Goal: Task Accomplishment & Management: Manage account settings

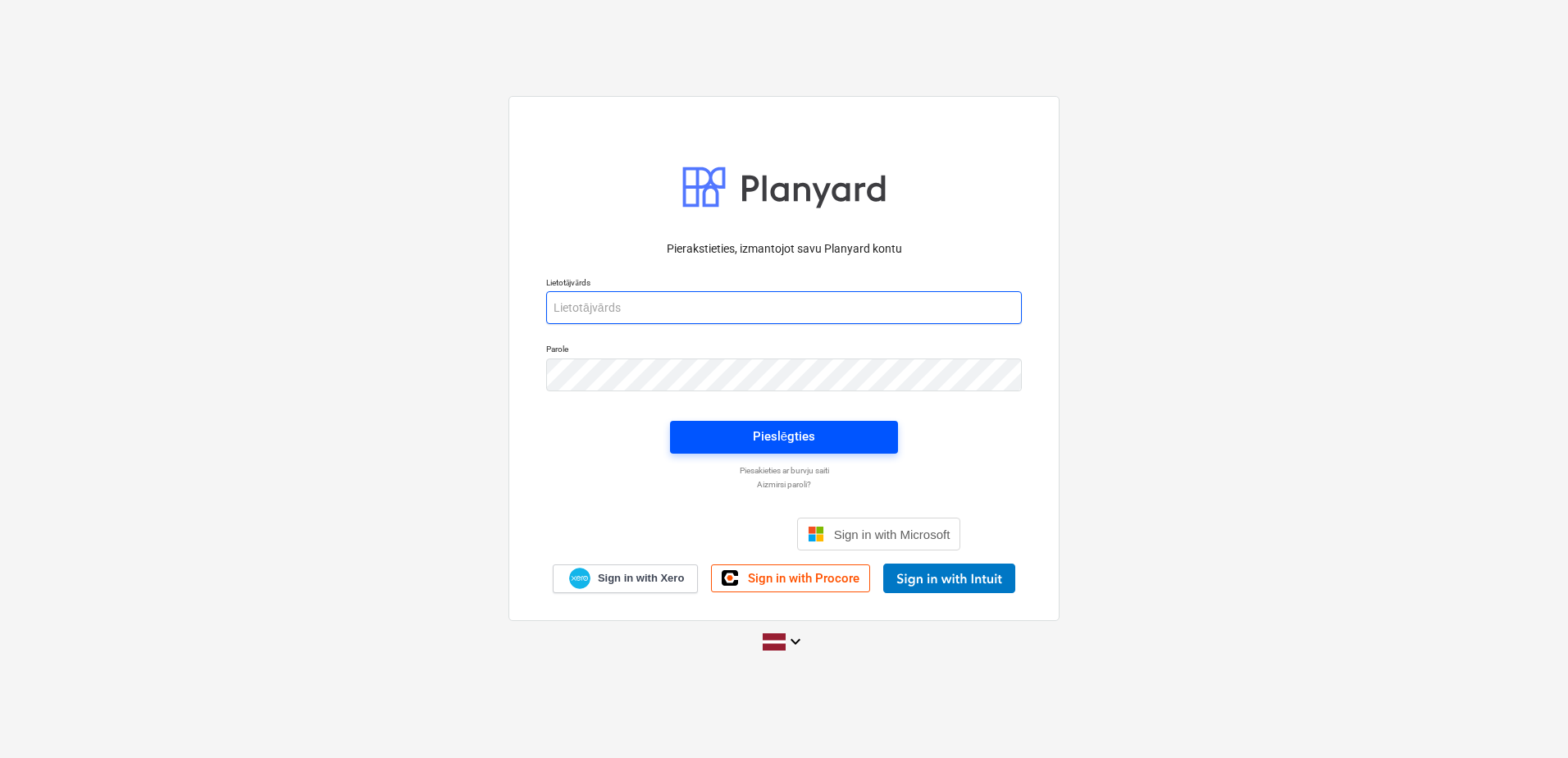
type input "[PERSON_NAME][EMAIL_ADDRESS][PERSON_NAME][DOMAIN_NAME]"
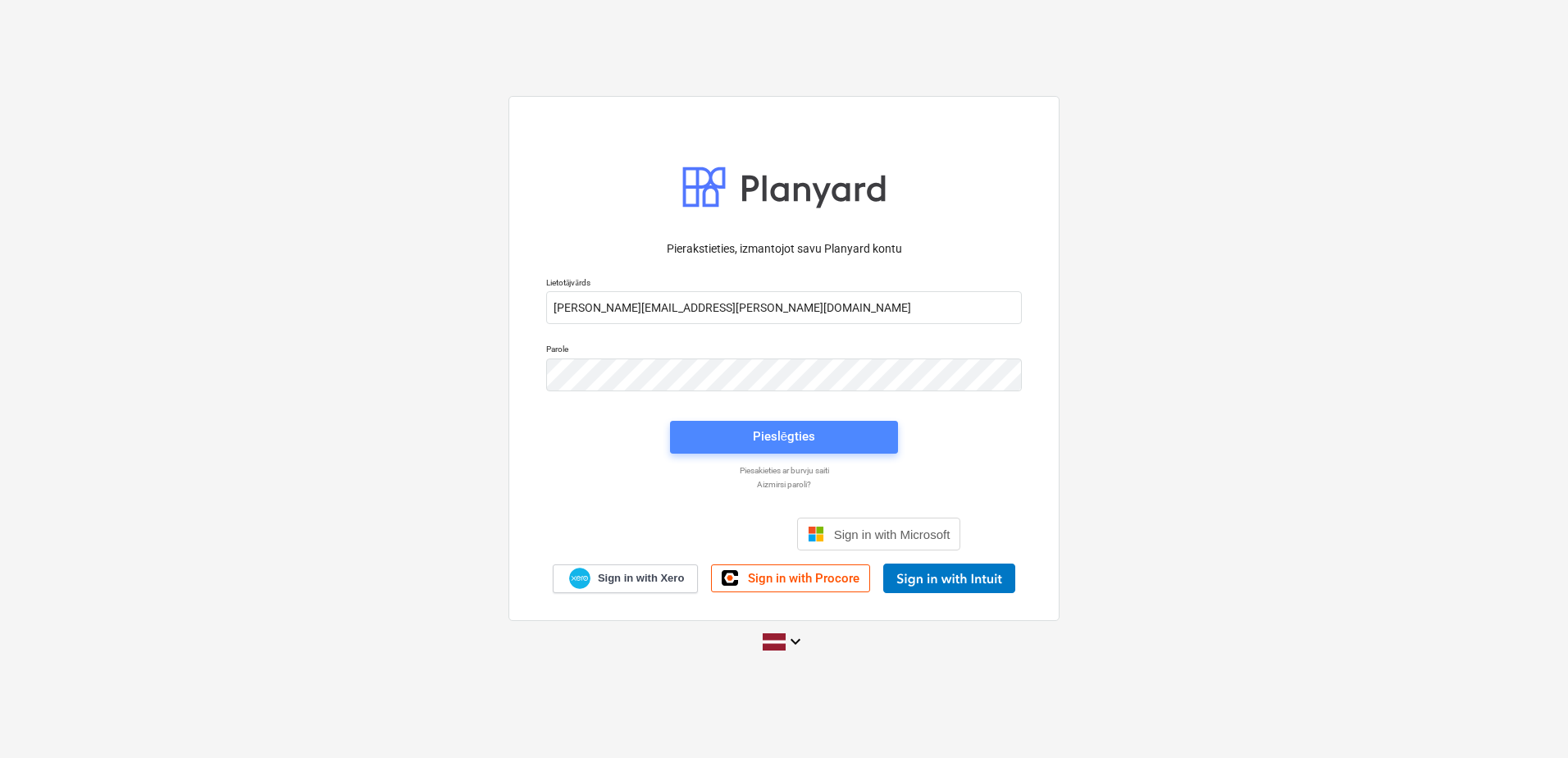
click at [756, 431] on div "Pieslēgties" at bounding box center [784, 435] width 62 height 21
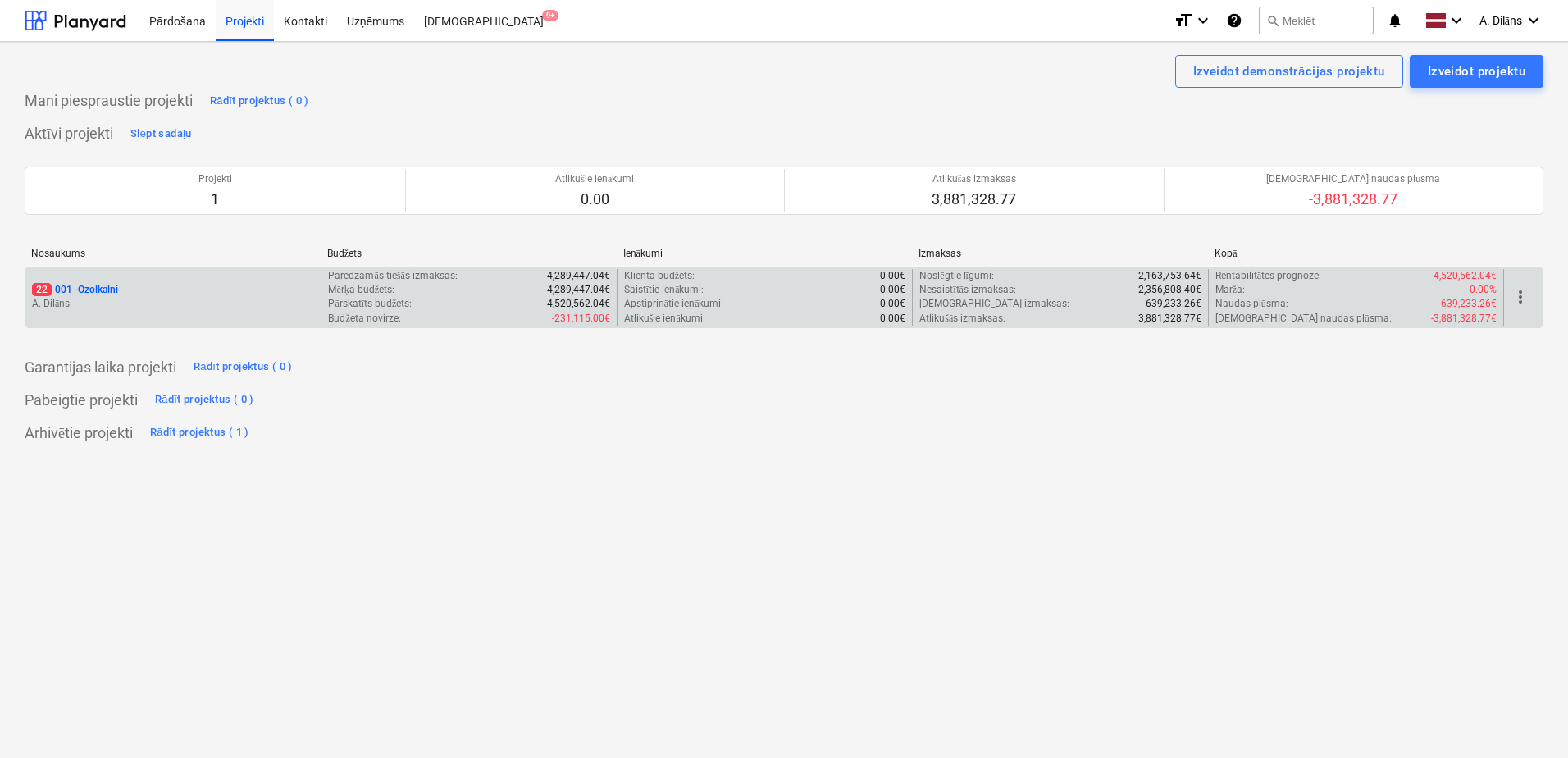
click at [191, 301] on p "A. Dilāns" at bounding box center [173, 303] width 282 height 14
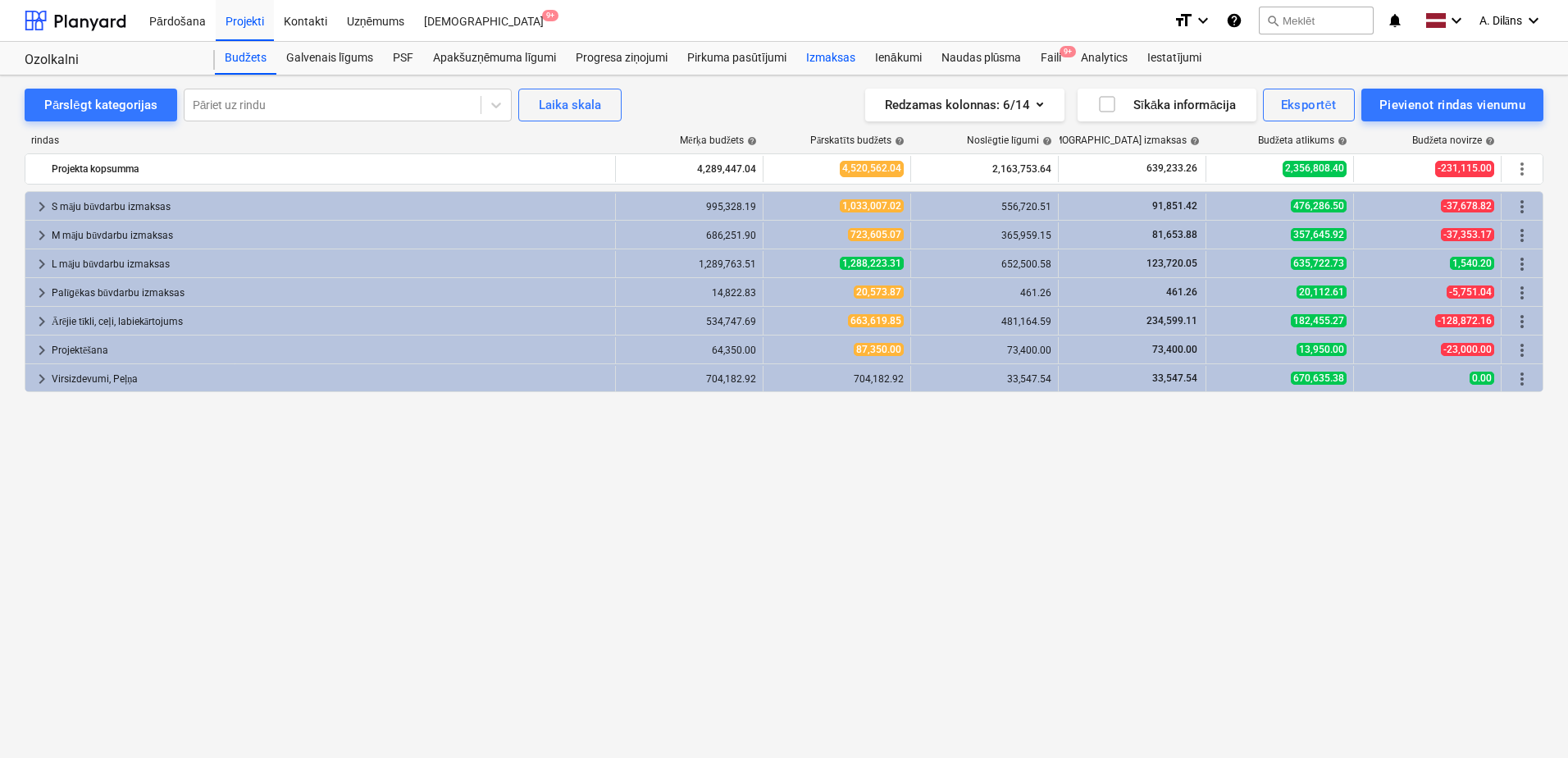
click at [837, 56] on div "Izmaksas" at bounding box center [831, 58] width 69 height 33
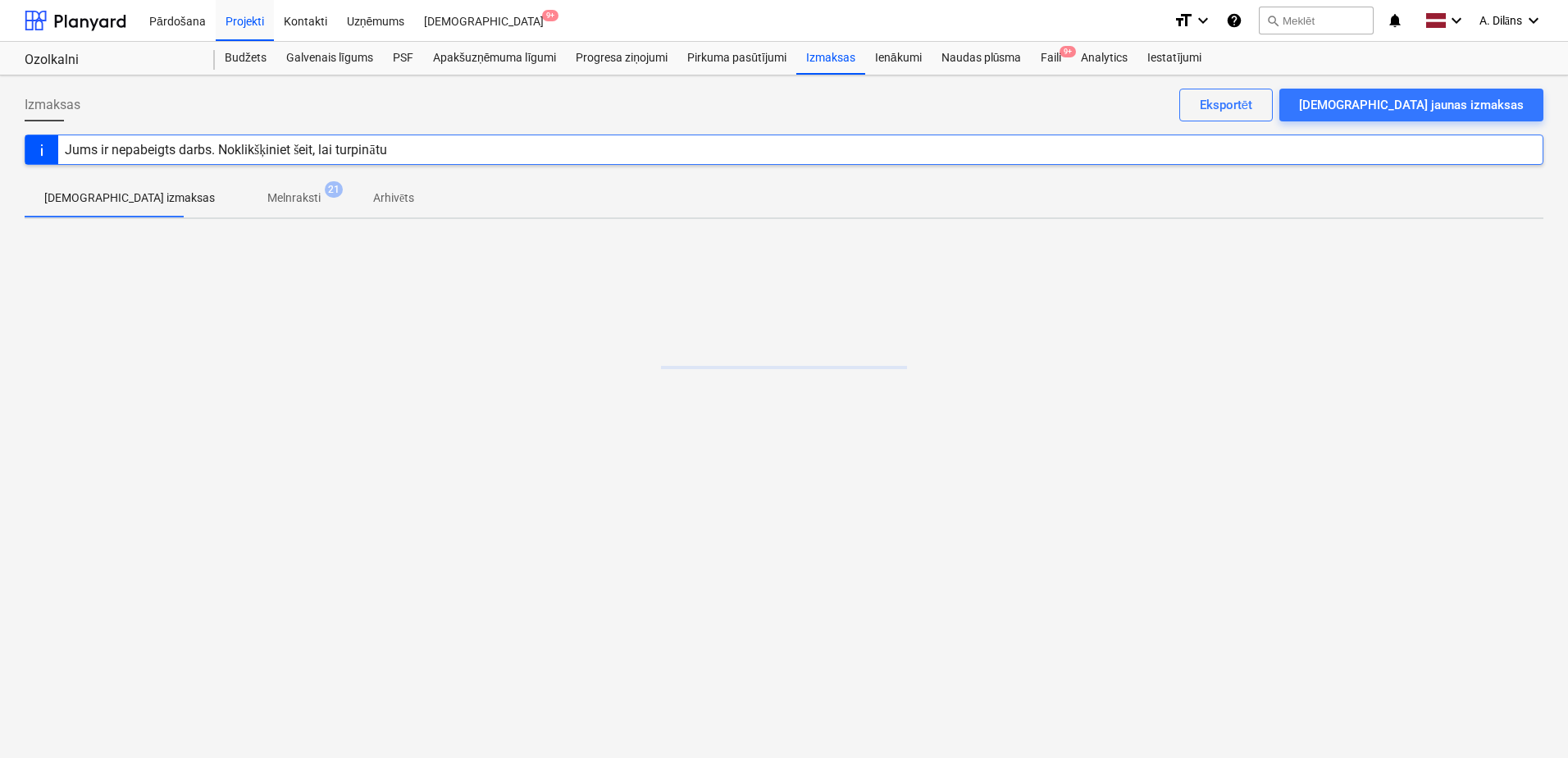
click at [267, 201] on p "Melnraksti" at bounding box center [293, 198] width 54 height 17
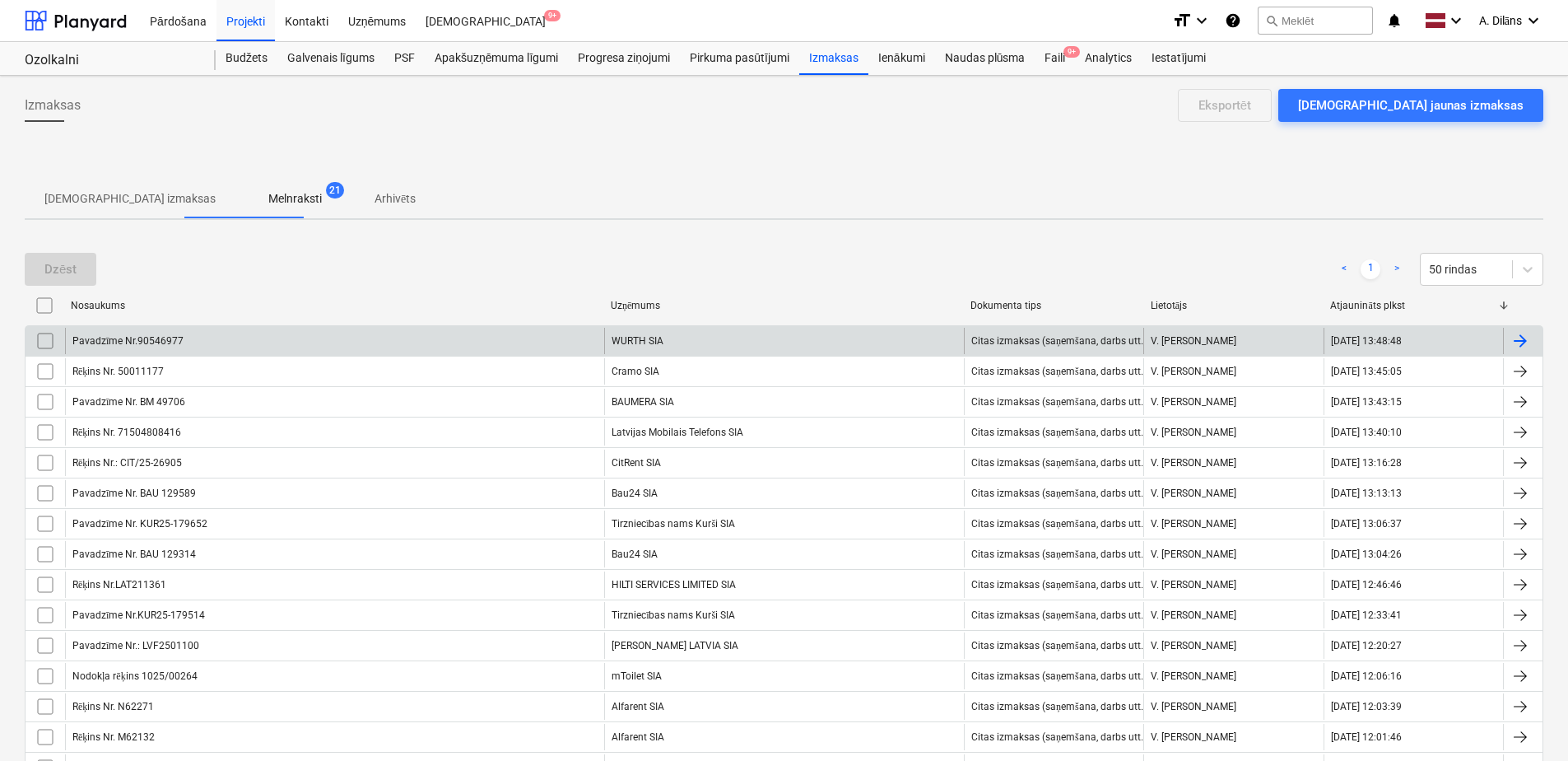
click at [479, 331] on div "Pavadzīme Nr.90546977" at bounding box center [335, 340] width 539 height 27
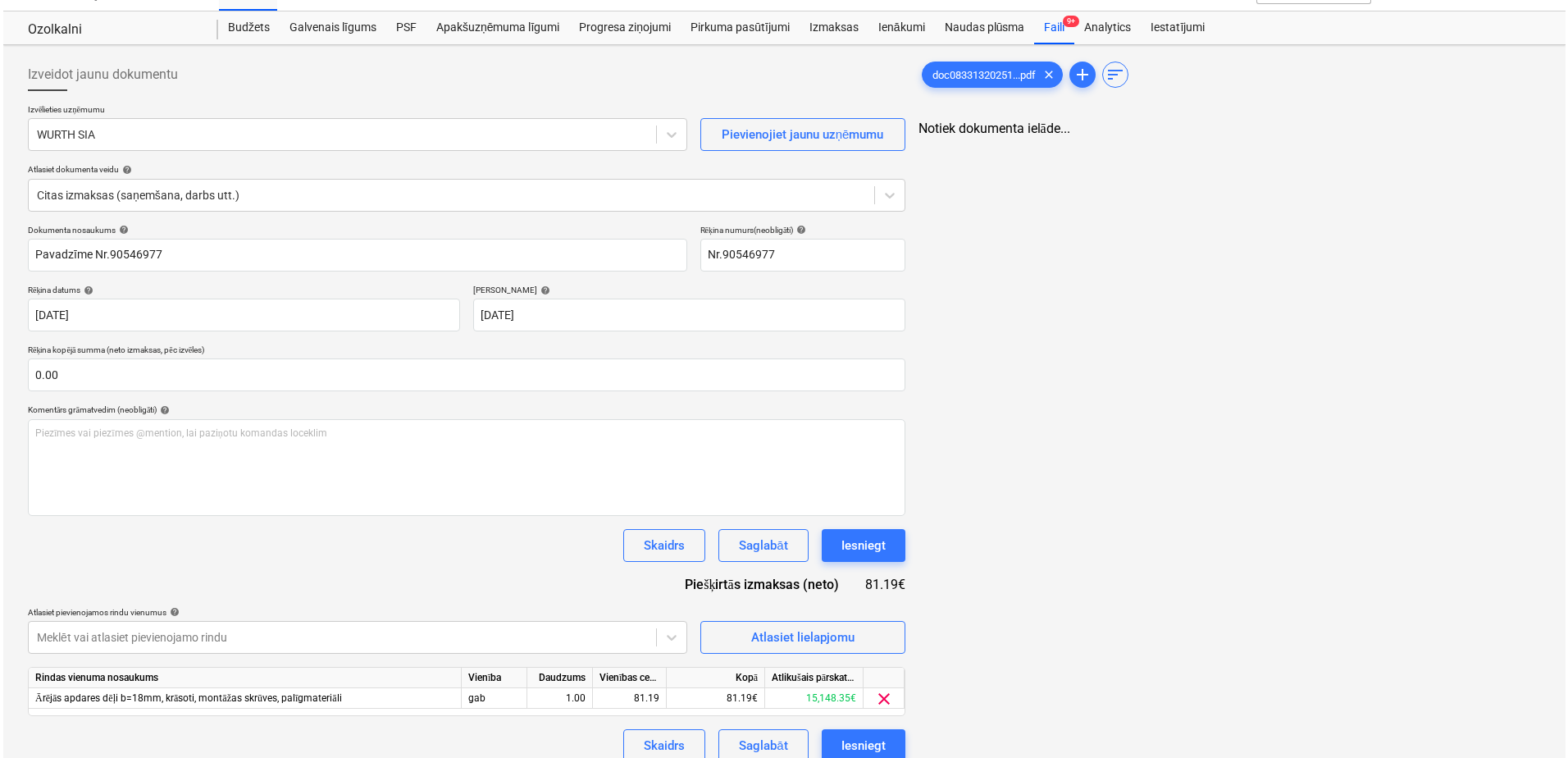
scroll to position [47, 0]
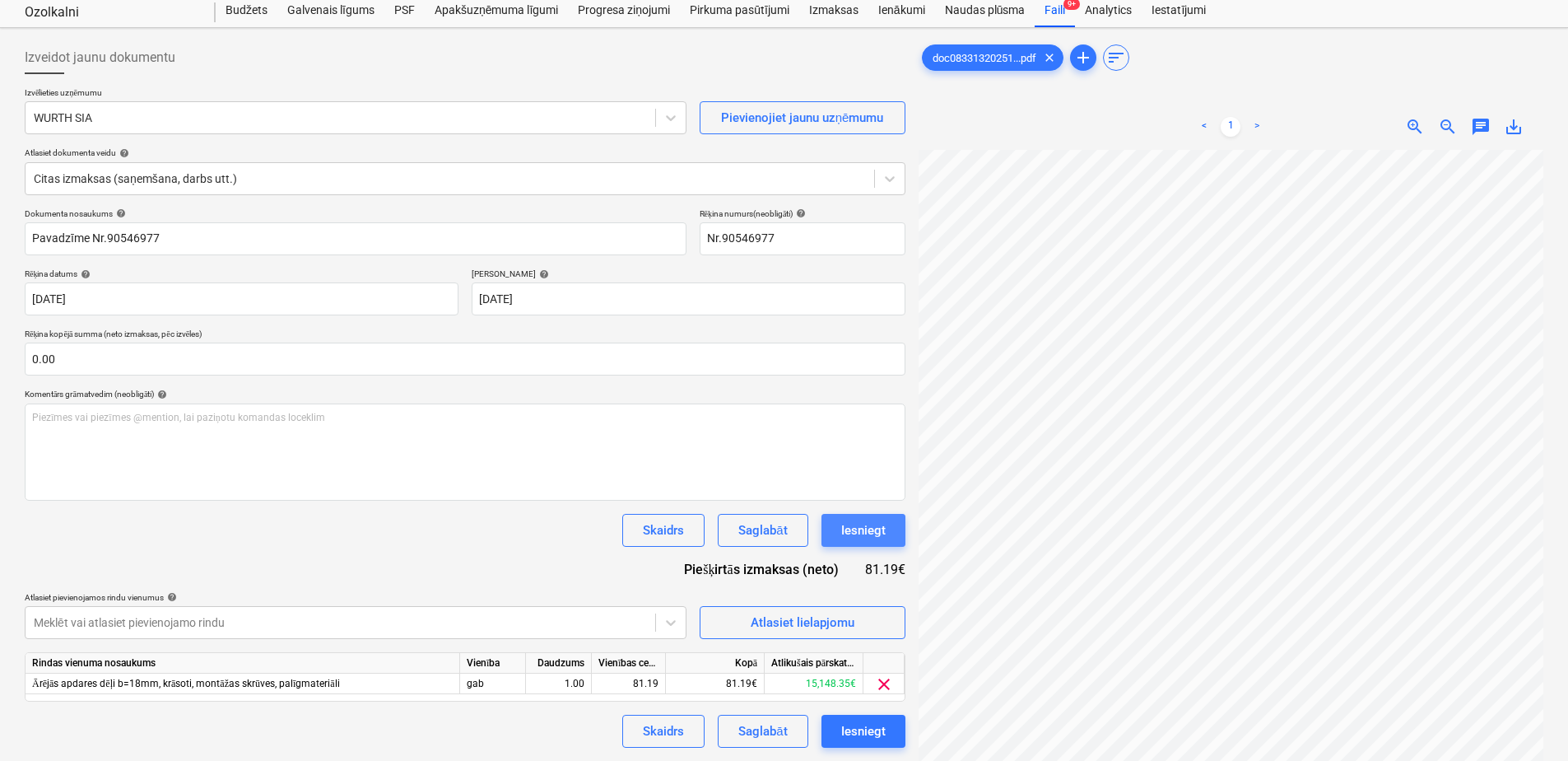
click at [876, 525] on div "Iesniegt" at bounding box center [863, 530] width 45 height 21
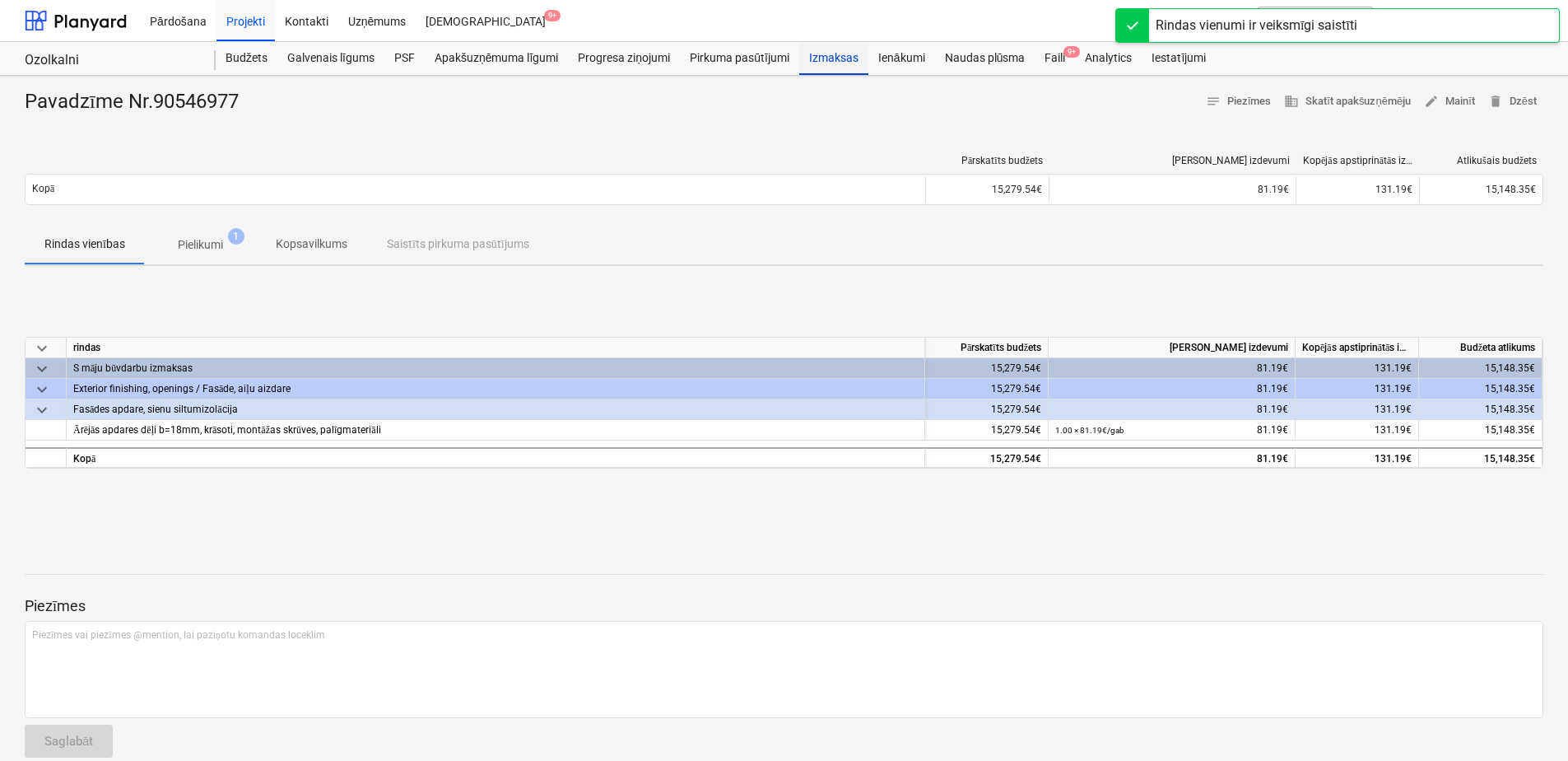
click at [834, 66] on div "Izmaksas" at bounding box center [834, 59] width 69 height 33
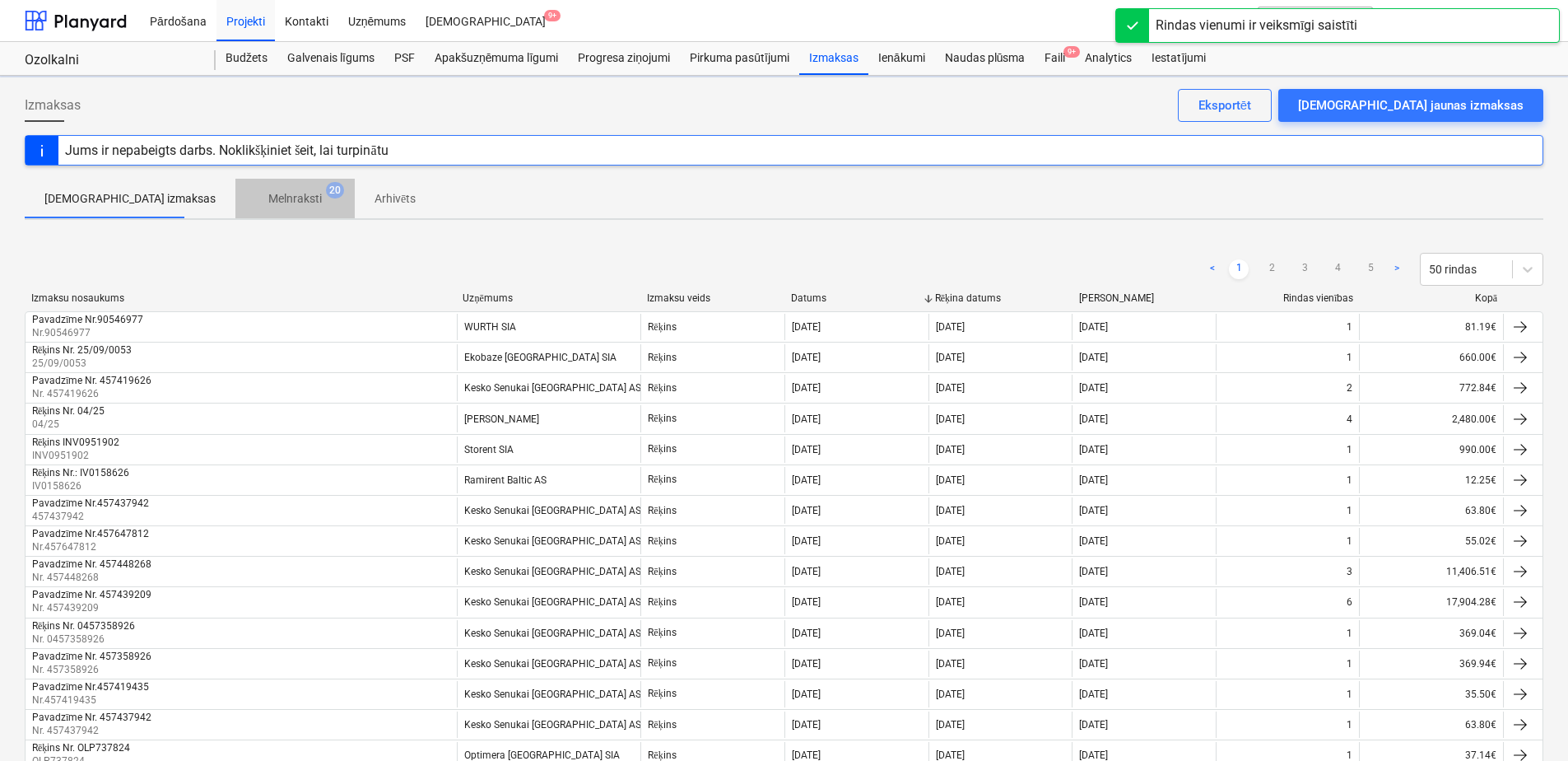
click at [268, 198] on p "Melnraksti" at bounding box center [294, 198] width 54 height 17
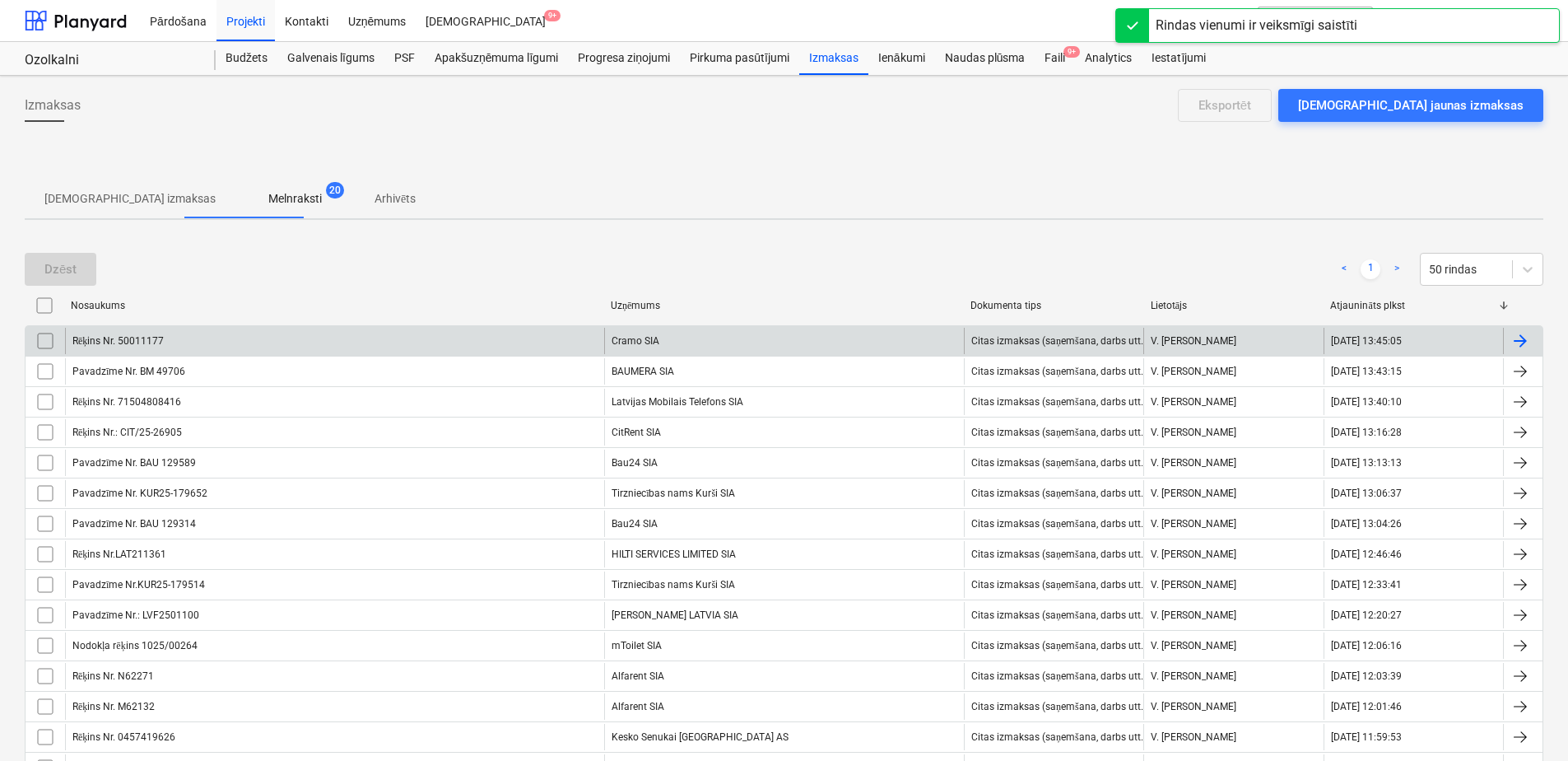
click at [784, 337] on div "Cramo SIA" at bounding box center [784, 340] width 359 height 27
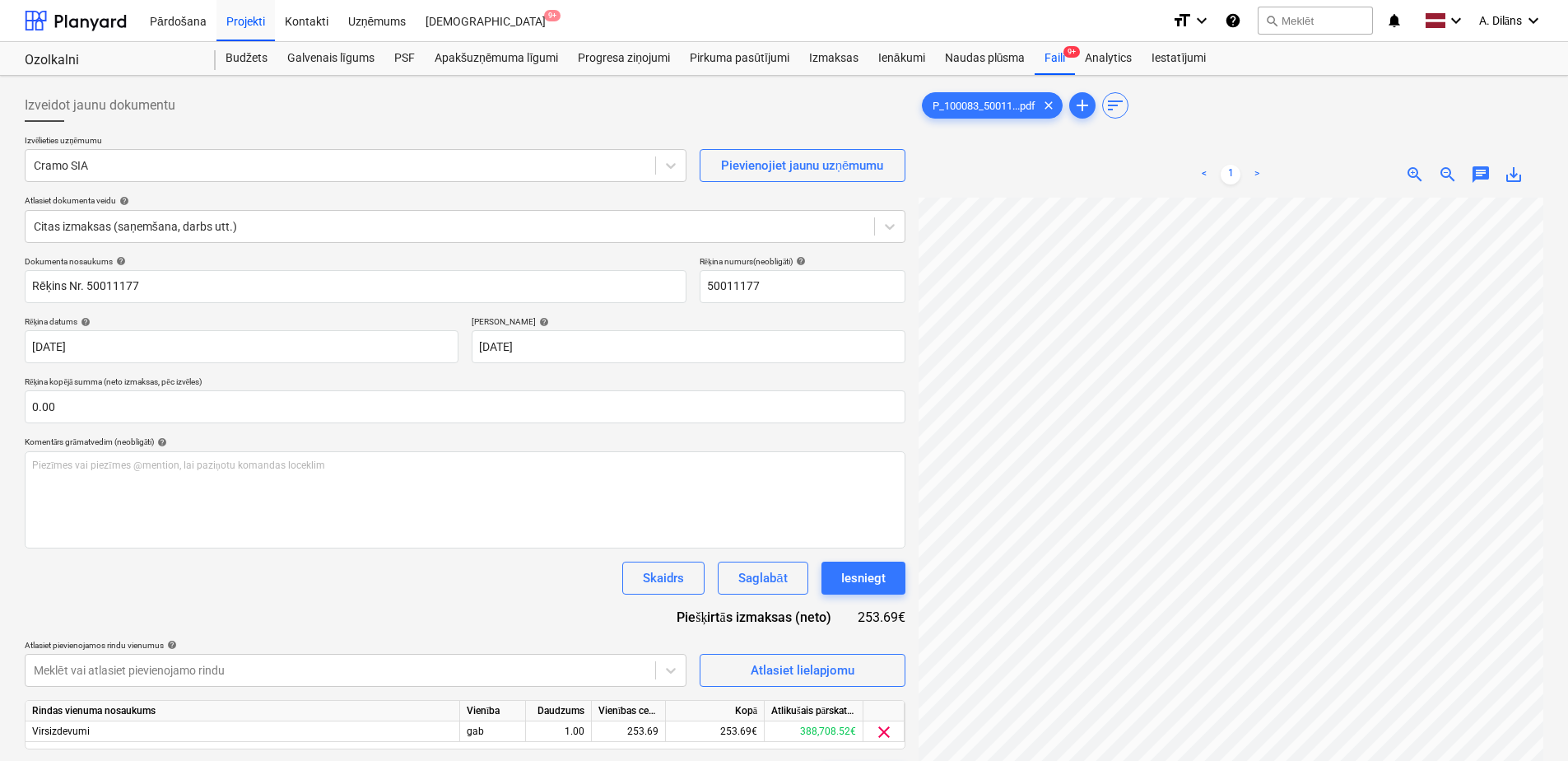
scroll to position [121, 120]
click at [859, 575] on div "Iesniegt" at bounding box center [863, 577] width 45 height 21
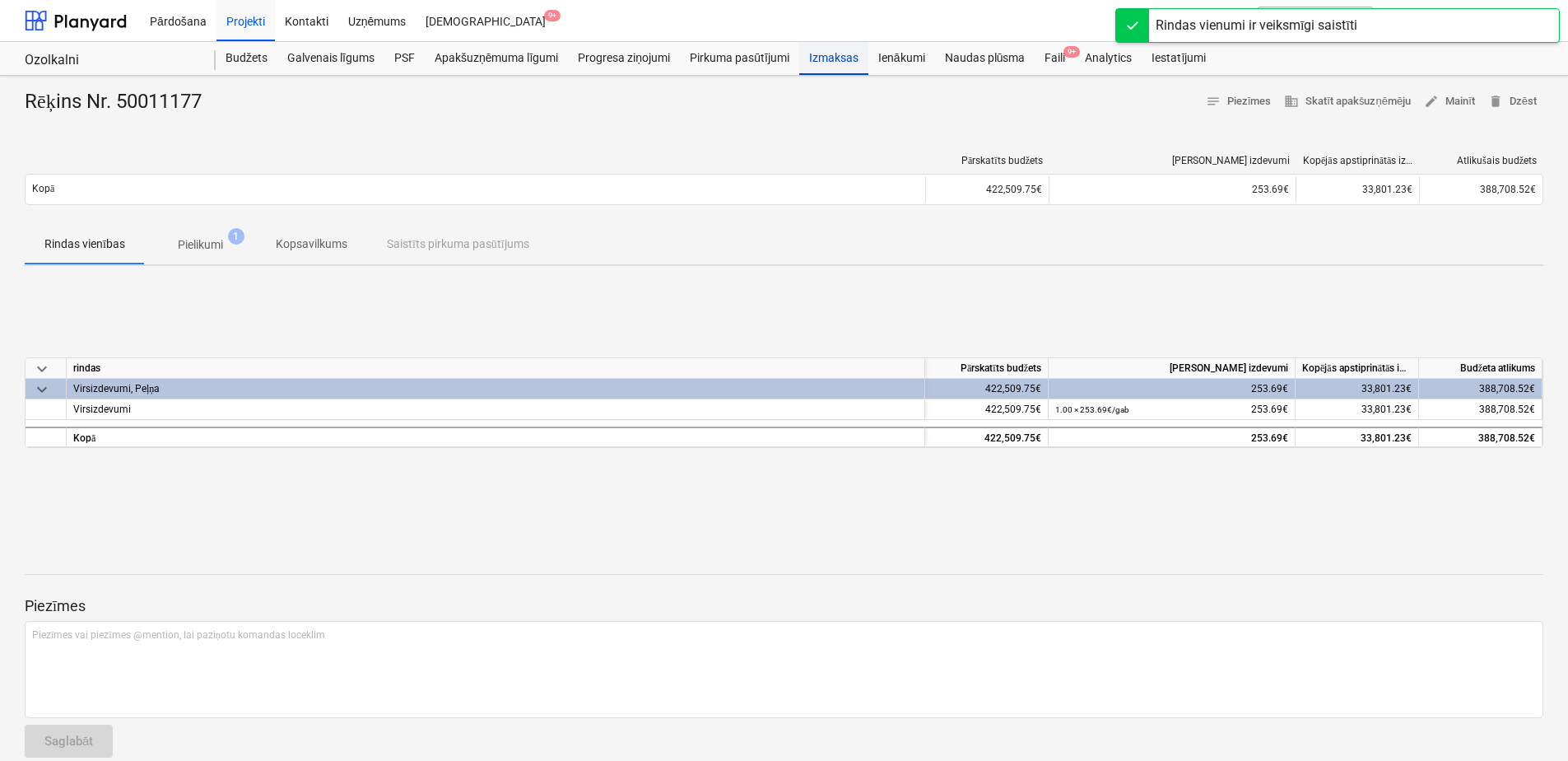
click at [829, 61] on div "Izmaksas" at bounding box center [834, 59] width 69 height 33
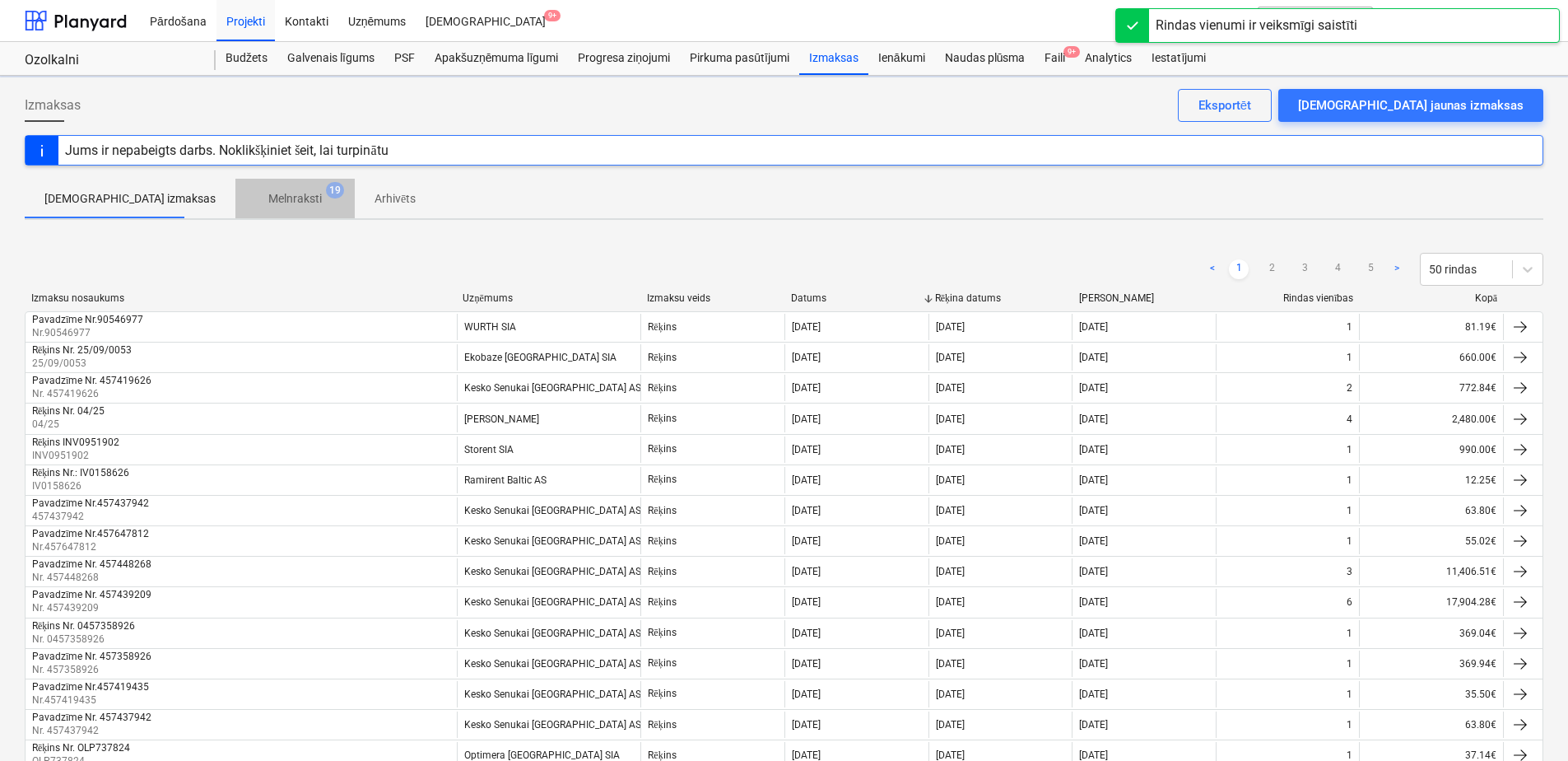
click at [268, 198] on p "Melnraksti" at bounding box center [294, 198] width 54 height 17
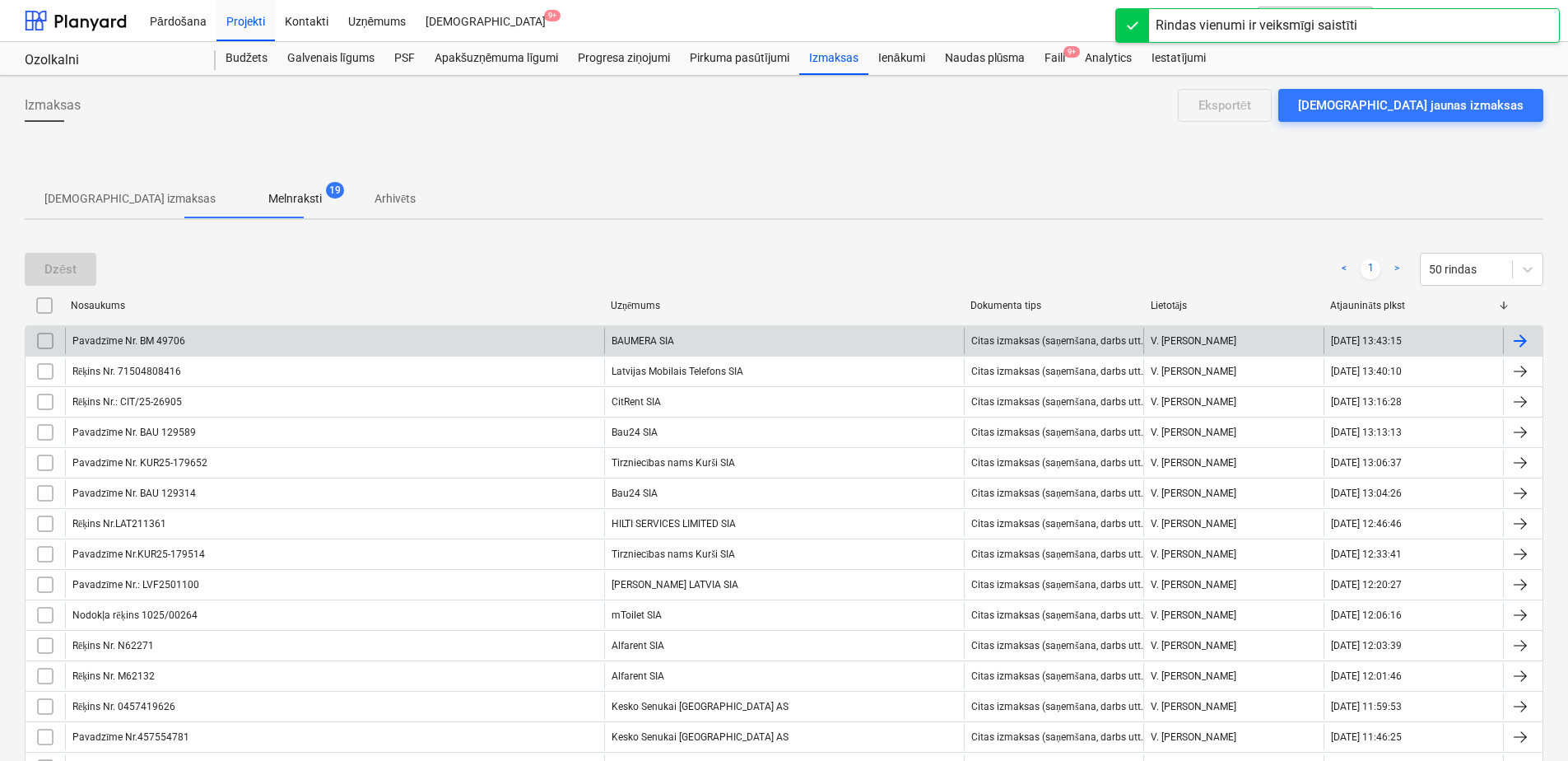
click at [741, 341] on div "BAUMERA SIA" at bounding box center [784, 340] width 359 height 27
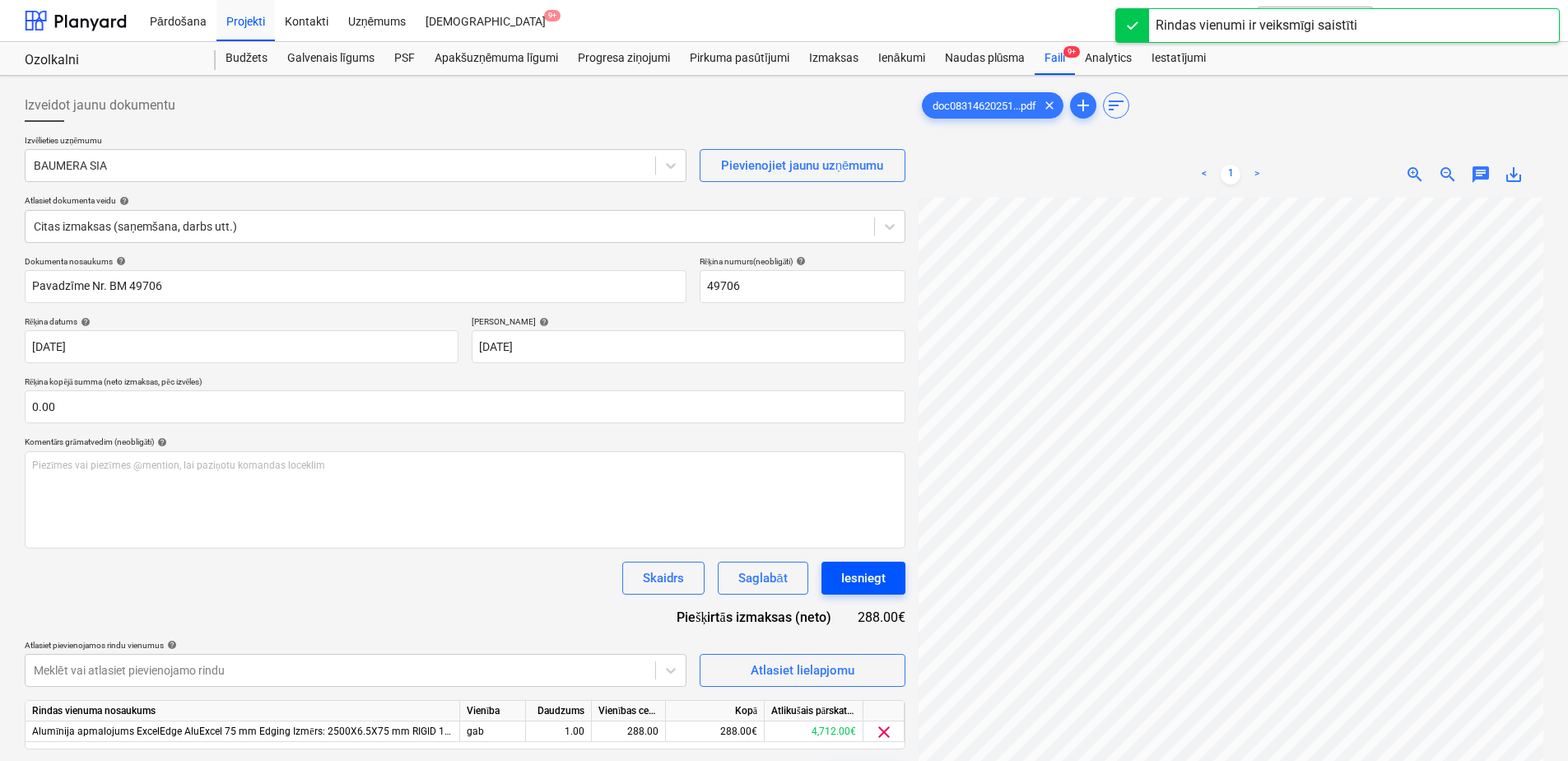
click at [887, 587] on button "Iesniegt" at bounding box center [863, 578] width 84 height 33
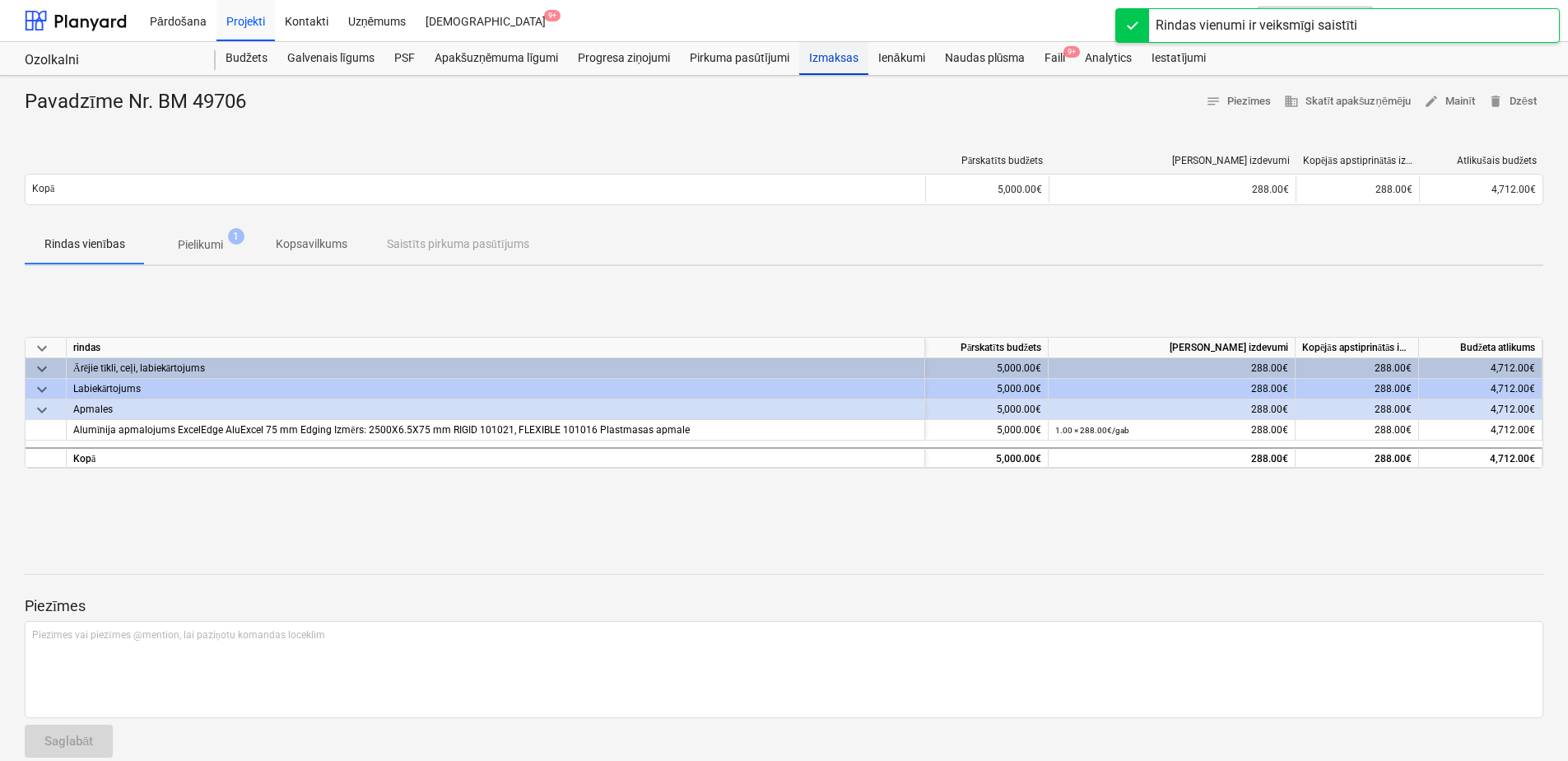
click at [827, 48] on div "Izmaksas" at bounding box center [834, 59] width 69 height 33
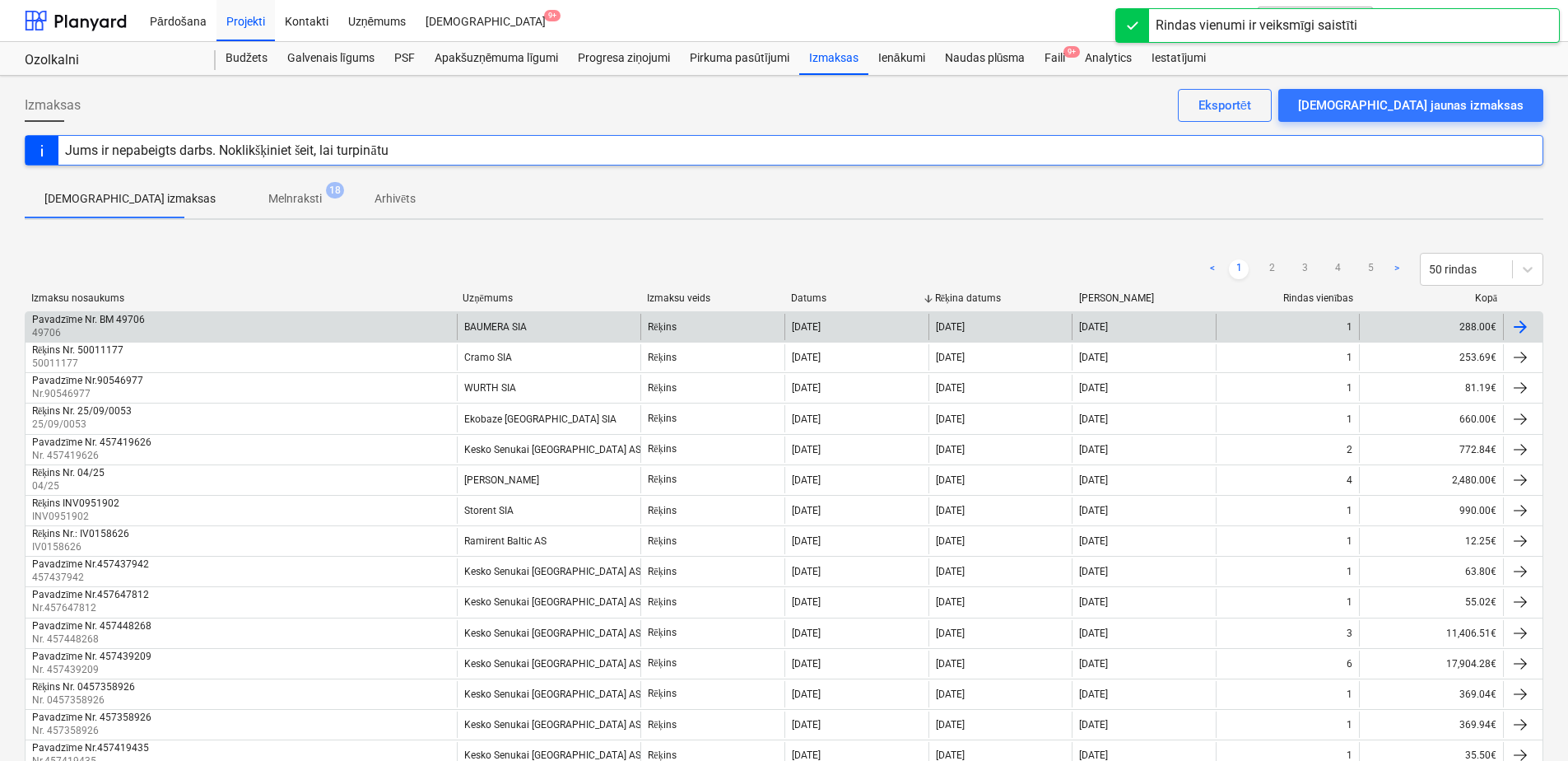
click at [532, 322] on div "BAUMERA SIA" at bounding box center [549, 327] width 185 height 27
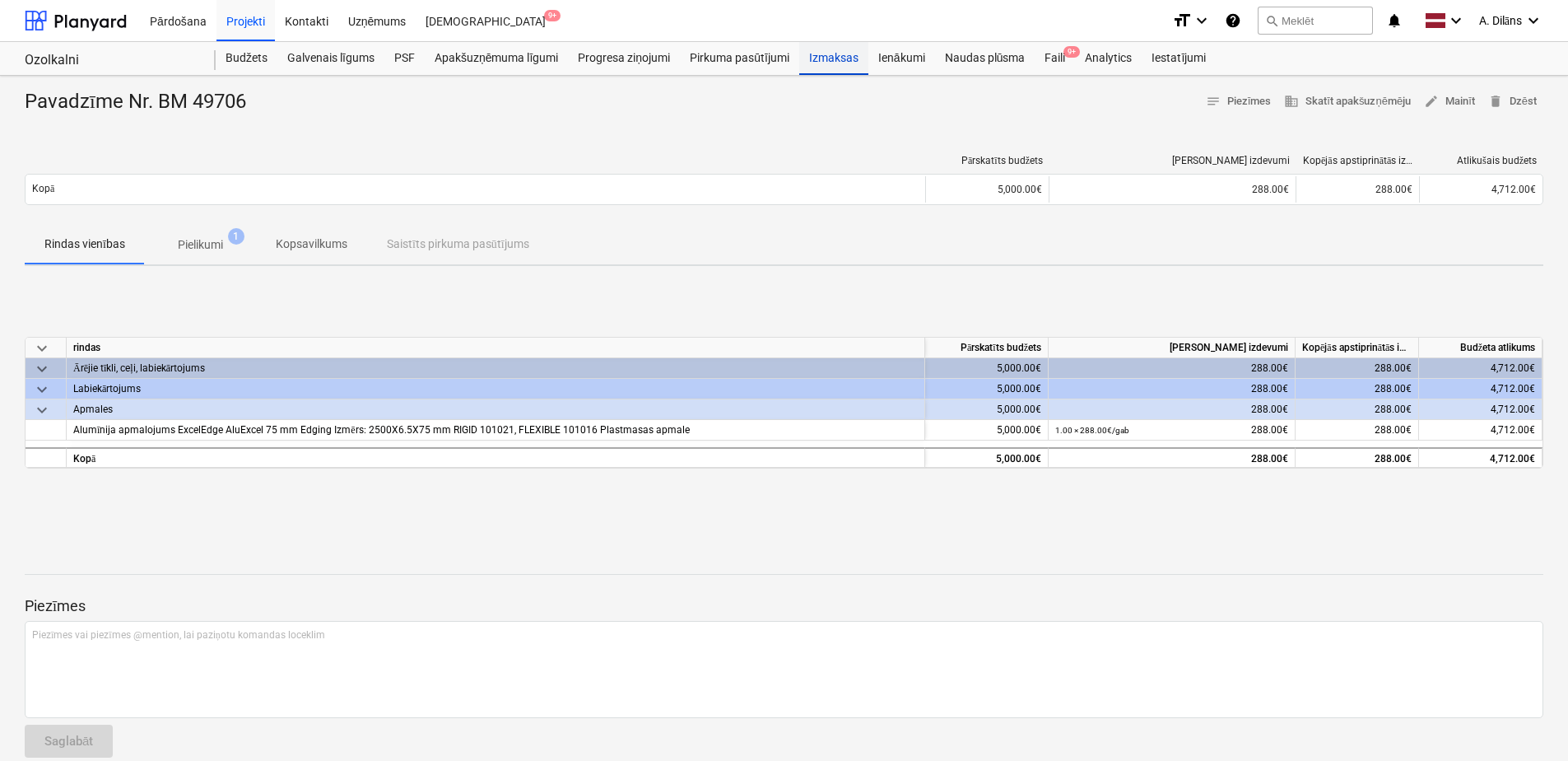
click at [829, 48] on div "Izmaksas" at bounding box center [834, 59] width 69 height 33
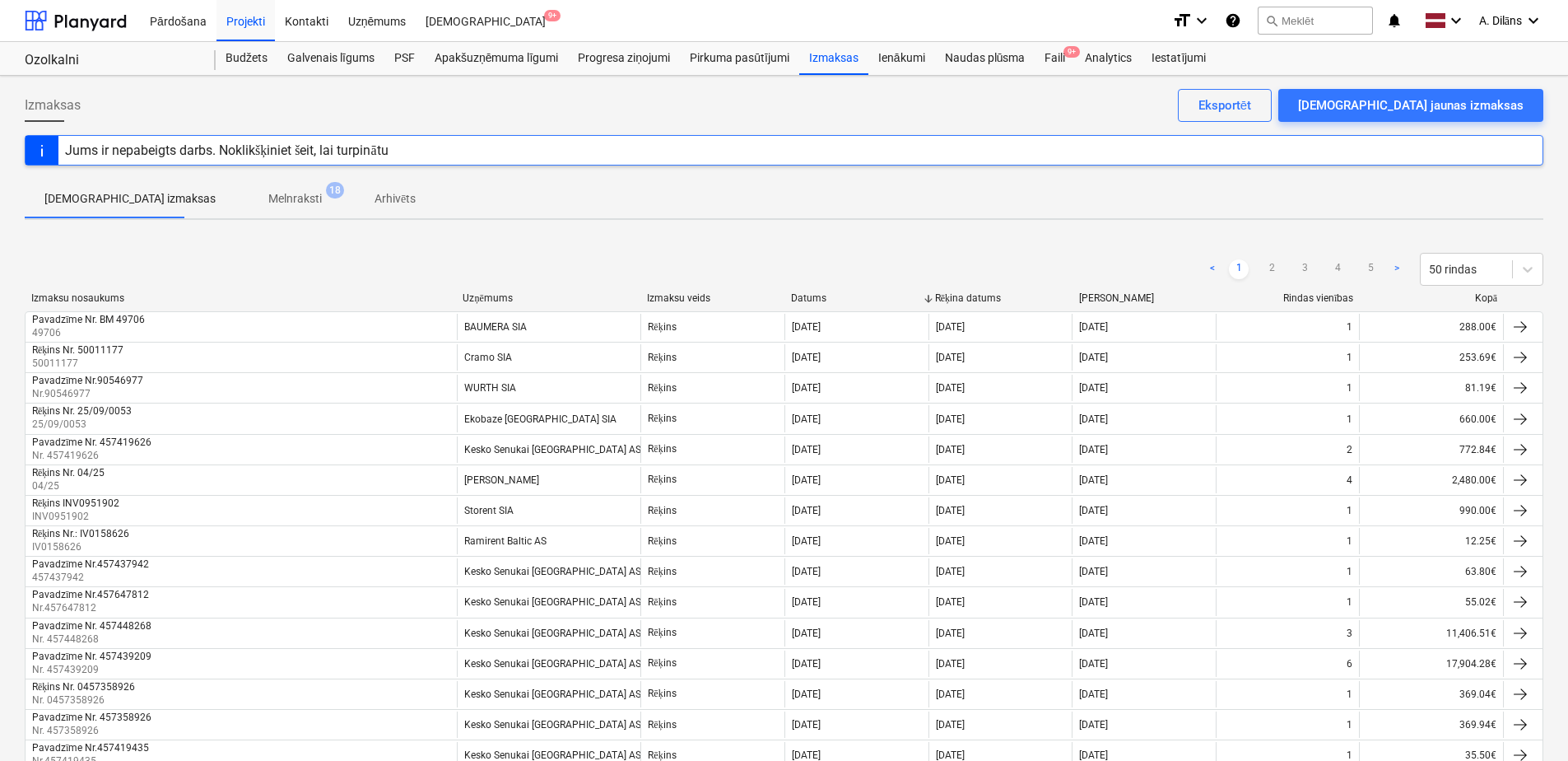
click at [276, 202] on span "Melnraksti 18" at bounding box center [294, 198] width 80 height 17
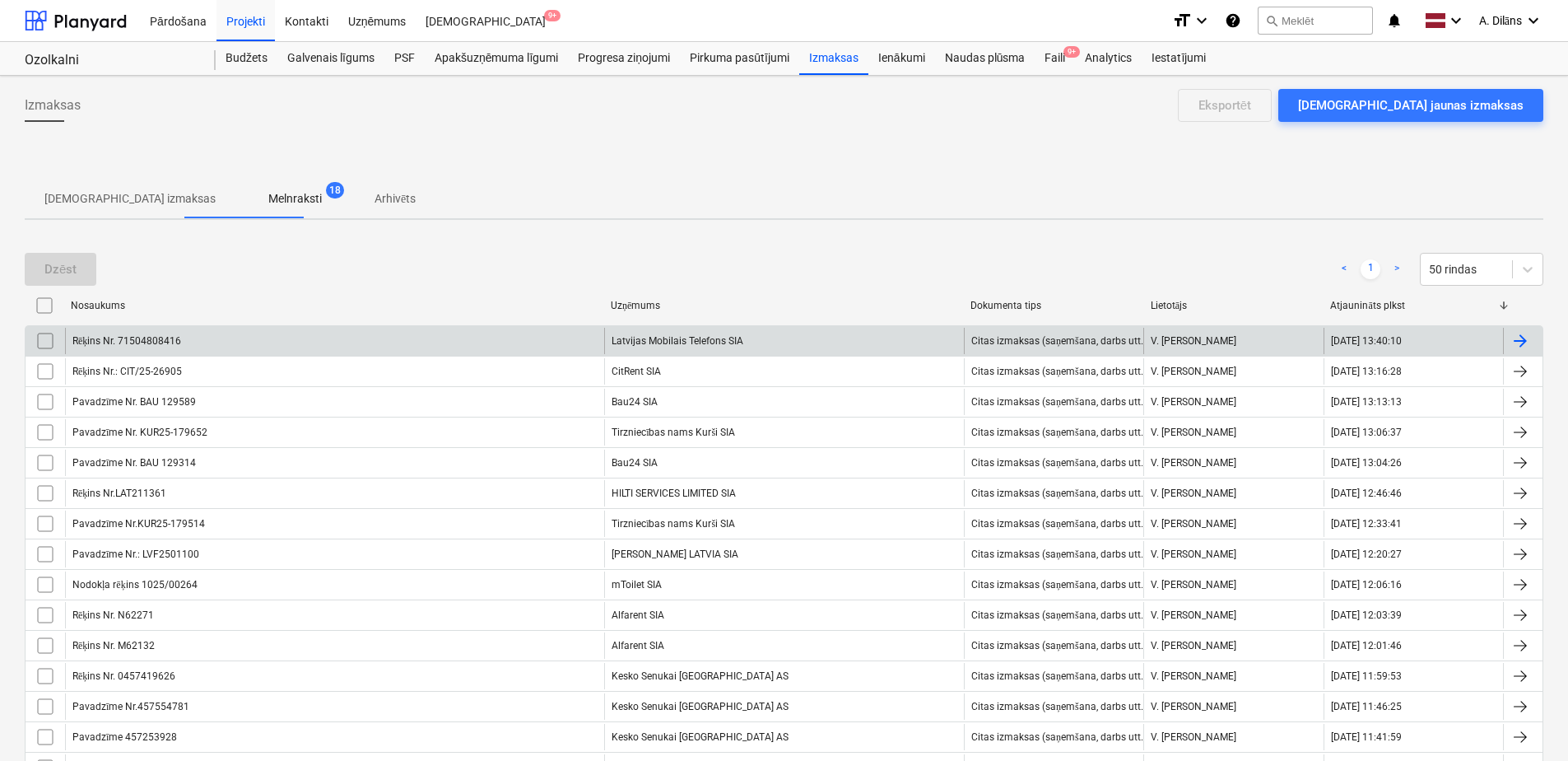
click at [685, 341] on div "Latvijas Mobilais Telefons SIA" at bounding box center [784, 340] width 359 height 27
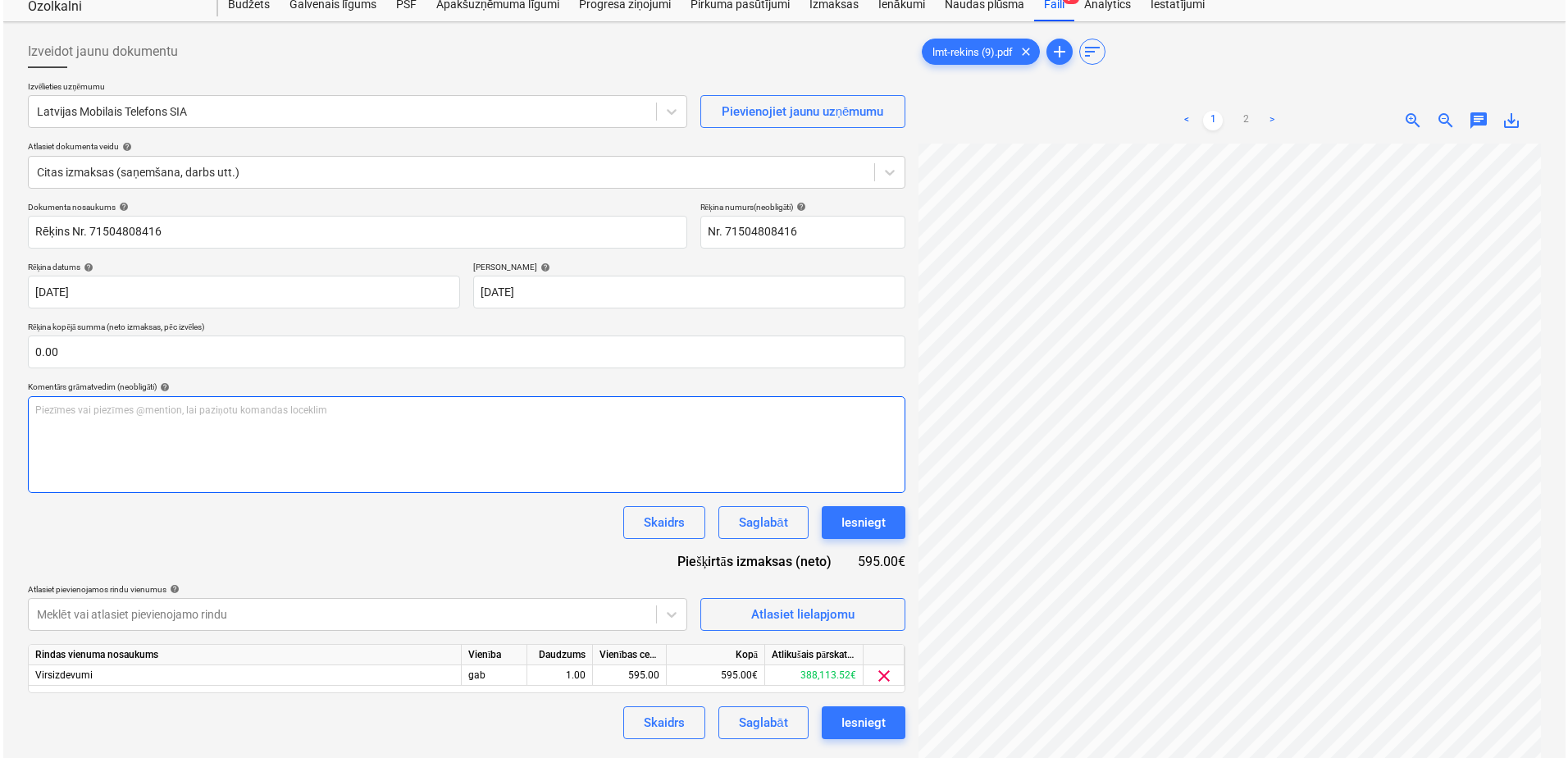
scroll to position [164, 0]
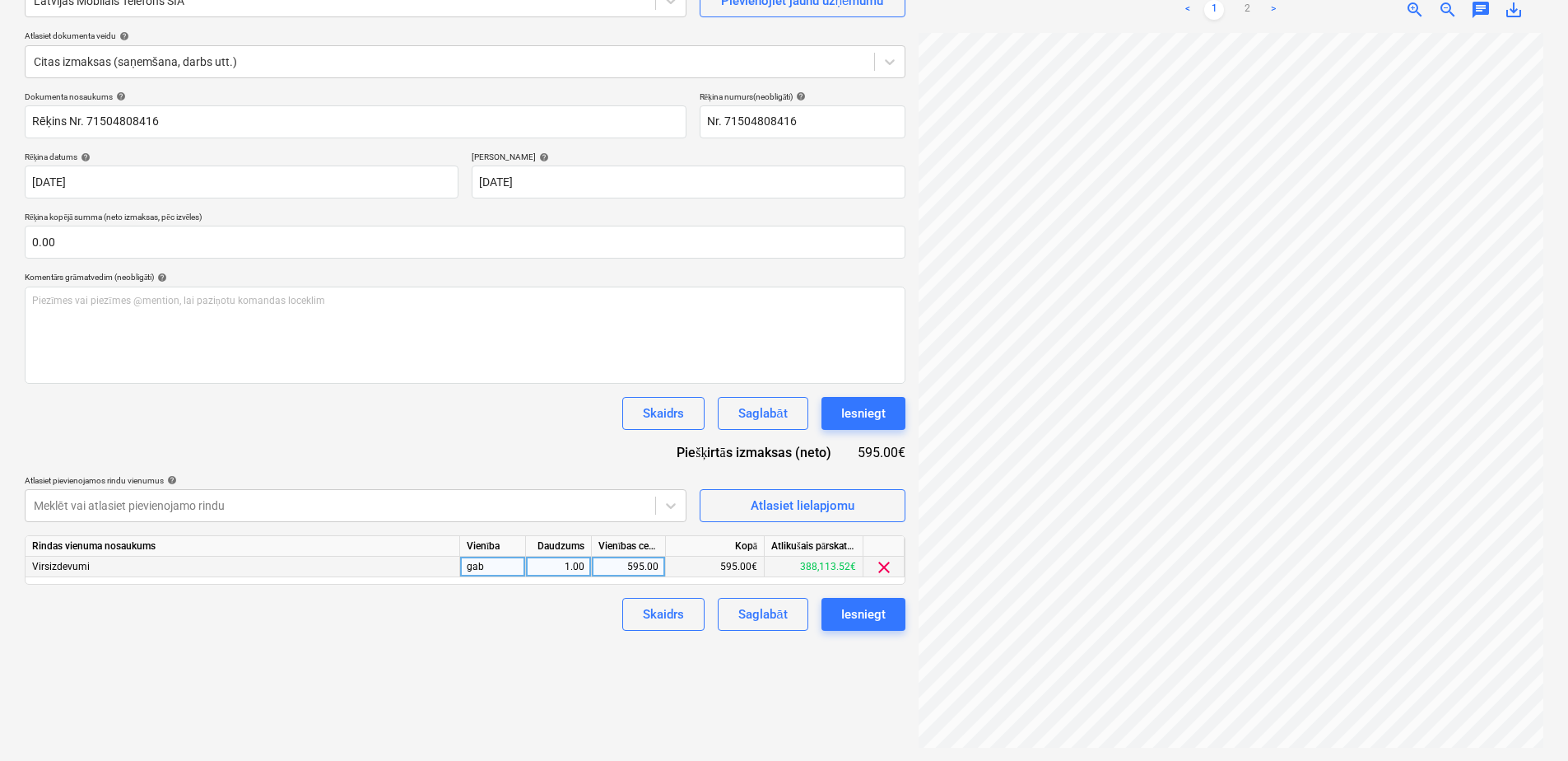
click at [644, 565] on div "595.00" at bounding box center [628, 567] width 60 height 21
type input "119"
click at [586, 665] on div "Izveidot jaunu dokumentu Izvēlieties uzņēmumu Latvijas Mobilais Telefons SIA Pi…" at bounding box center [465, 336] width 894 height 837
click at [869, 620] on div "Iesniegt" at bounding box center [863, 614] width 45 height 21
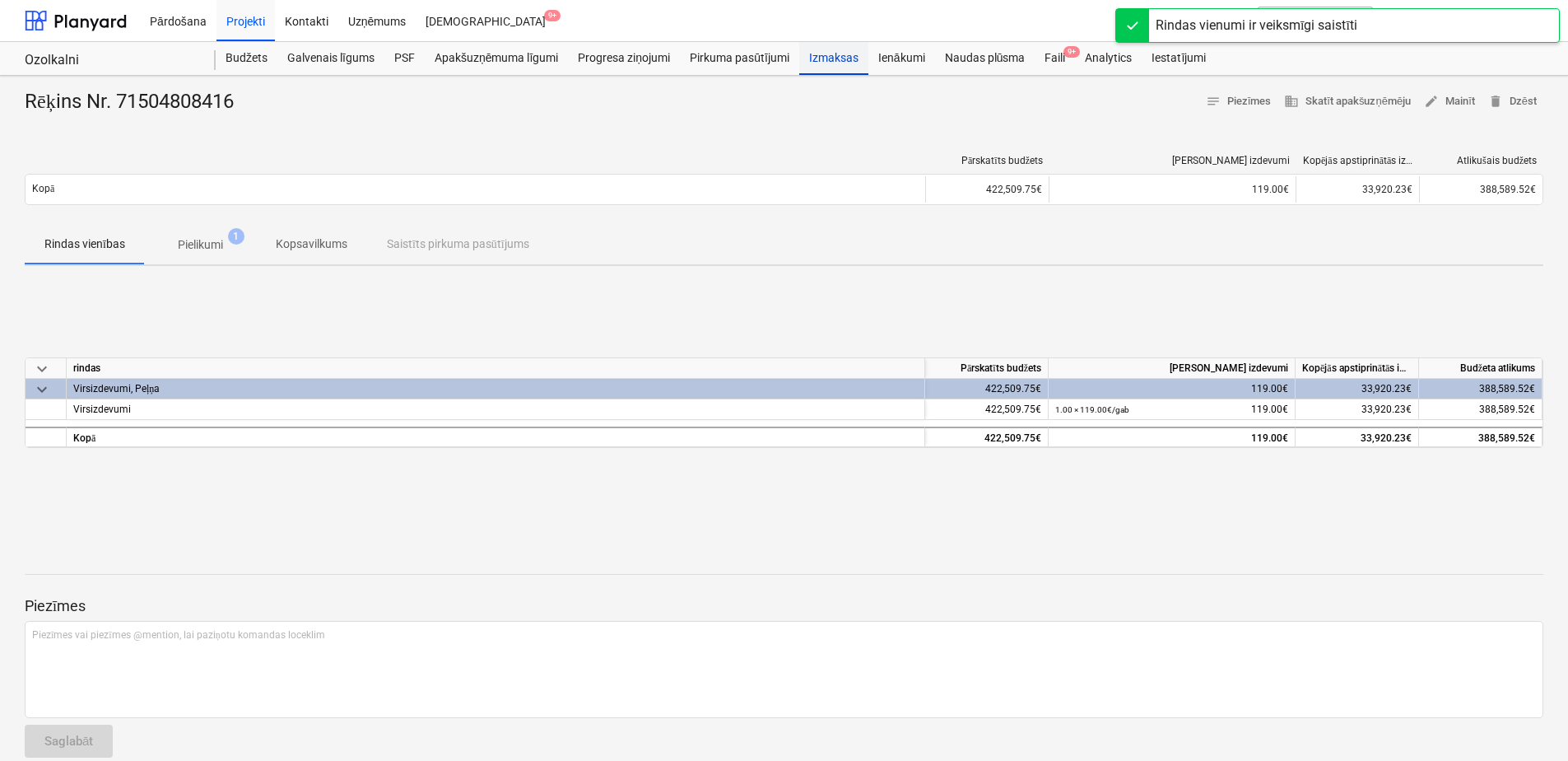
click at [831, 50] on div "Izmaksas" at bounding box center [834, 59] width 69 height 33
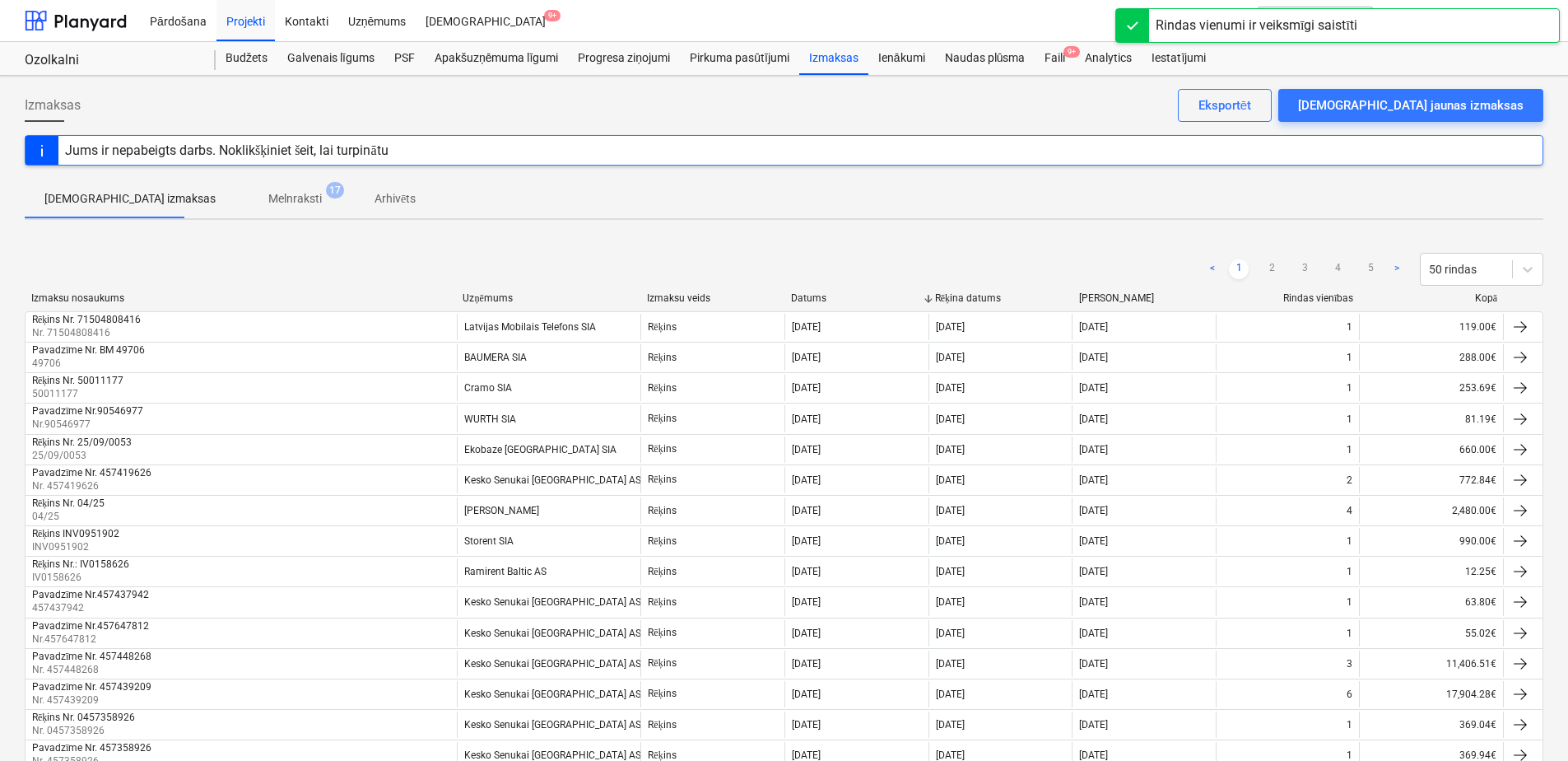
click at [268, 194] on p "Melnraksti" at bounding box center [294, 198] width 54 height 17
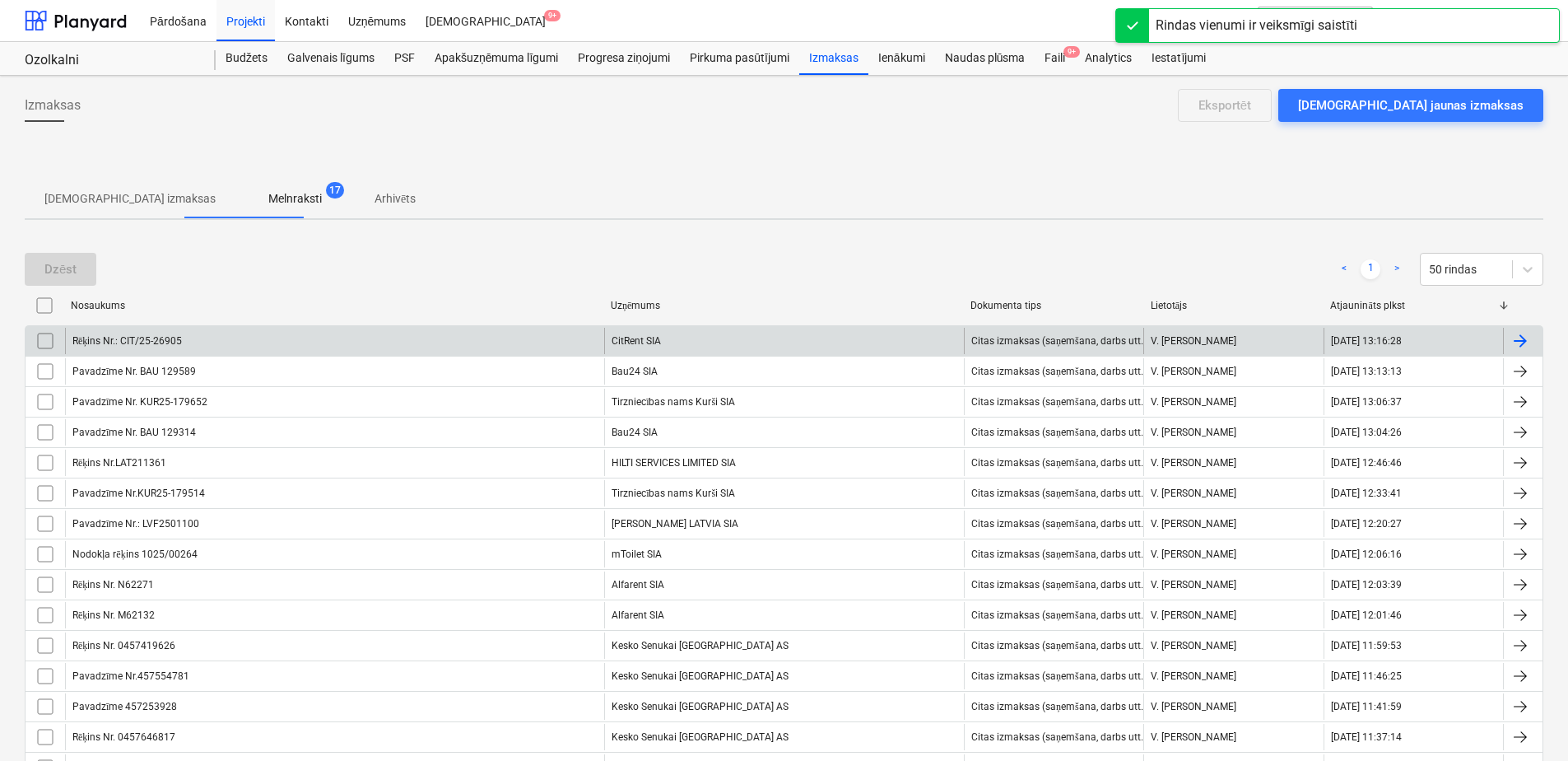
click at [636, 335] on div "CitRent SIA" at bounding box center [784, 340] width 359 height 27
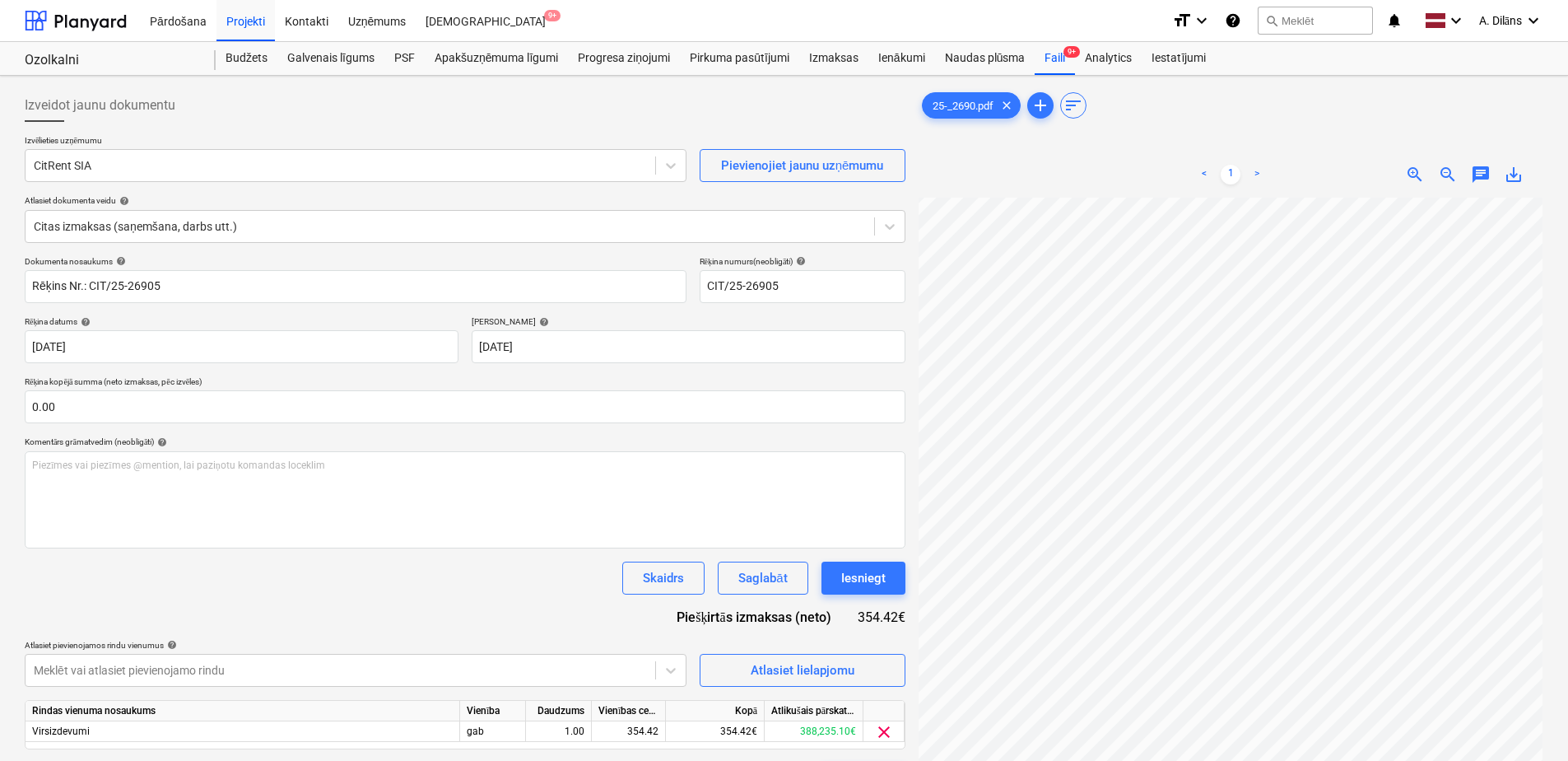
scroll to position [252, 100]
click at [872, 574] on div "Iesniegt" at bounding box center [863, 577] width 45 height 21
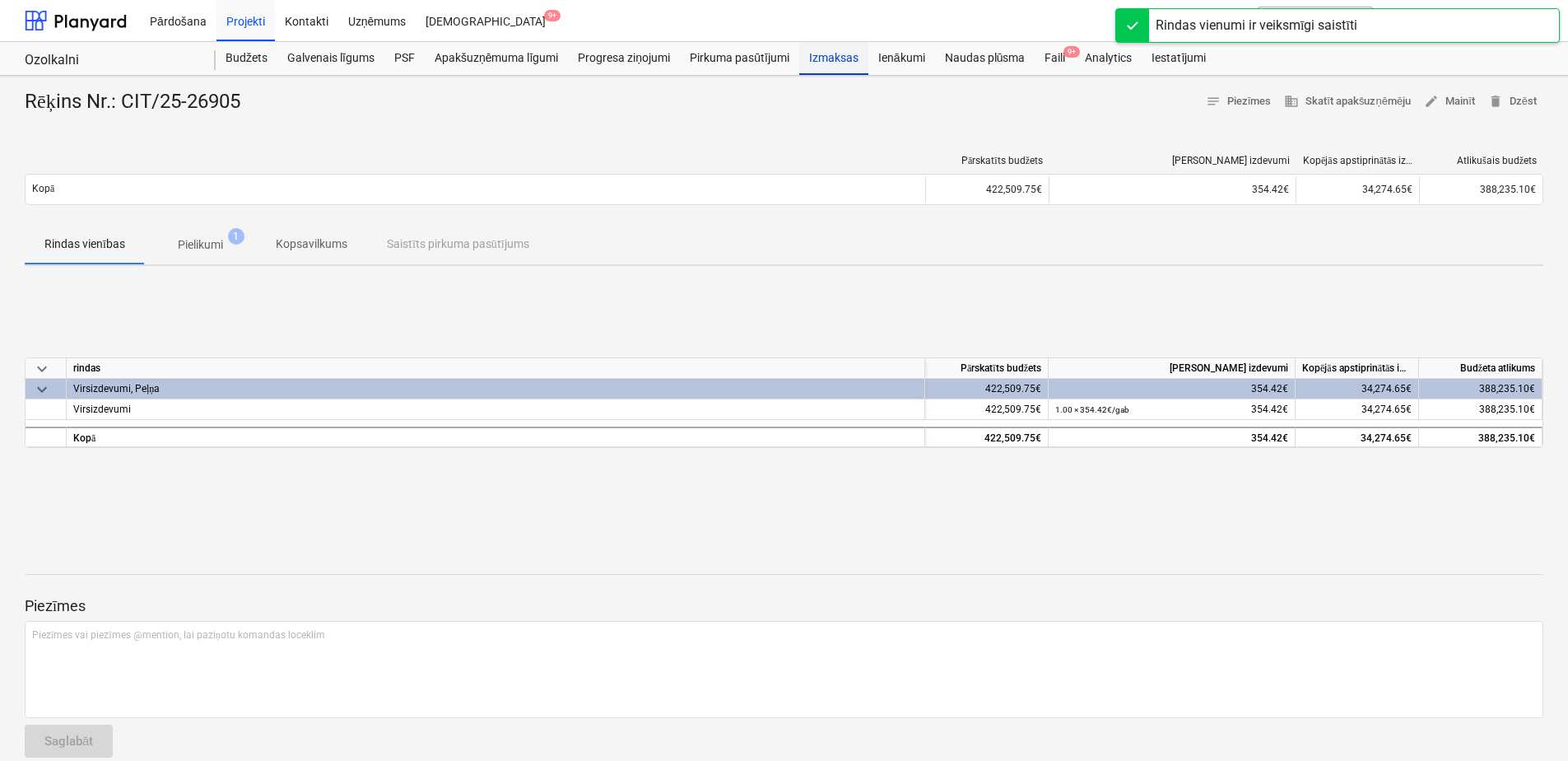
click at [823, 52] on div "Izmaksas" at bounding box center [834, 59] width 69 height 33
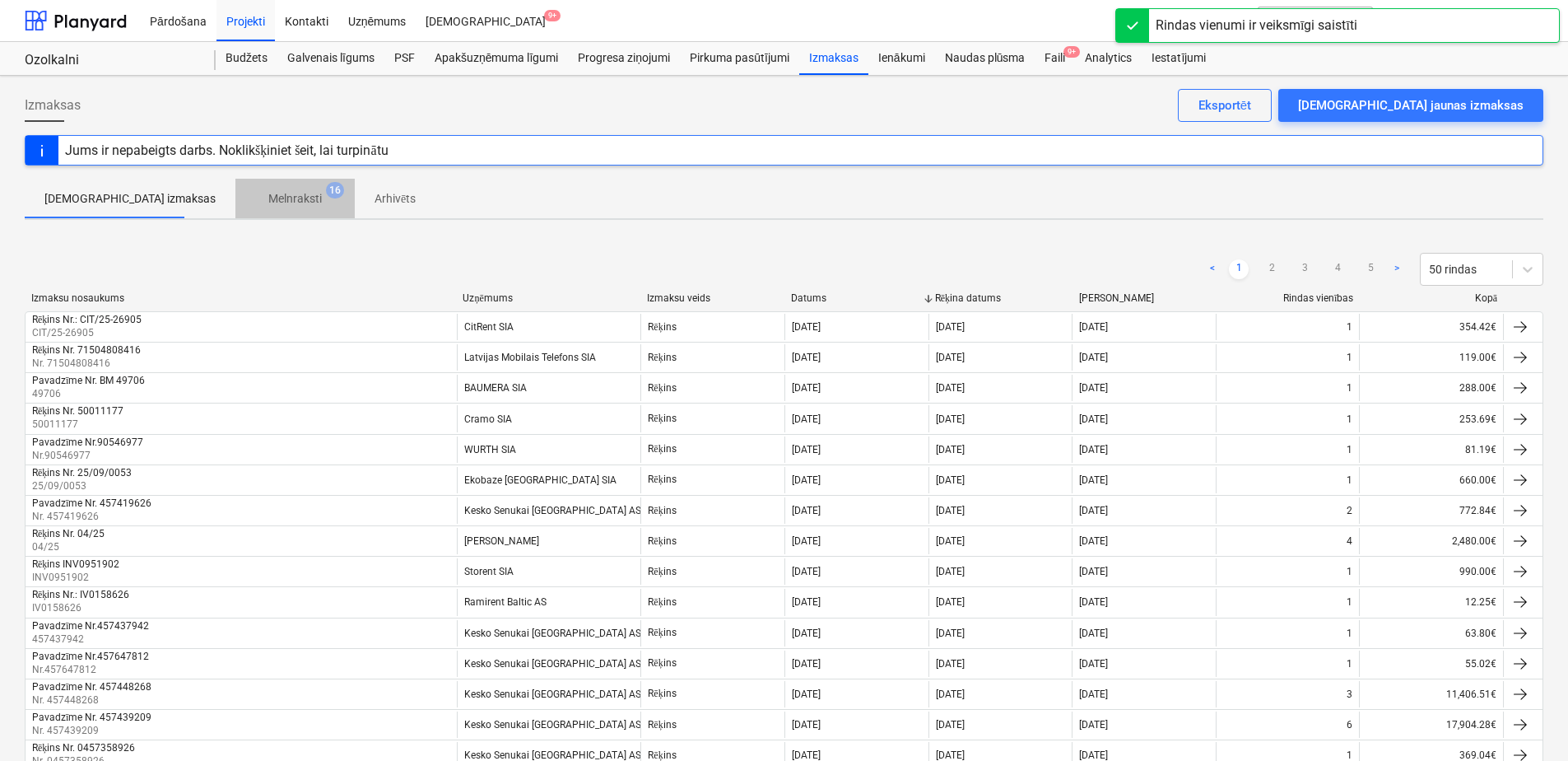
click at [268, 203] on p "Melnraksti" at bounding box center [294, 198] width 54 height 17
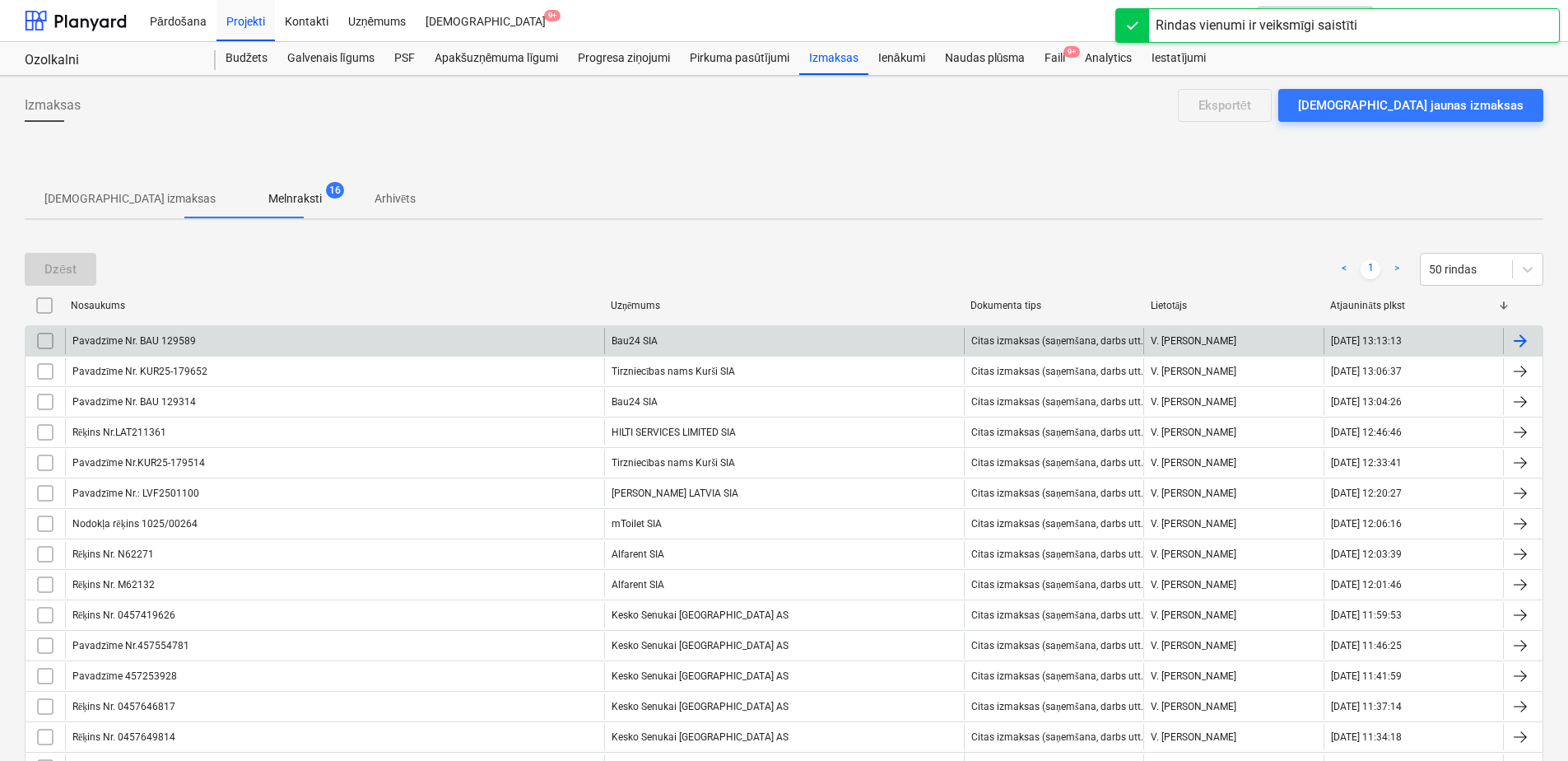
click at [419, 329] on div "Pavadzīme Nr. BAU 129589" at bounding box center [335, 340] width 539 height 27
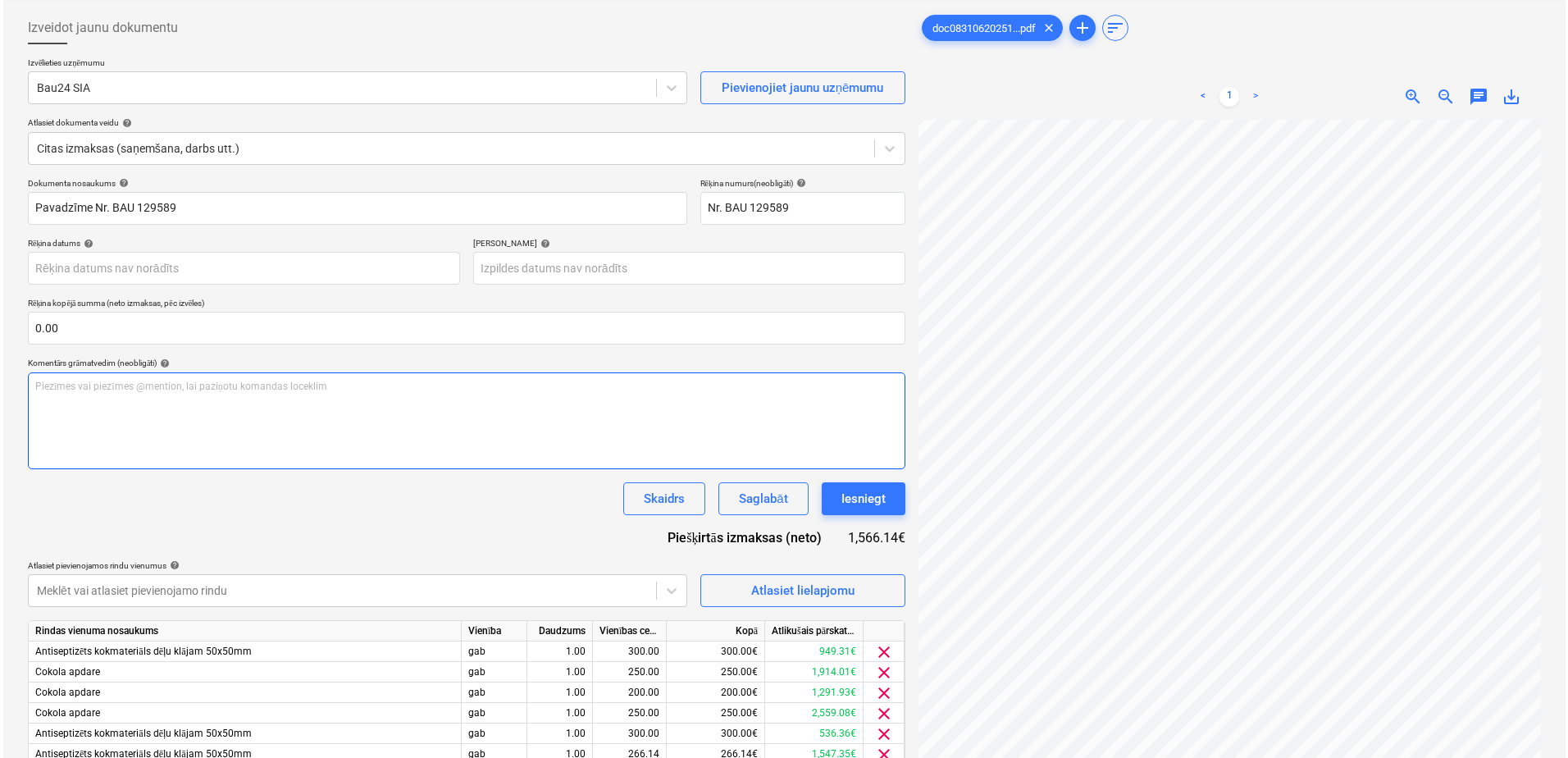
scroll to position [164, 0]
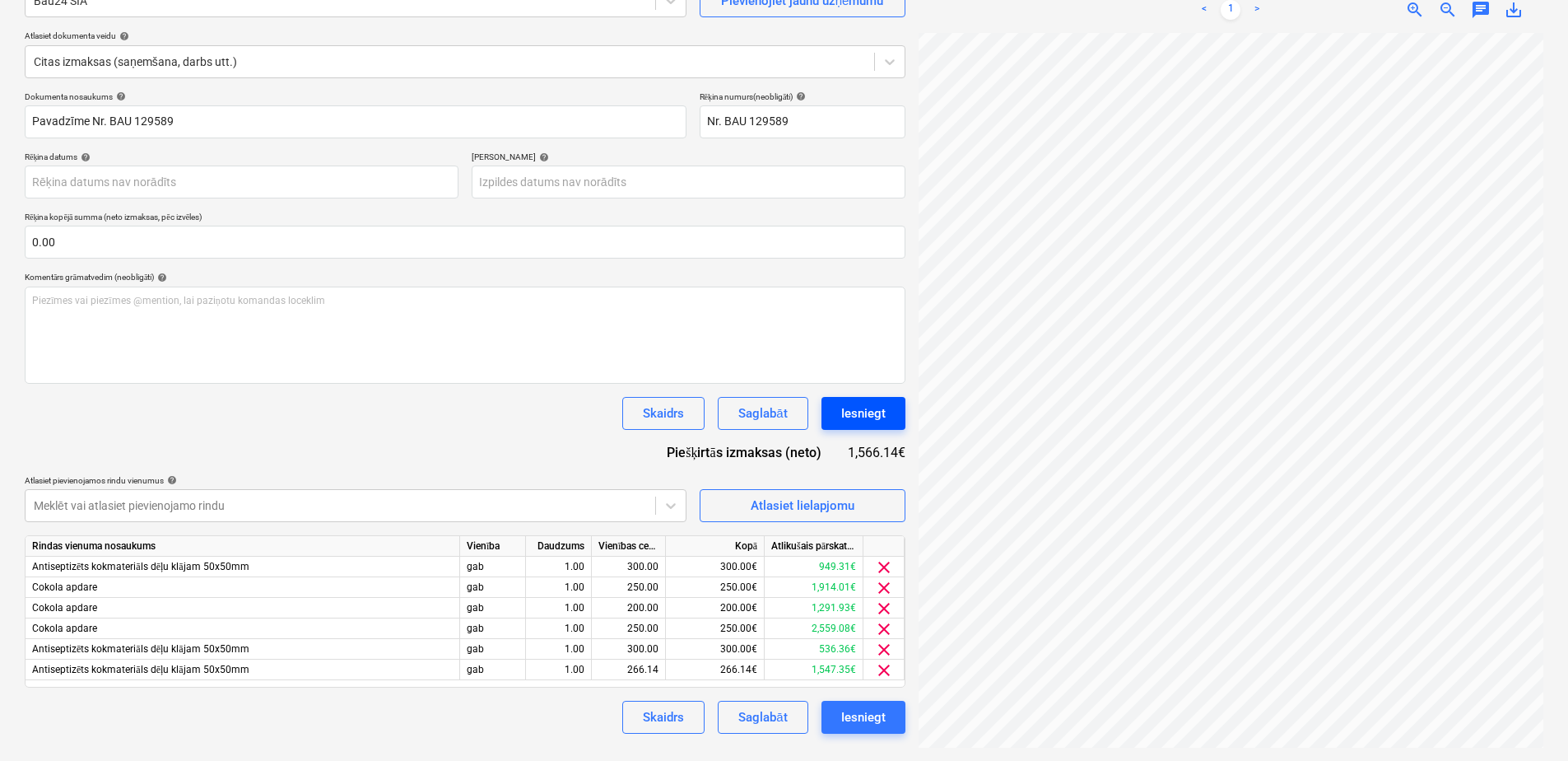
click at [851, 422] on div "Iesniegt" at bounding box center [863, 413] width 45 height 21
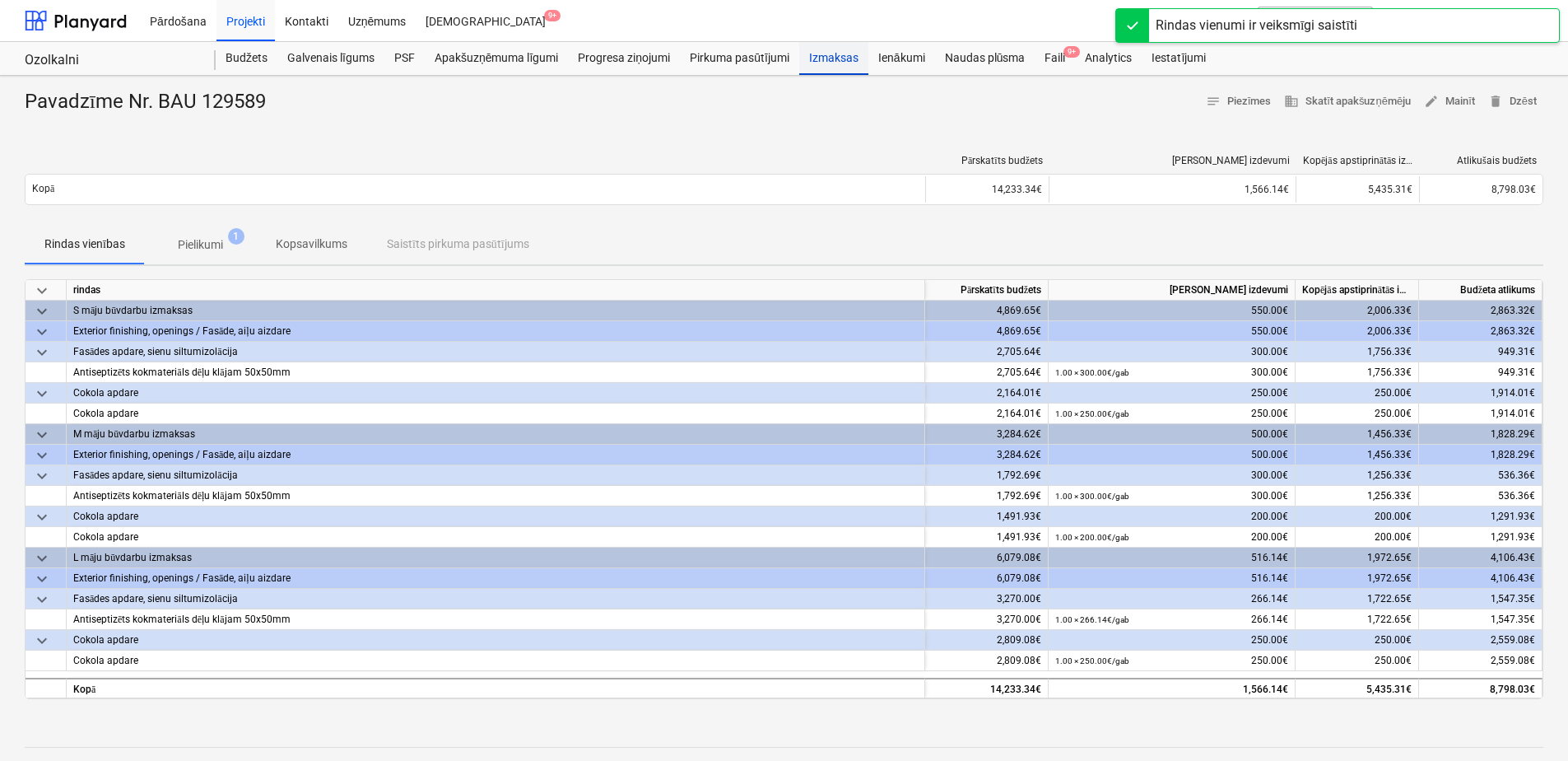
click at [857, 53] on div "Izmaksas" at bounding box center [834, 59] width 69 height 33
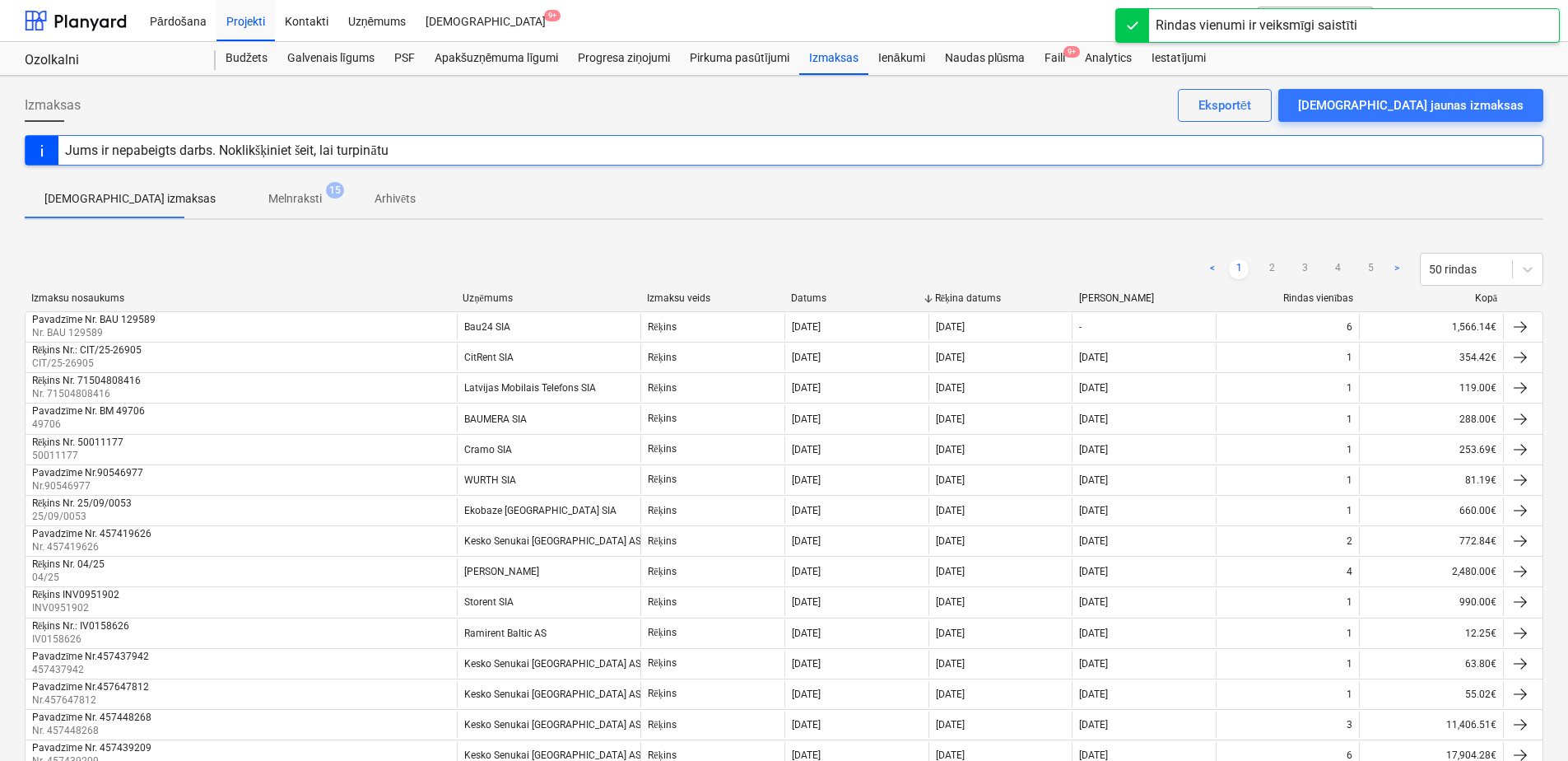
click at [268, 200] on p "Melnraksti" at bounding box center [294, 198] width 54 height 17
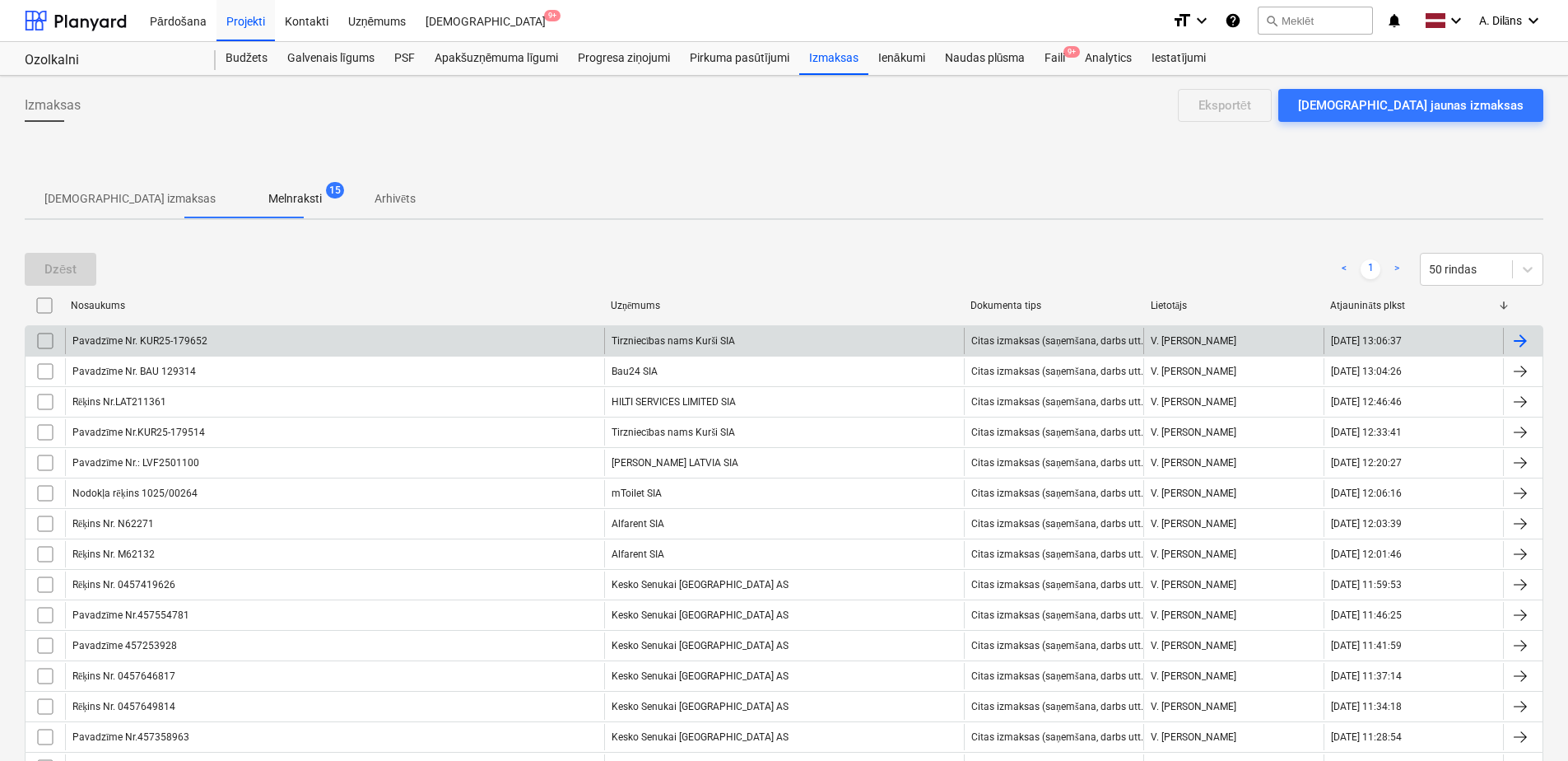
click at [688, 340] on div "Tirzniecības nams Kurši SIA" at bounding box center [784, 340] width 359 height 27
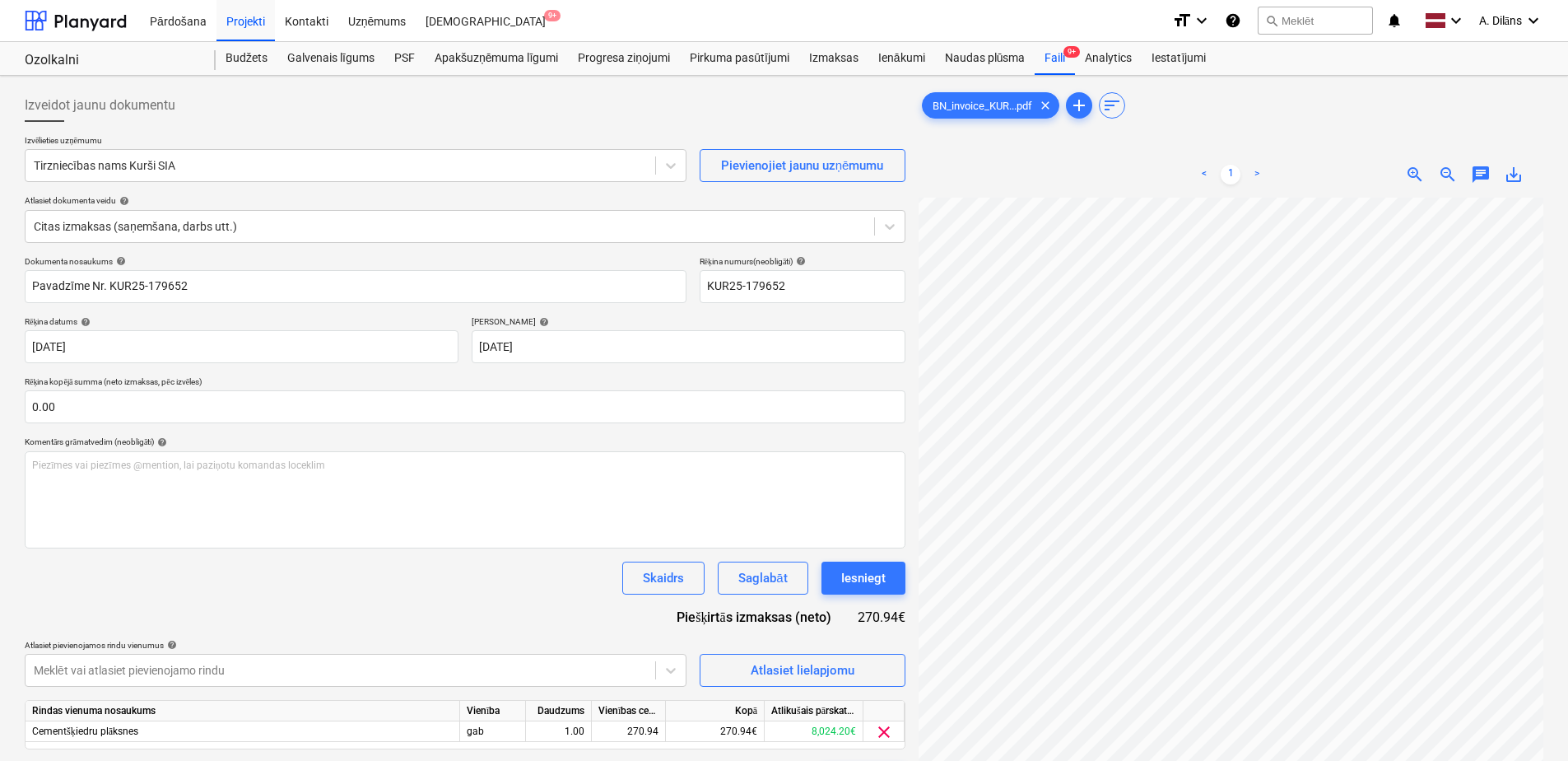
scroll to position [247, 0]
click at [876, 573] on div "Iesniegt" at bounding box center [863, 577] width 45 height 21
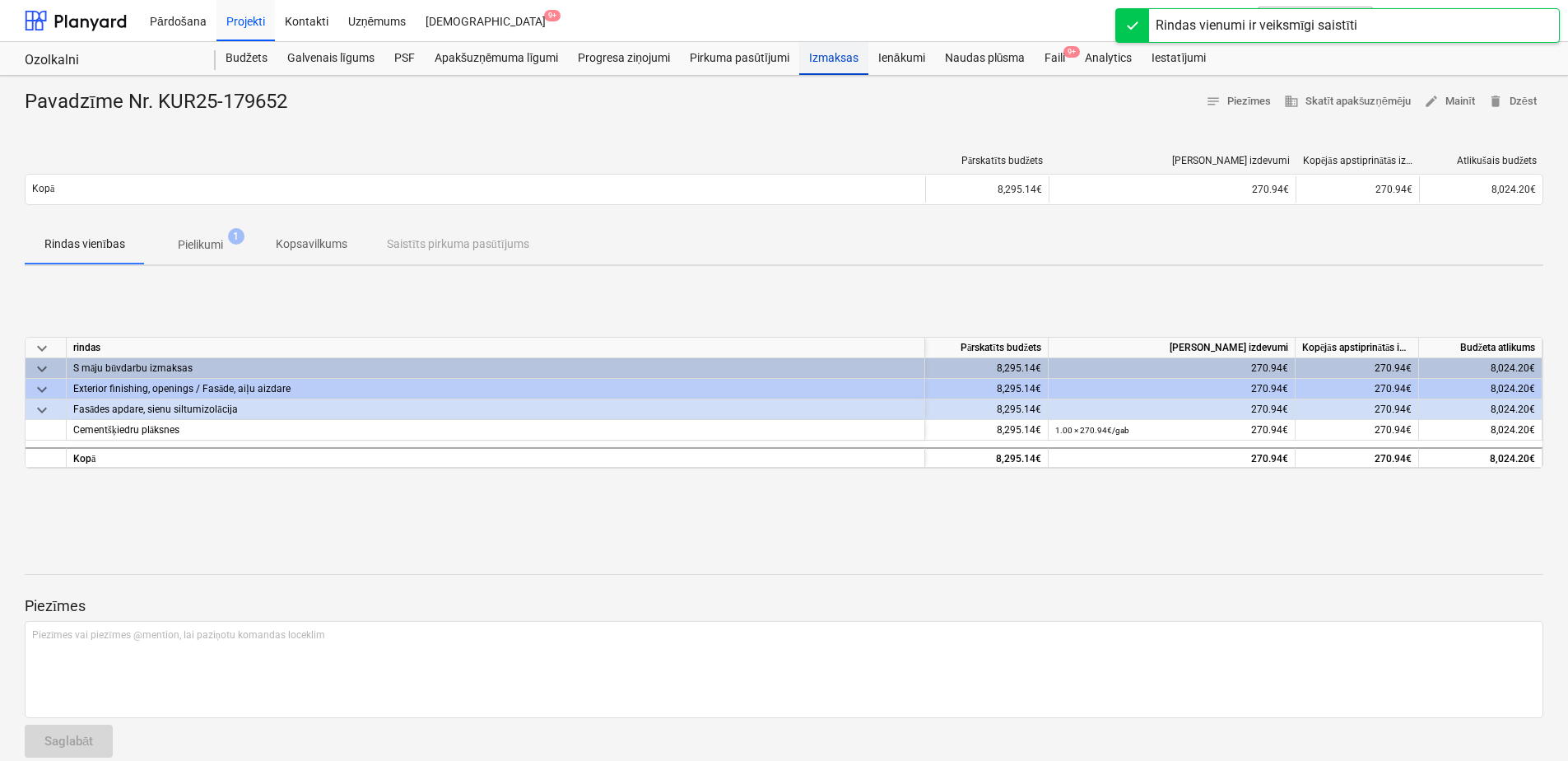
click at [824, 56] on div "Izmaksas" at bounding box center [834, 59] width 69 height 33
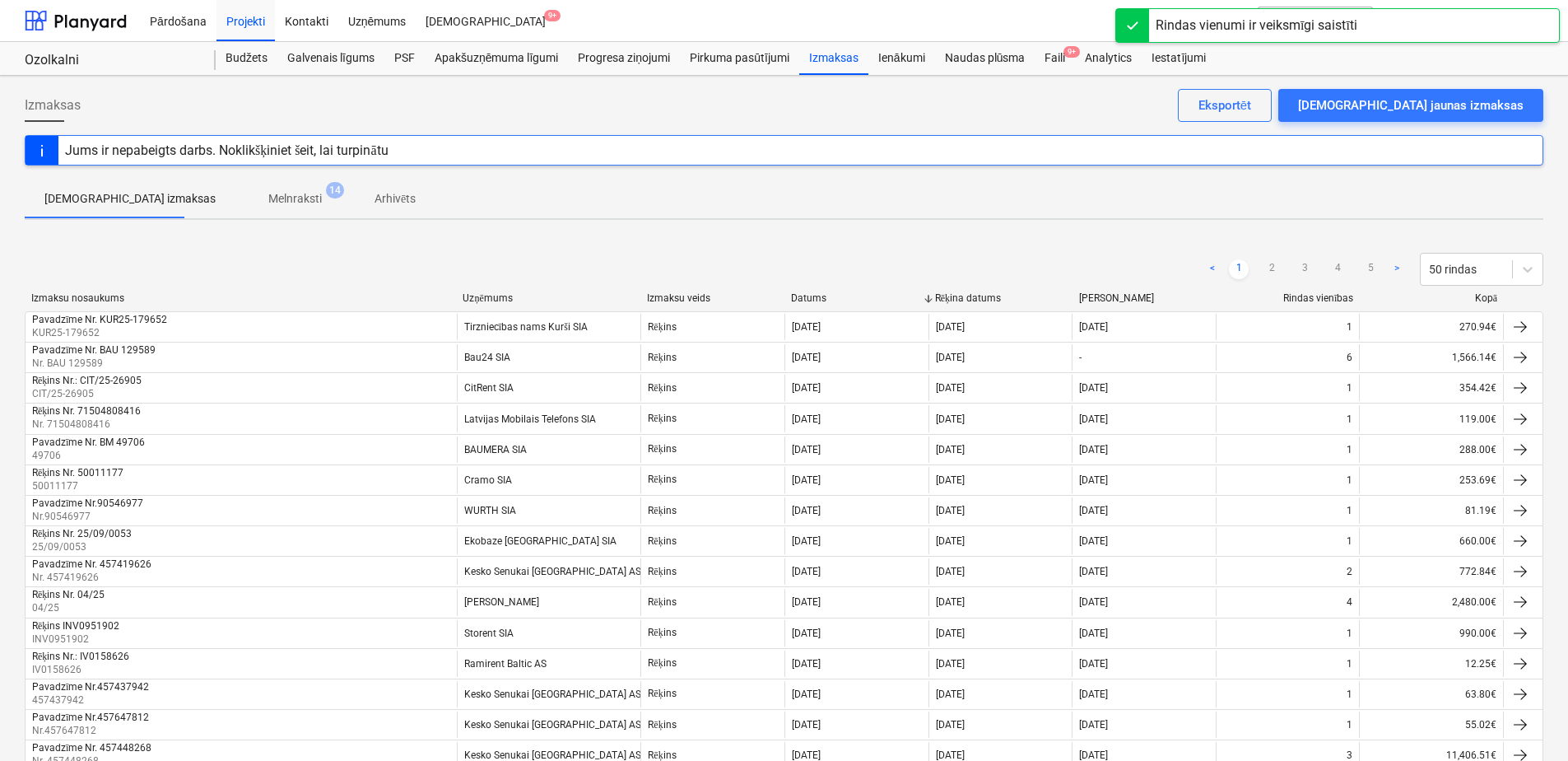
click at [268, 197] on p "Melnraksti" at bounding box center [294, 198] width 54 height 17
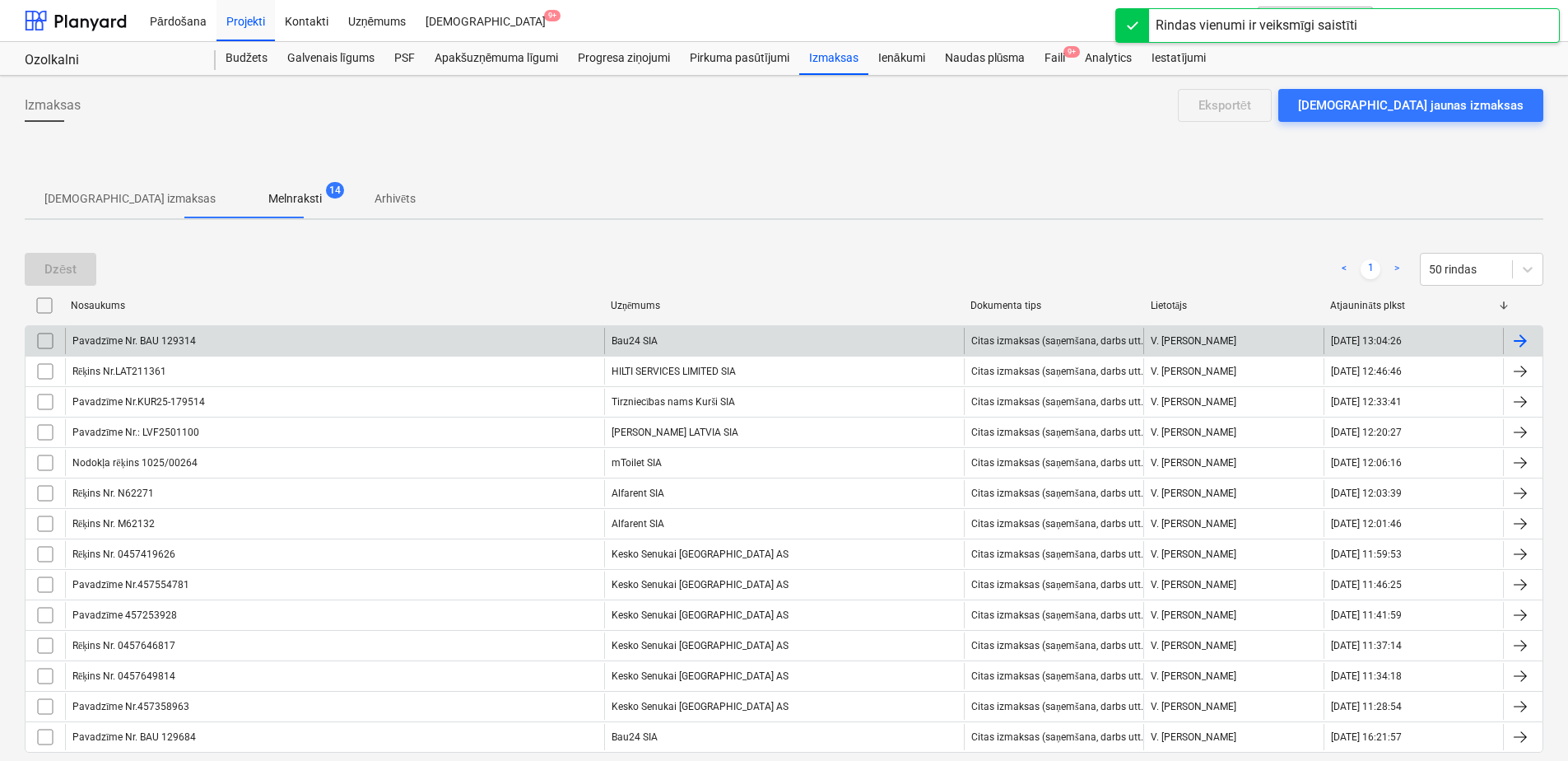
click at [731, 343] on div "Bau24 SIA" at bounding box center [784, 340] width 359 height 27
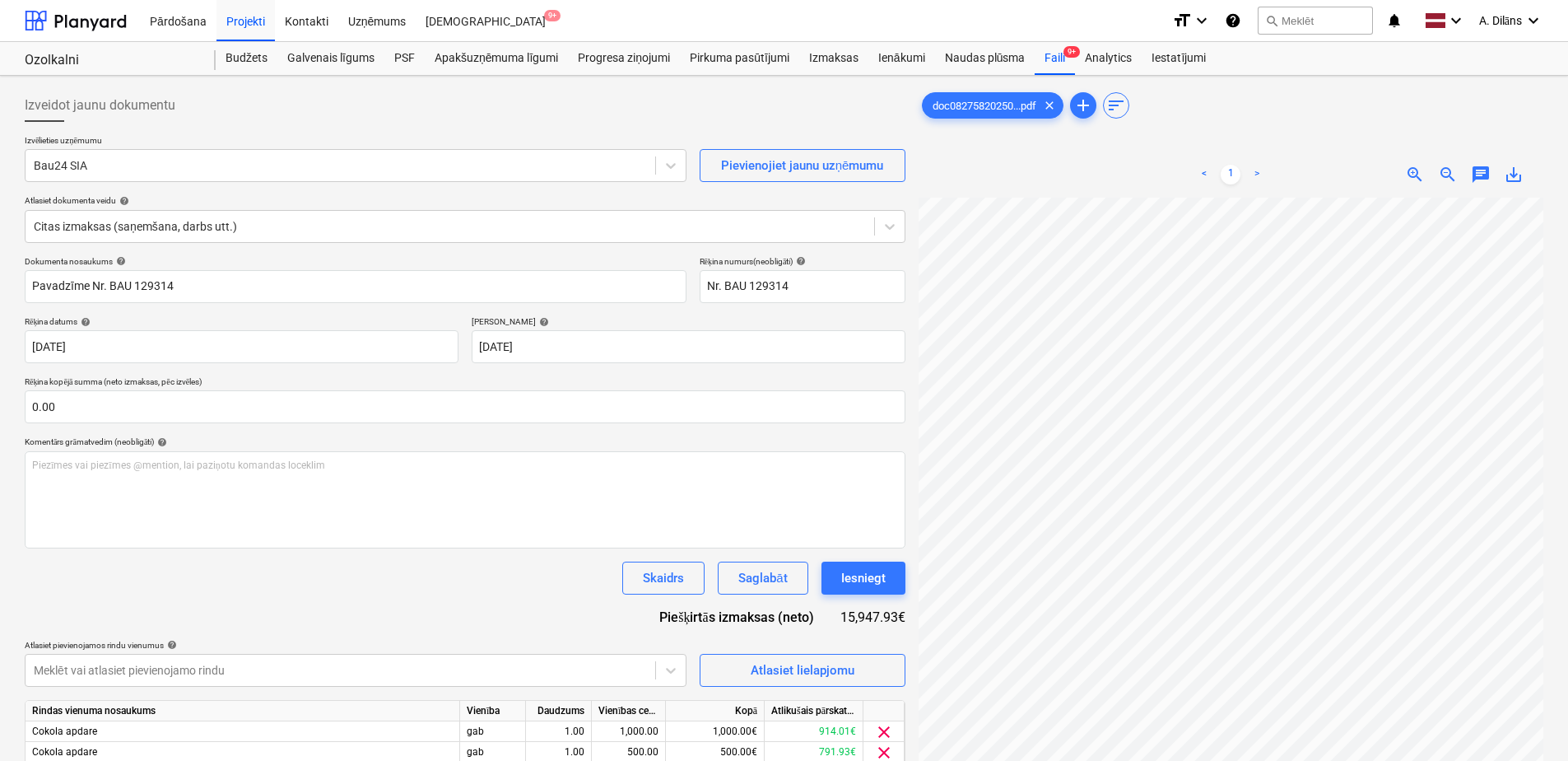
scroll to position [333, 0]
click at [887, 582] on button "Iesniegt" at bounding box center [863, 578] width 84 height 33
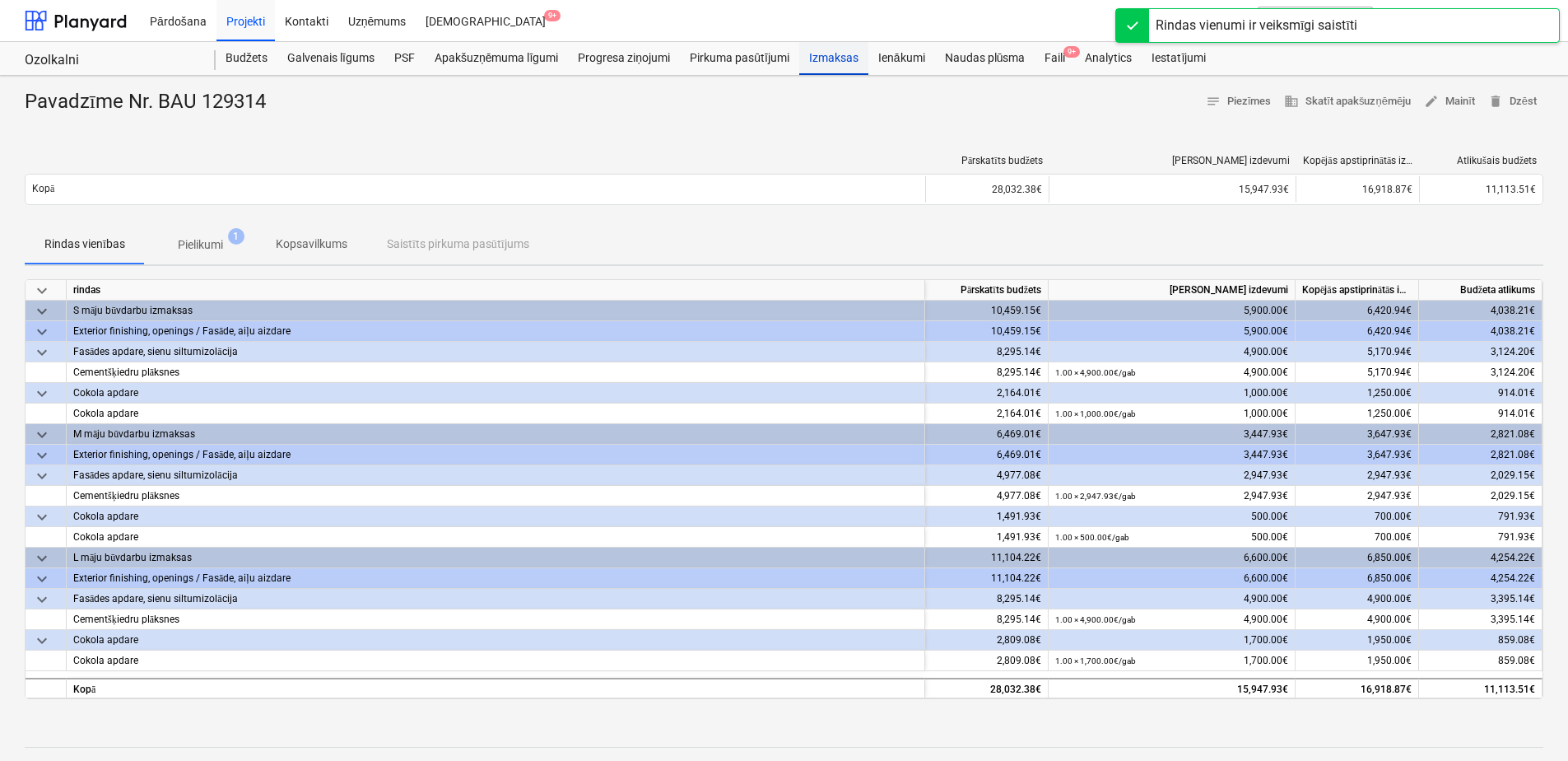
click at [842, 62] on div "Izmaksas" at bounding box center [834, 59] width 69 height 33
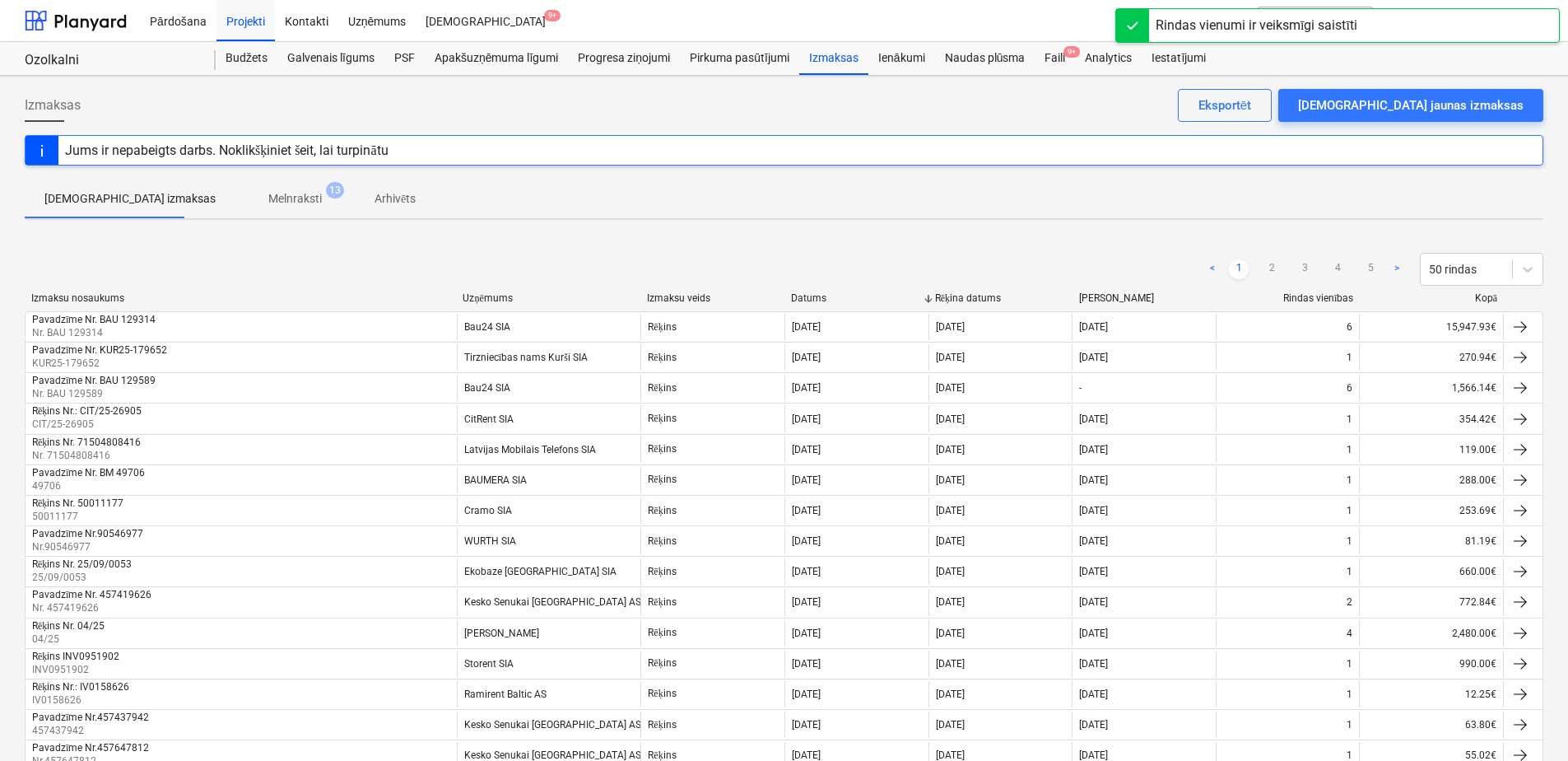
click at [268, 194] on p "Melnraksti" at bounding box center [294, 198] width 54 height 17
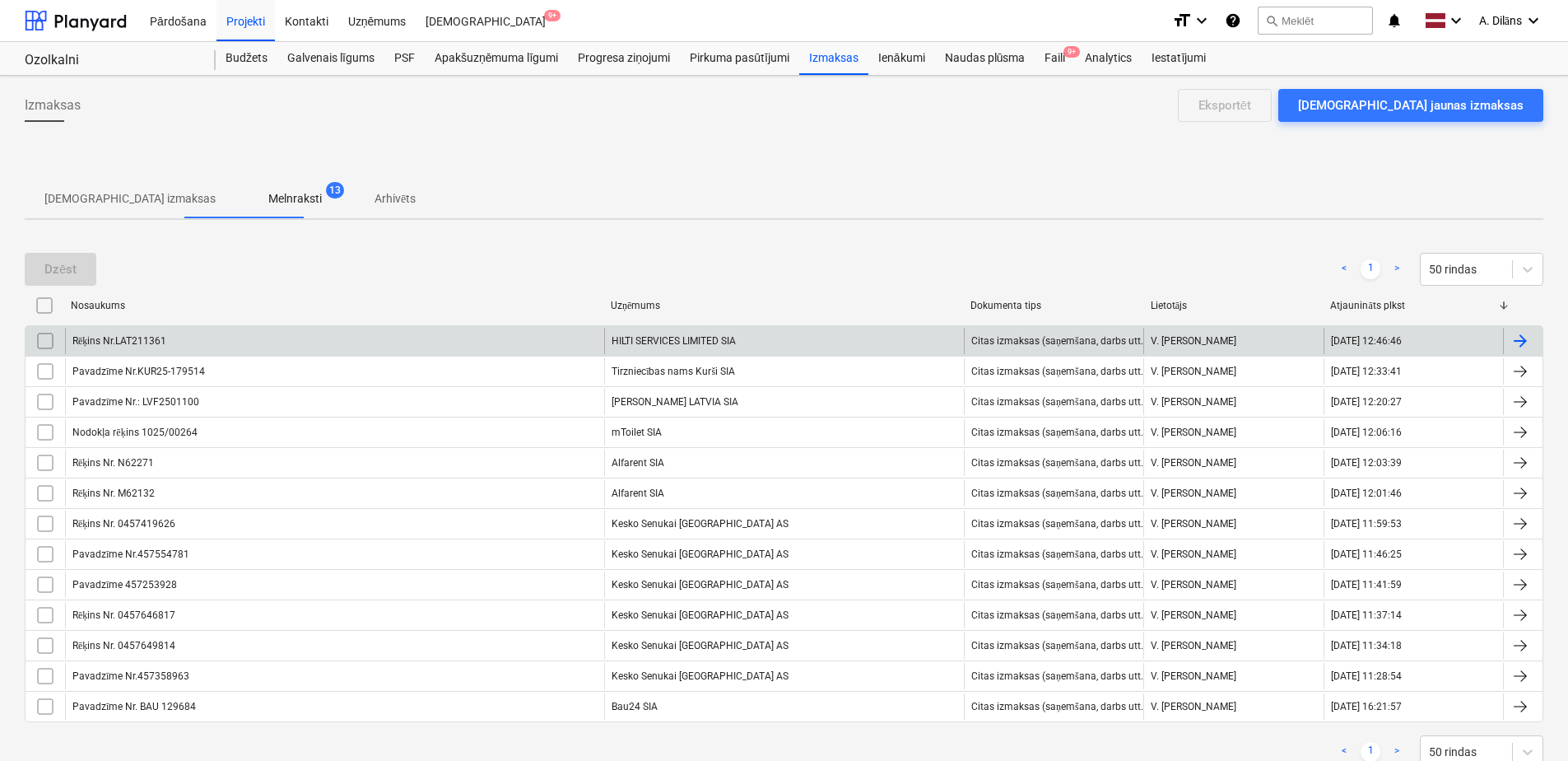
click at [708, 341] on div "HILTI SERVICES LIMITED SIA" at bounding box center [784, 340] width 359 height 27
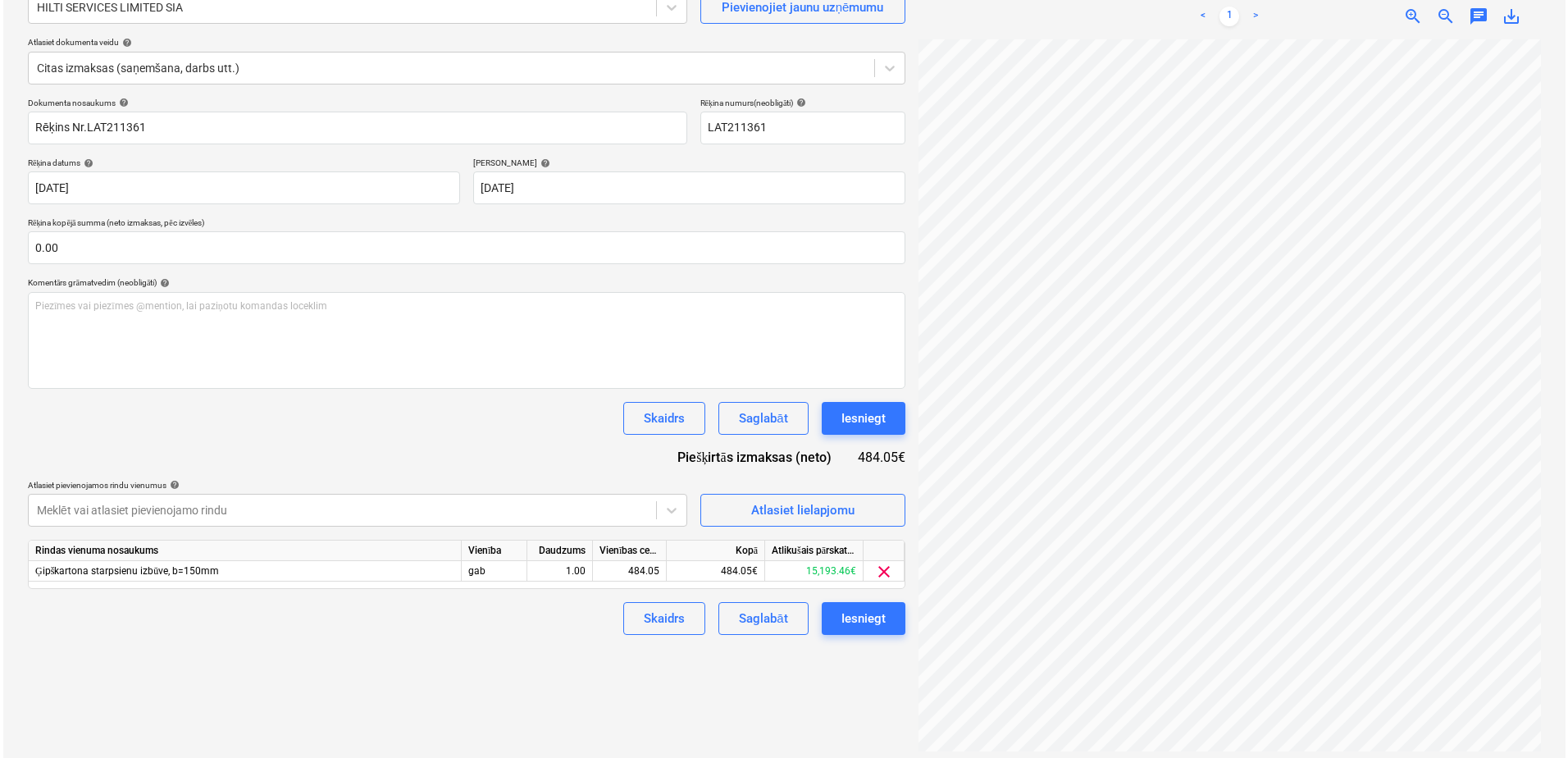
scroll to position [164, 0]
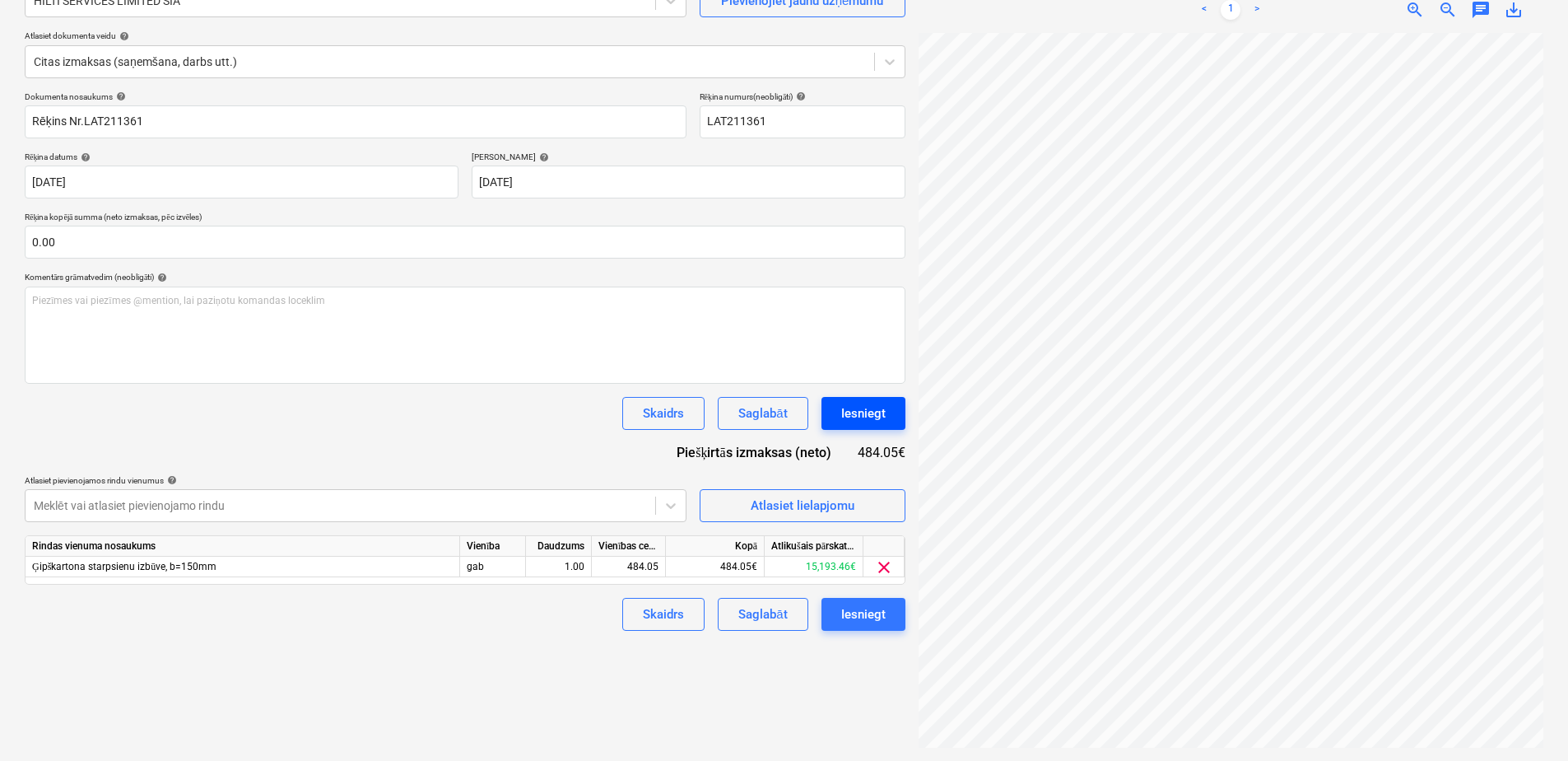
click at [879, 407] on div "Iesniegt" at bounding box center [863, 413] width 45 height 21
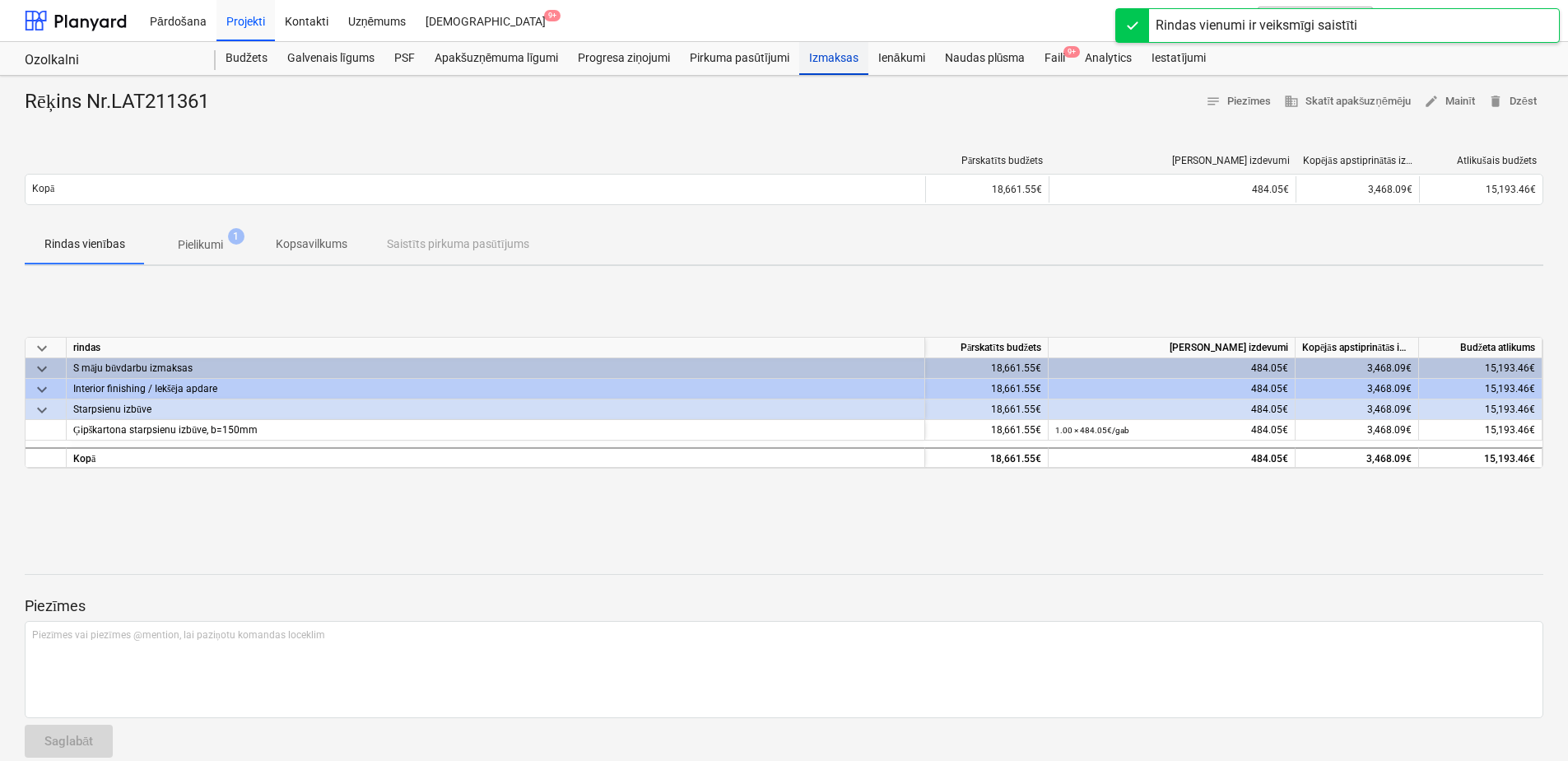
click at [850, 46] on div "Izmaksas" at bounding box center [834, 59] width 69 height 33
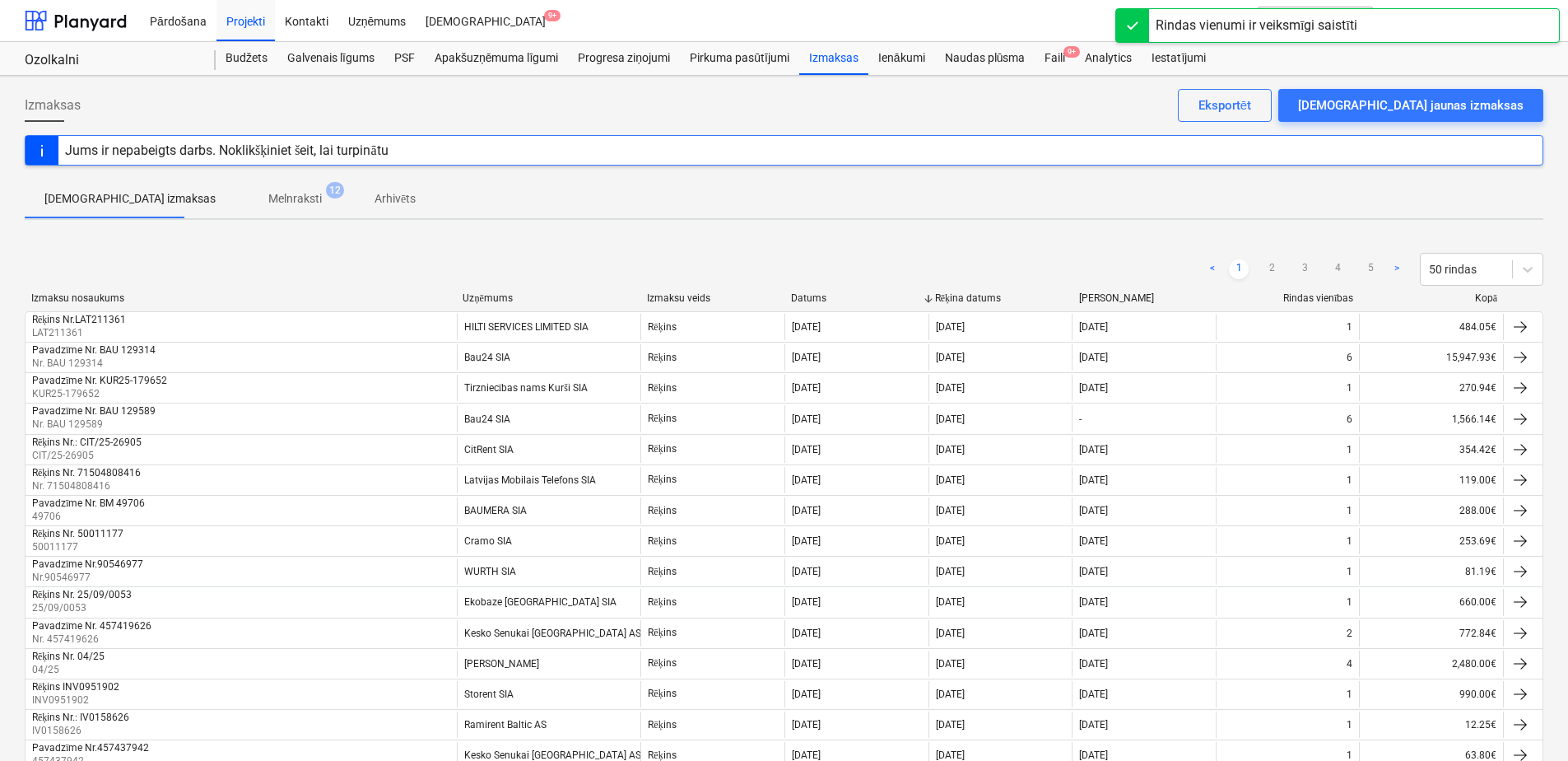
click at [268, 195] on p "Melnraksti" at bounding box center [294, 198] width 54 height 17
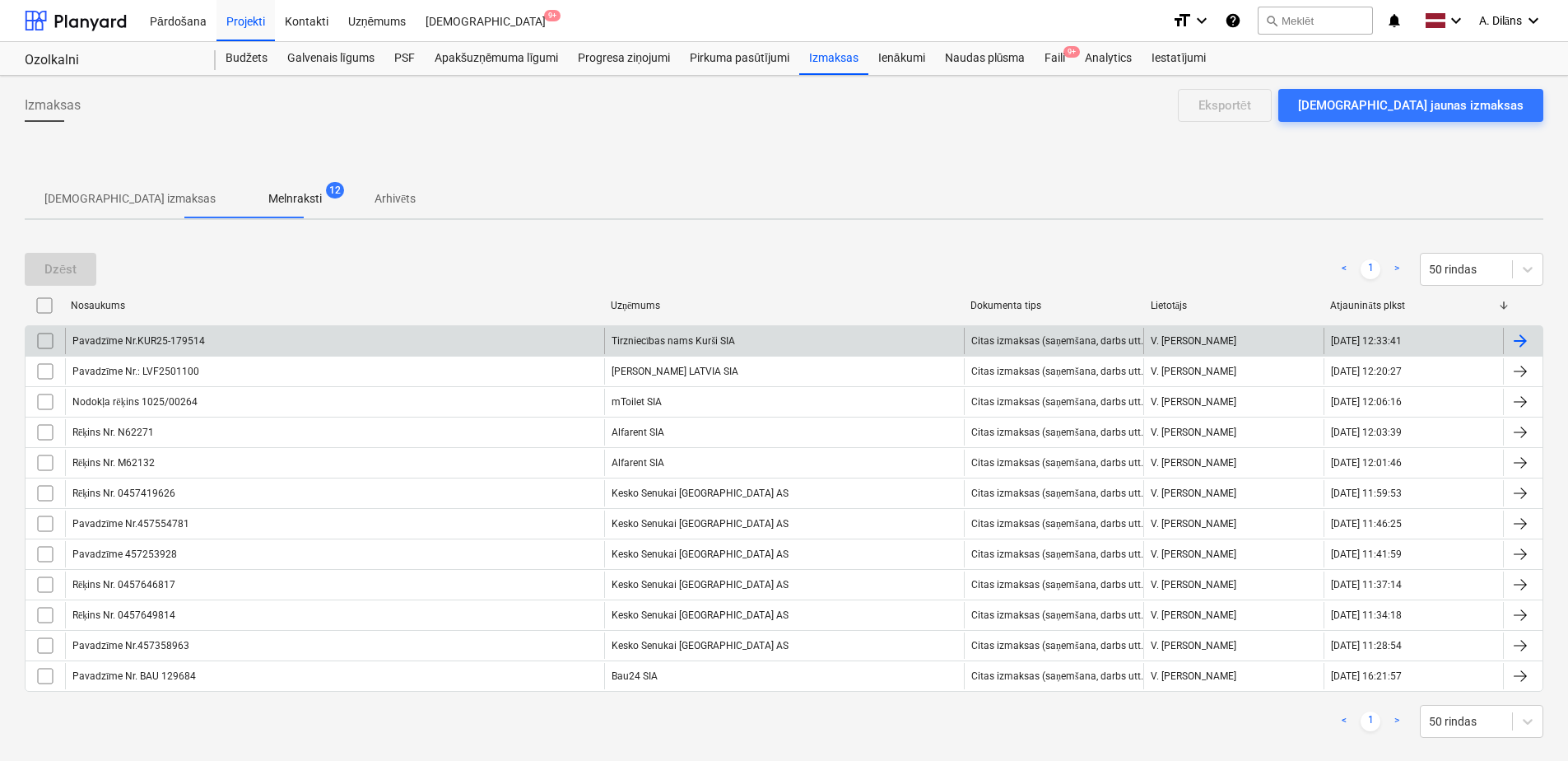
click at [260, 335] on div "Pavadzīme Nr.KUR25-179514" at bounding box center [335, 340] width 539 height 27
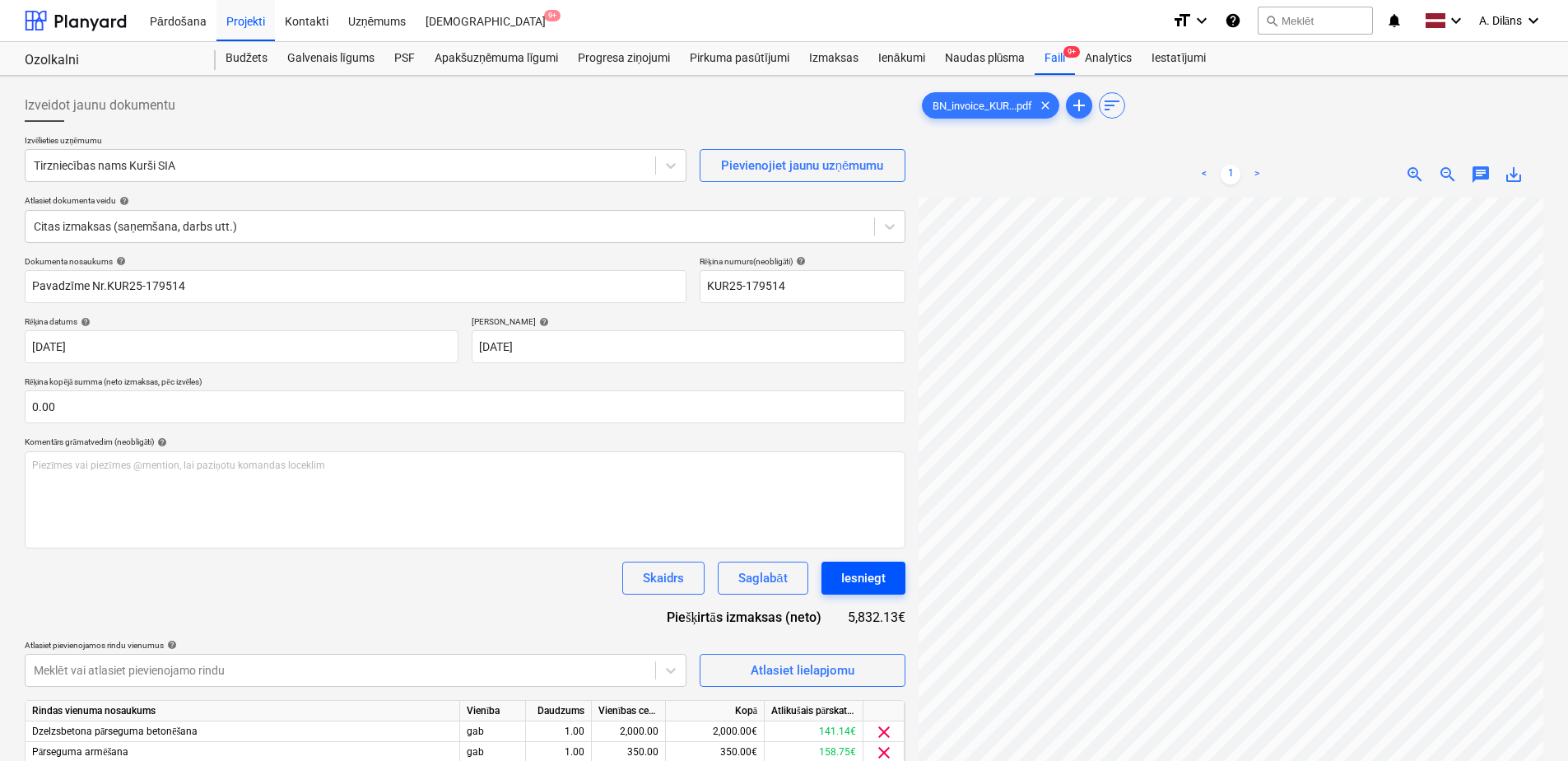
scroll to position [260, 31]
click at [845, 579] on div "Iesniegt" at bounding box center [863, 577] width 45 height 21
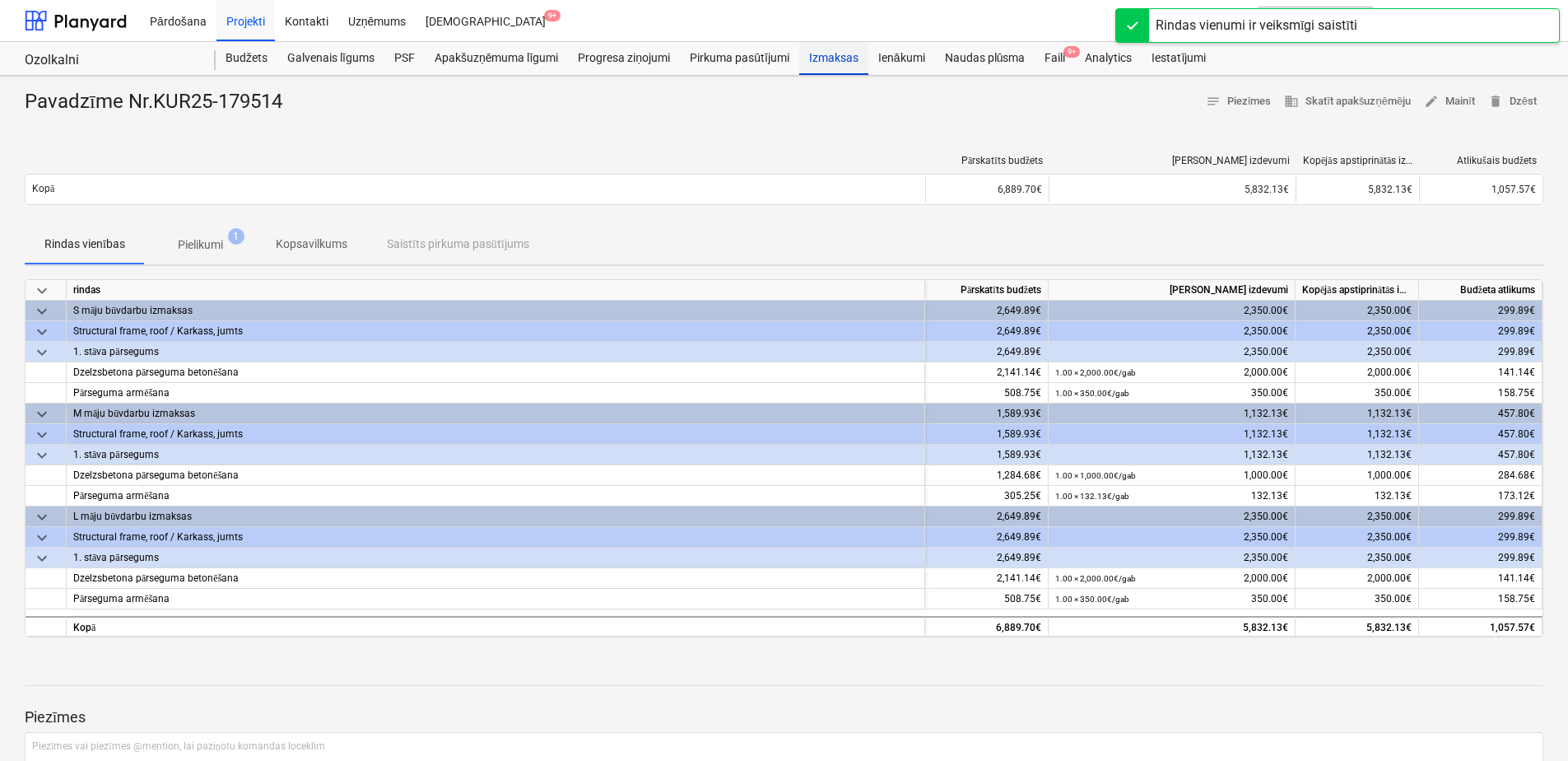
click at [829, 49] on div "Izmaksas" at bounding box center [834, 59] width 69 height 33
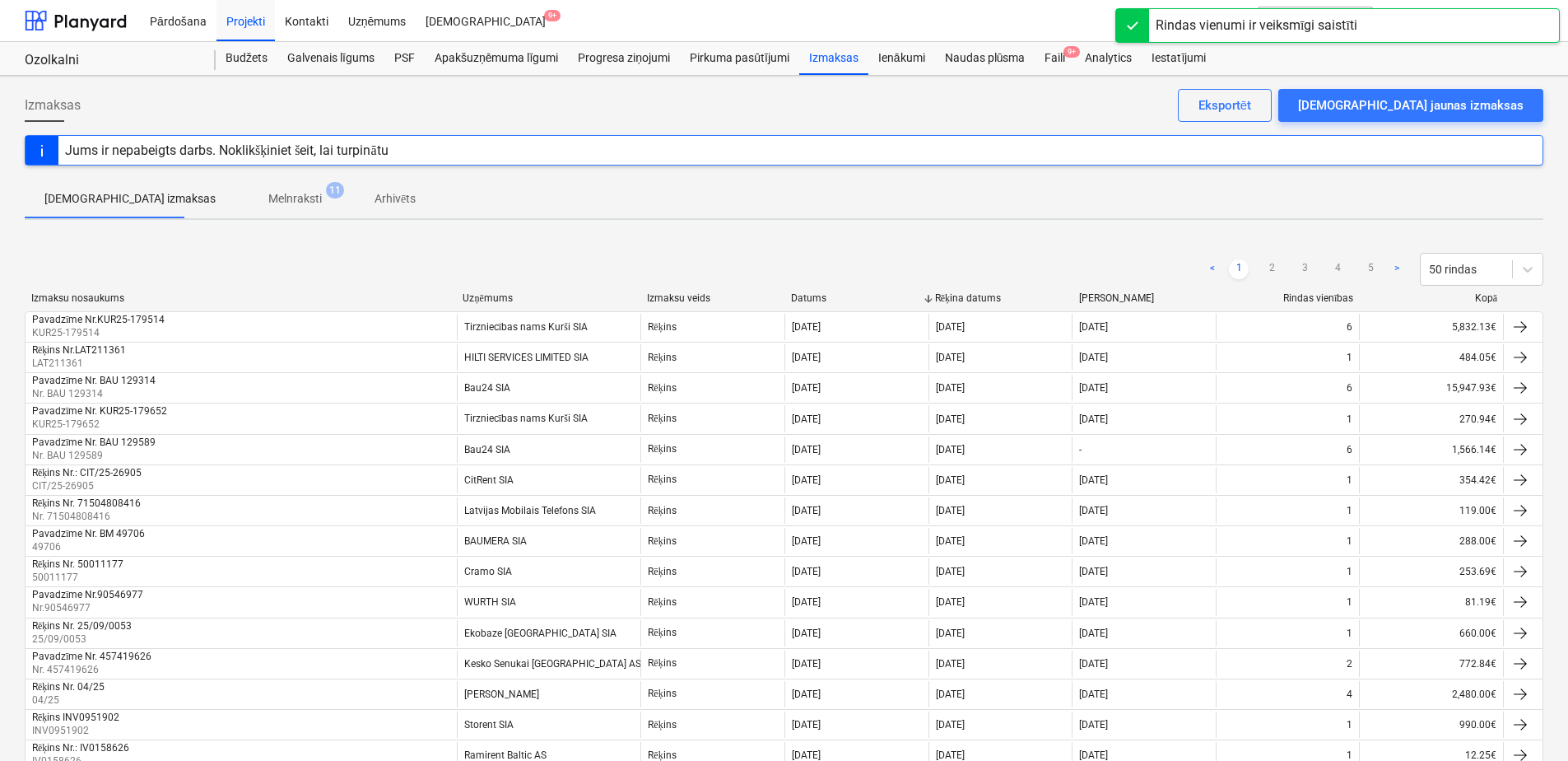
click at [268, 207] on p "Melnraksti" at bounding box center [294, 198] width 54 height 17
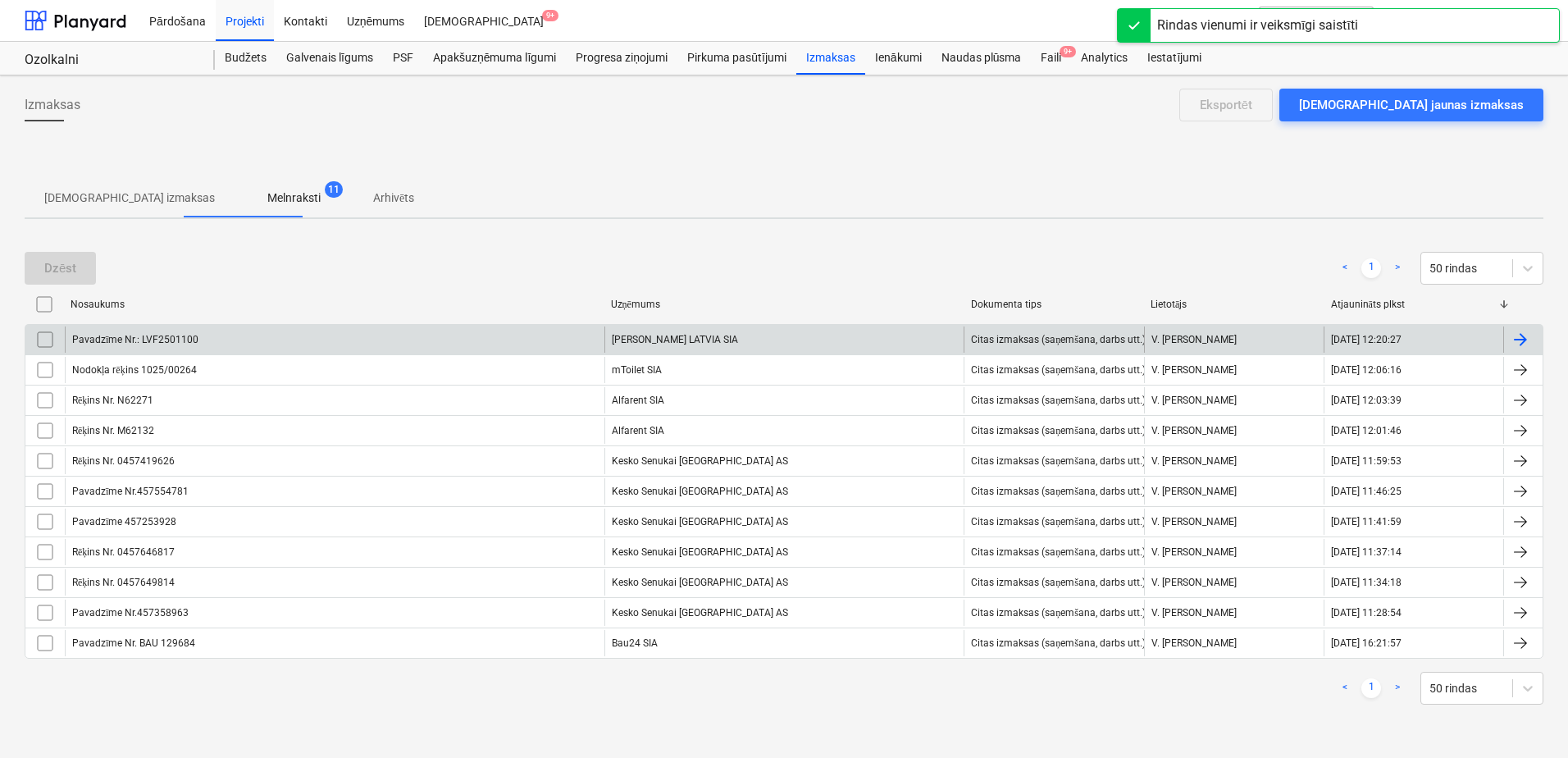
click at [703, 346] on div "[PERSON_NAME] LATVIA SIA" at bounding box center [784, 339] width 360 height 26
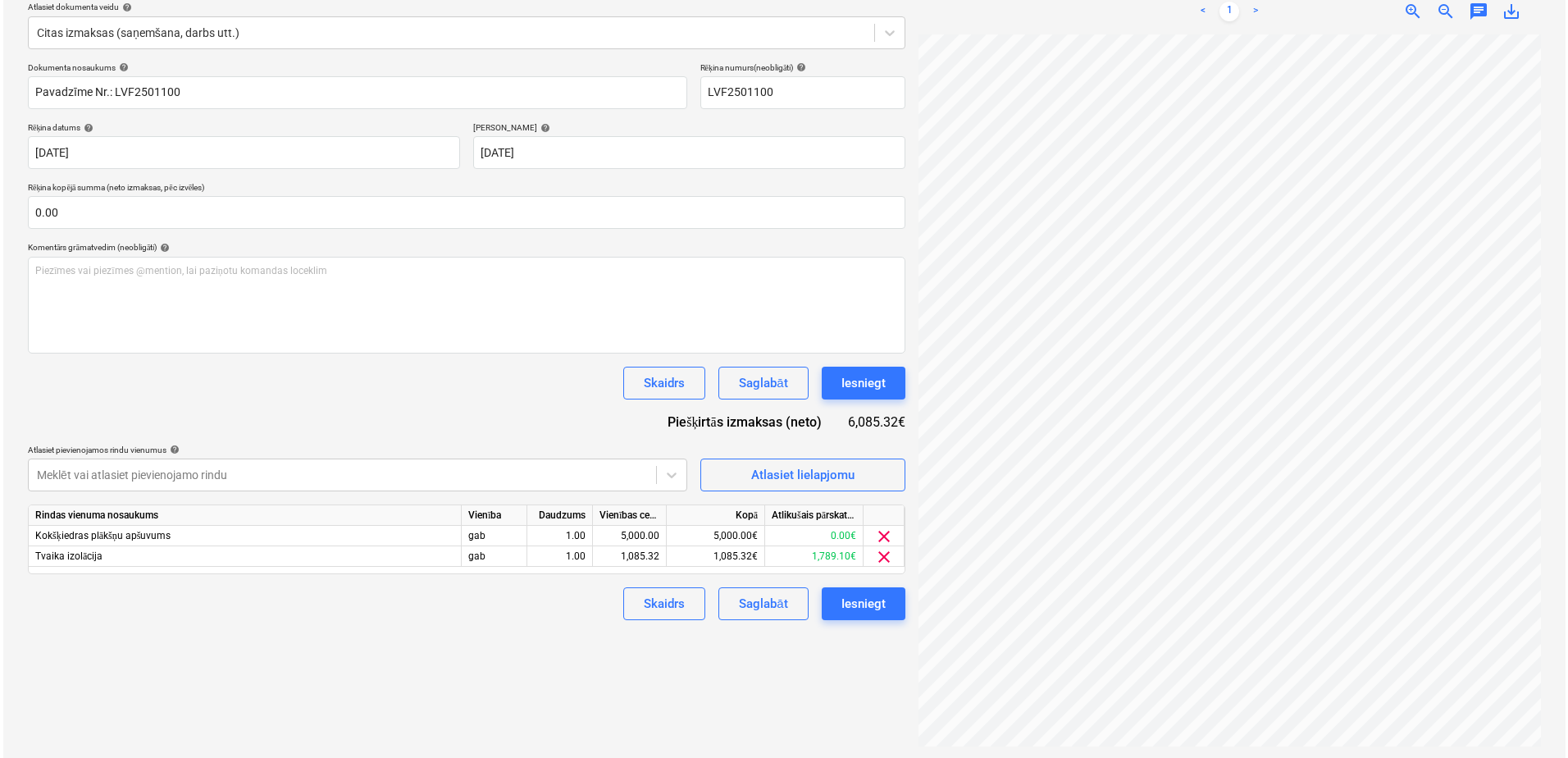
scroll to position [194, 0]
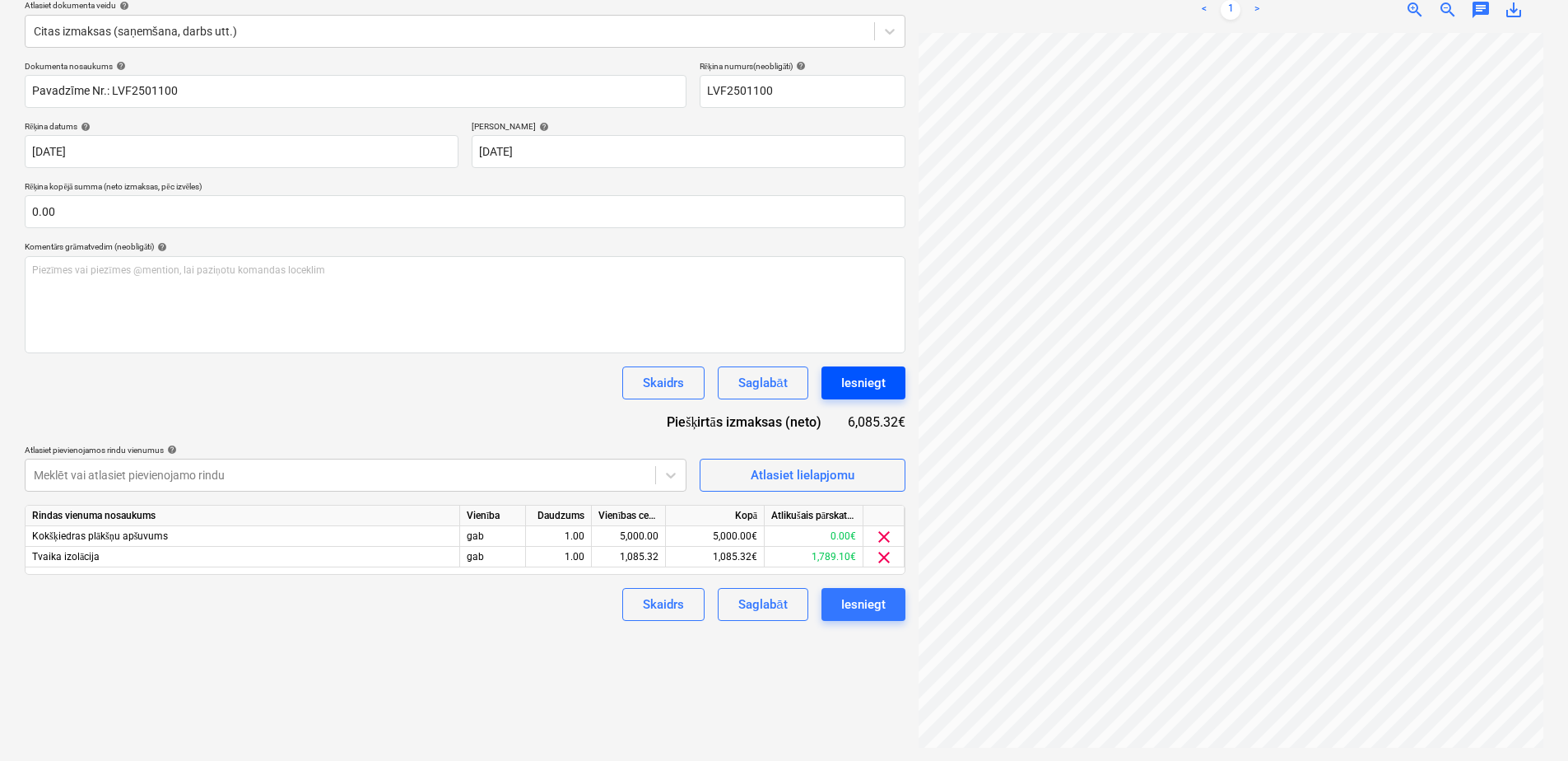
click at [876, 388] on div "Iesniegt" at bounding box center [863, 382] width 45 height 21
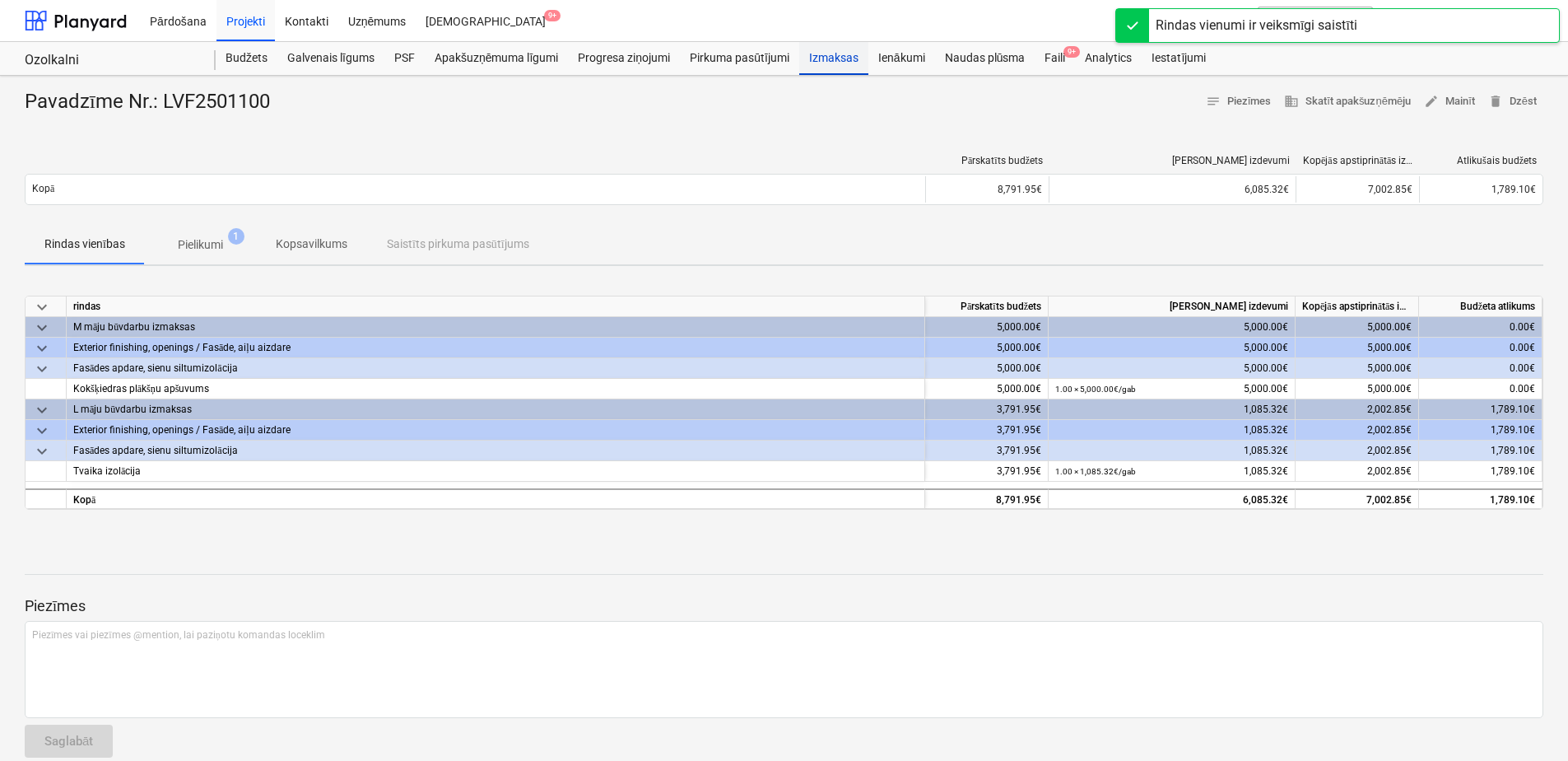
click at [830, 59] on div "Izmaksas" at bounding box center [834, 59] width 69 height 33
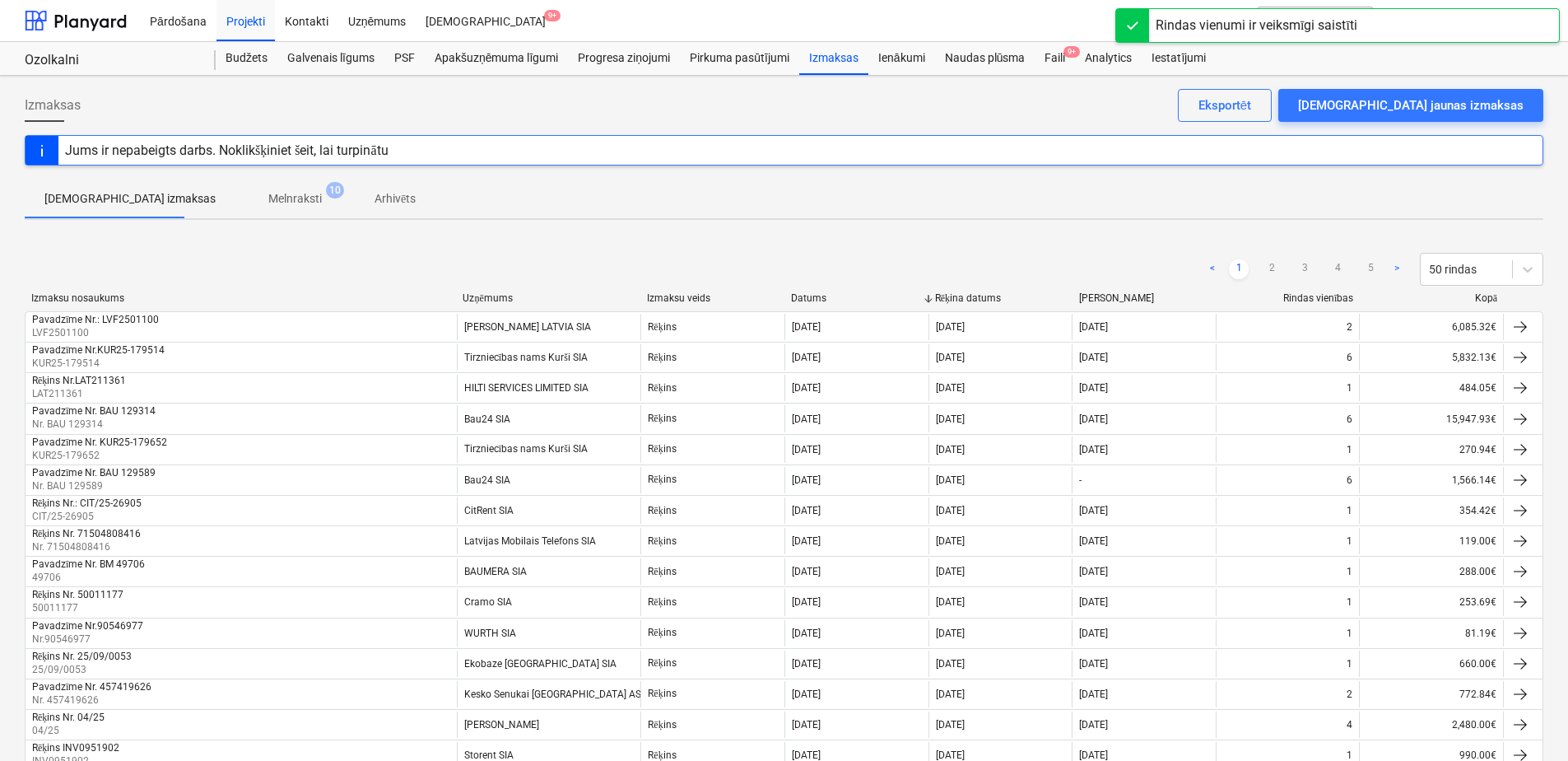
click at [268, 198] on p "Melnraksti" at bounding box center [294, 198] width 54 height 17
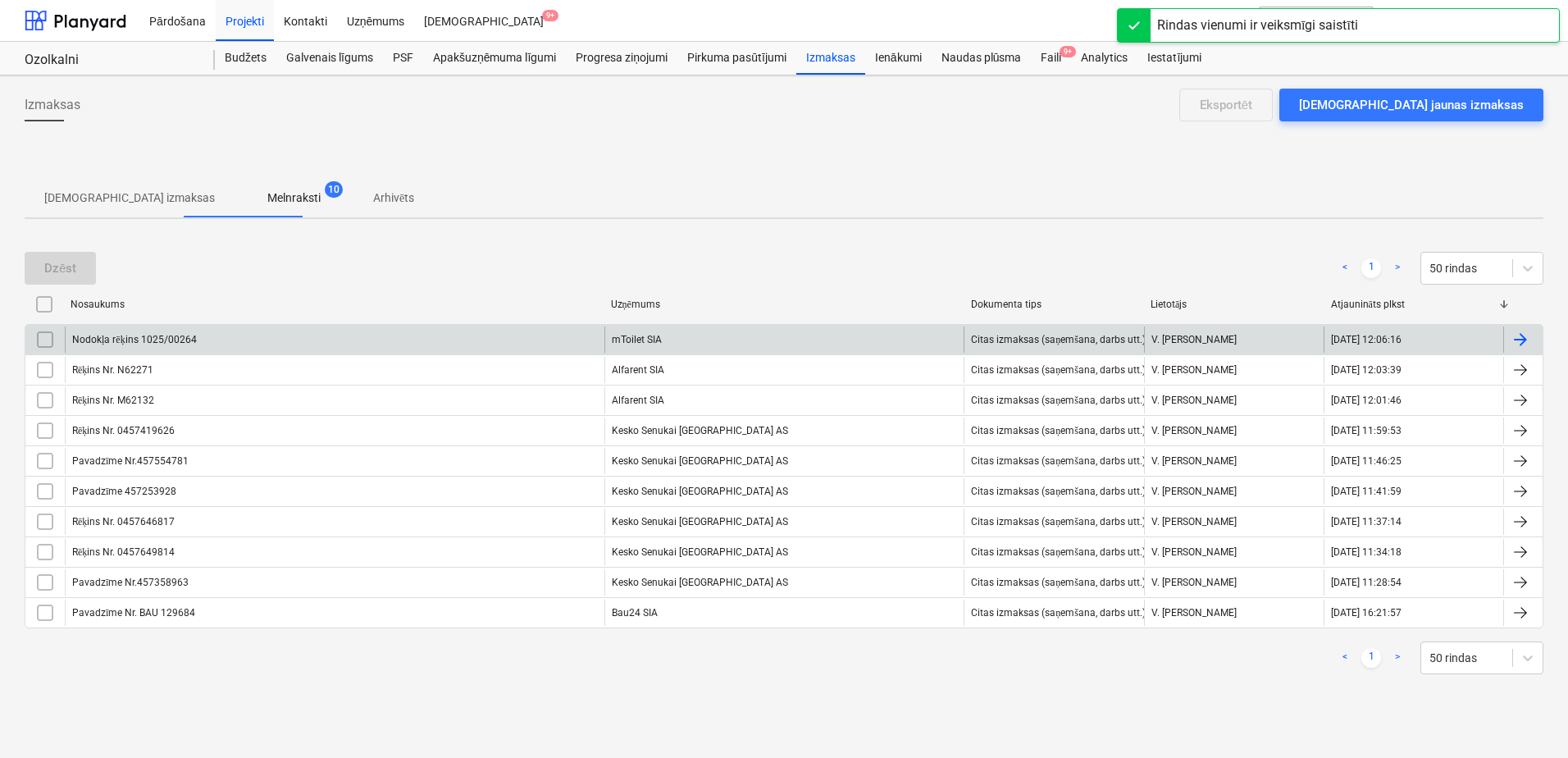
click at [676, 338] on div "mToilet SIA" at bounding box center [784, 339] width 360 height 26
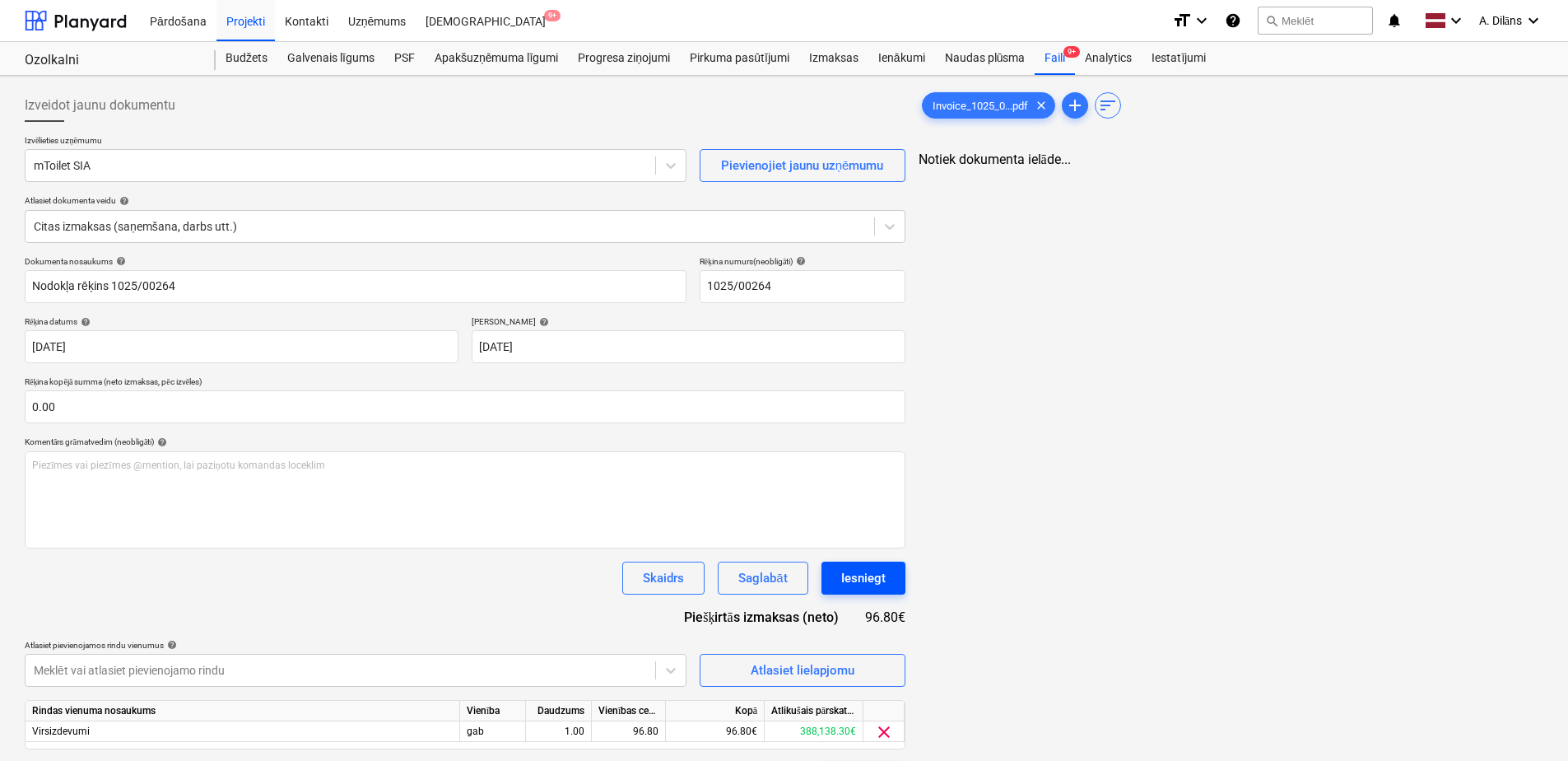
click at [860, 578] on div "Iesniegt" at bounding box center [863, 577] width 45 height 21
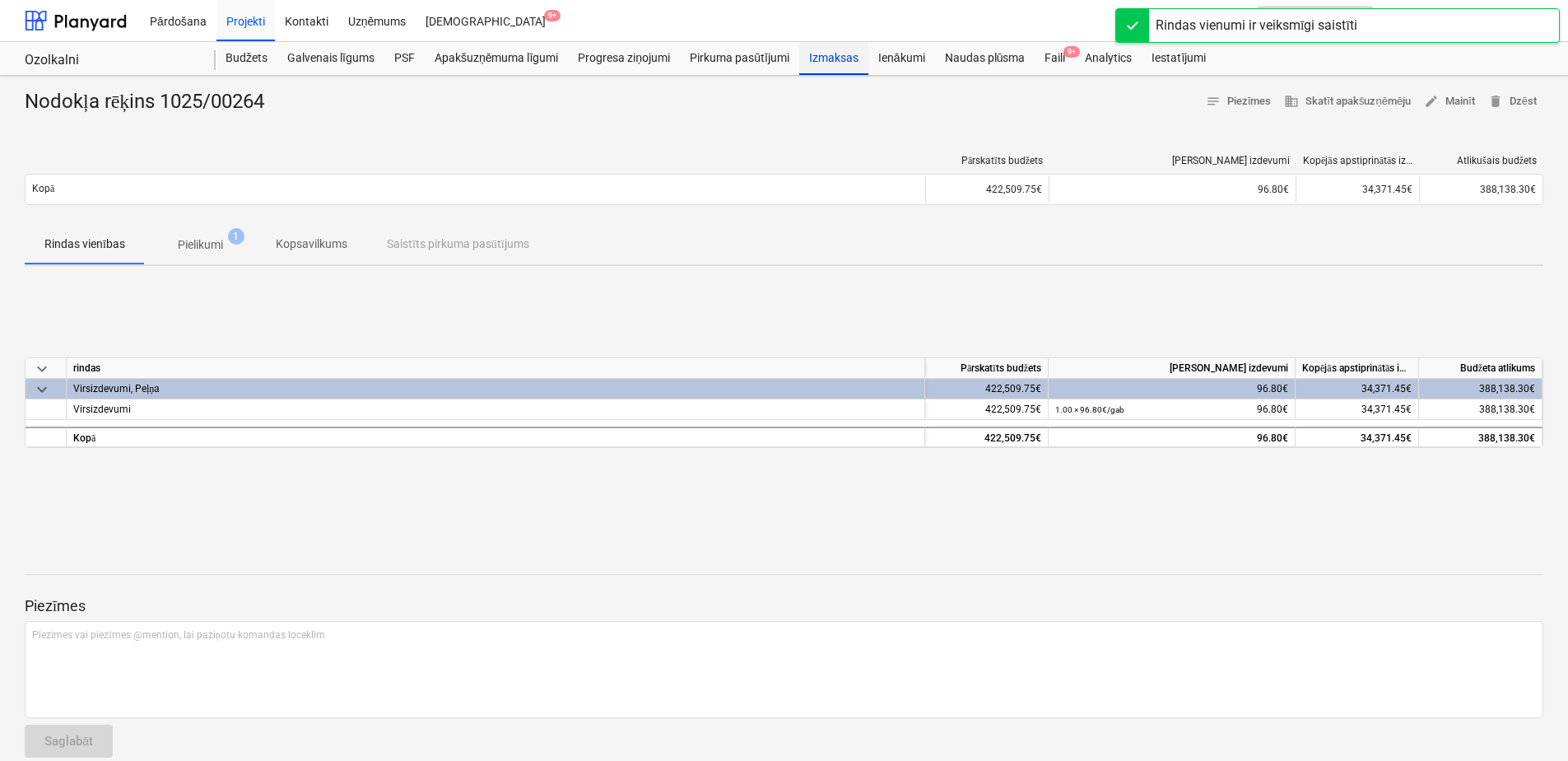
click at [829, 53] on div "Izmaksas" at bounding box center [834, 59] width 69 height 33
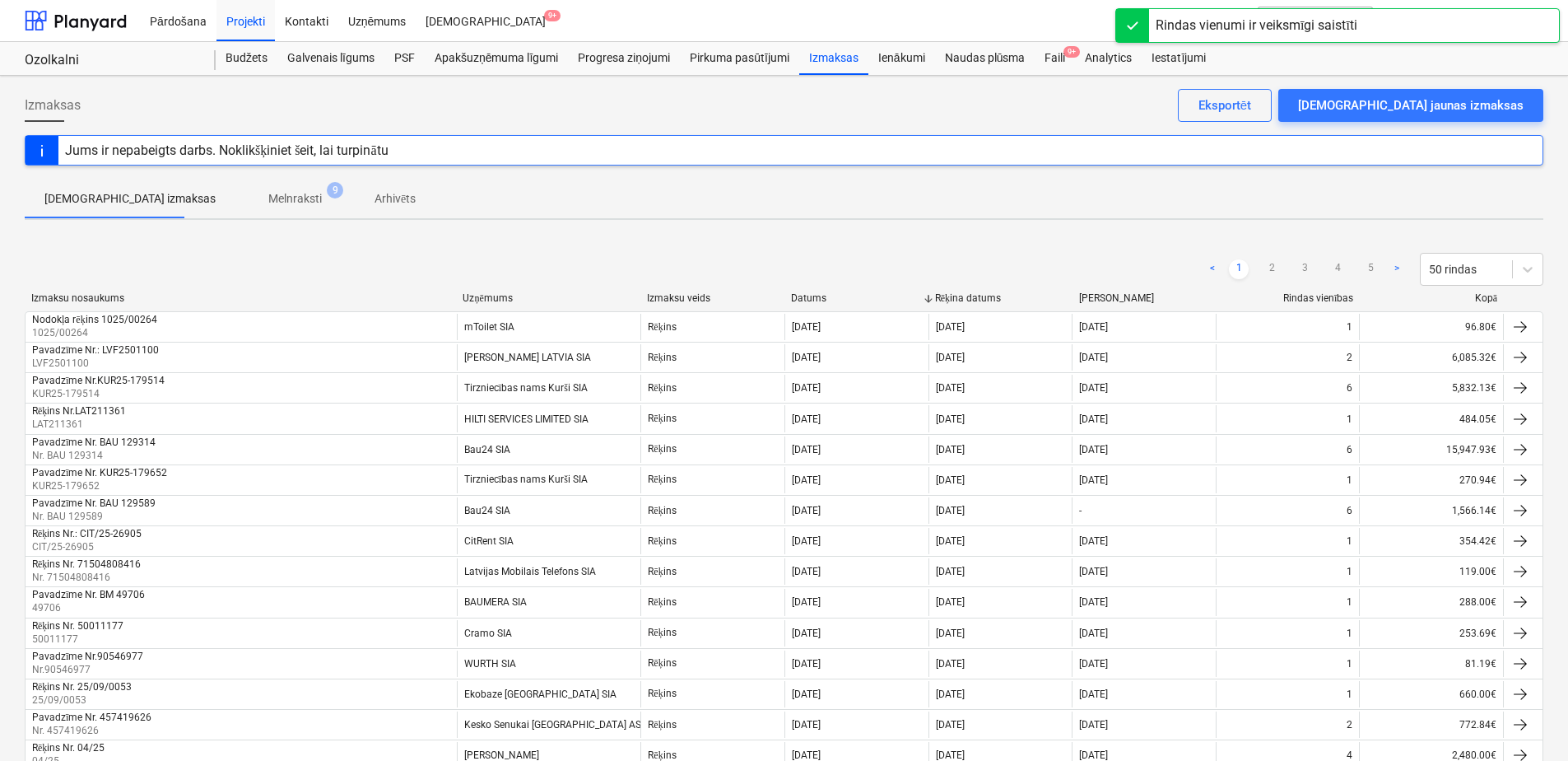
click at [268, 207] on p "Melnraksti" at bounding box center [294, 198] width 54 height 17
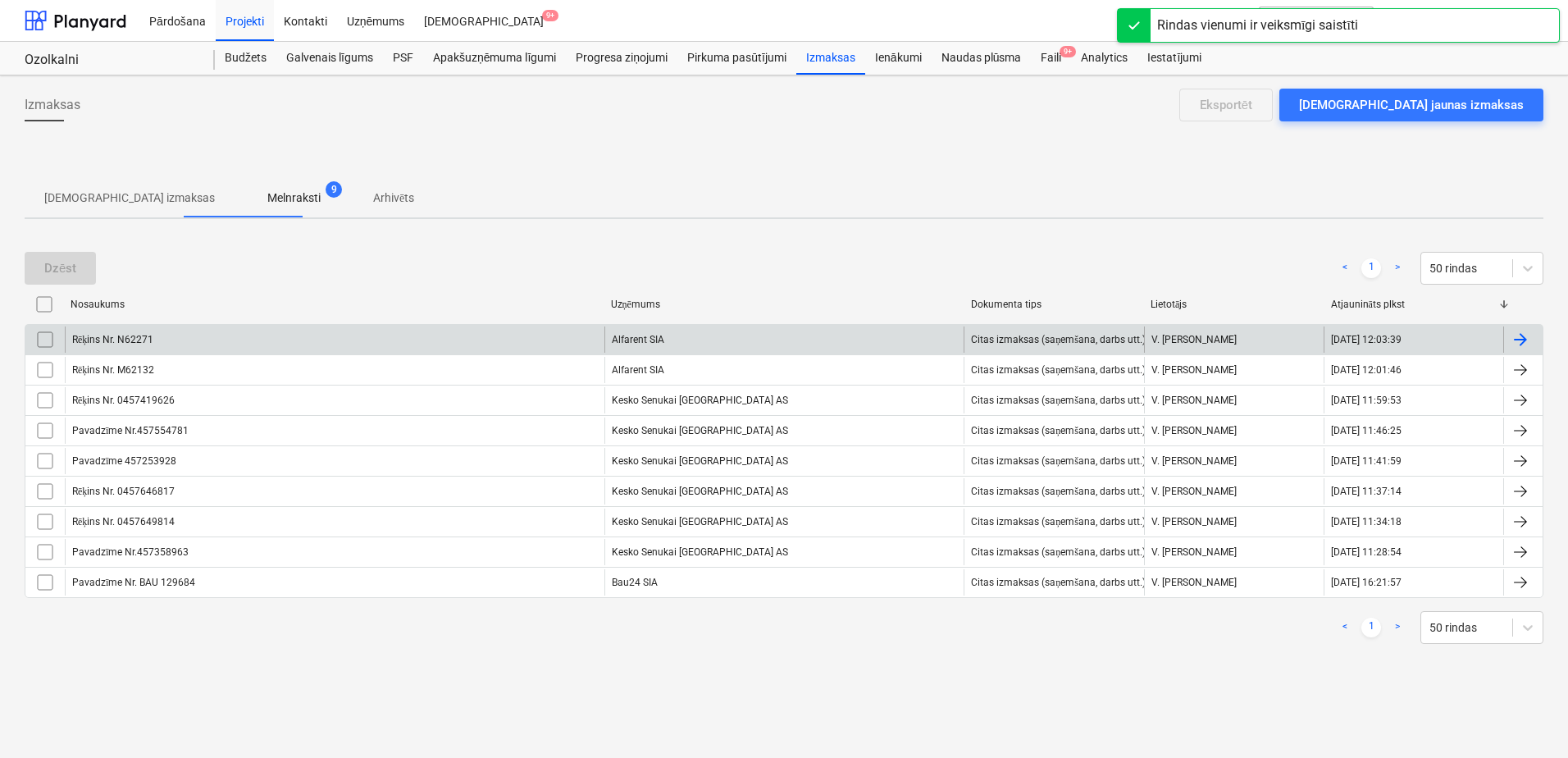
click at [807, 335] on div "Alfarent SIA" at bounding box center [784, 339] width 360 height 26
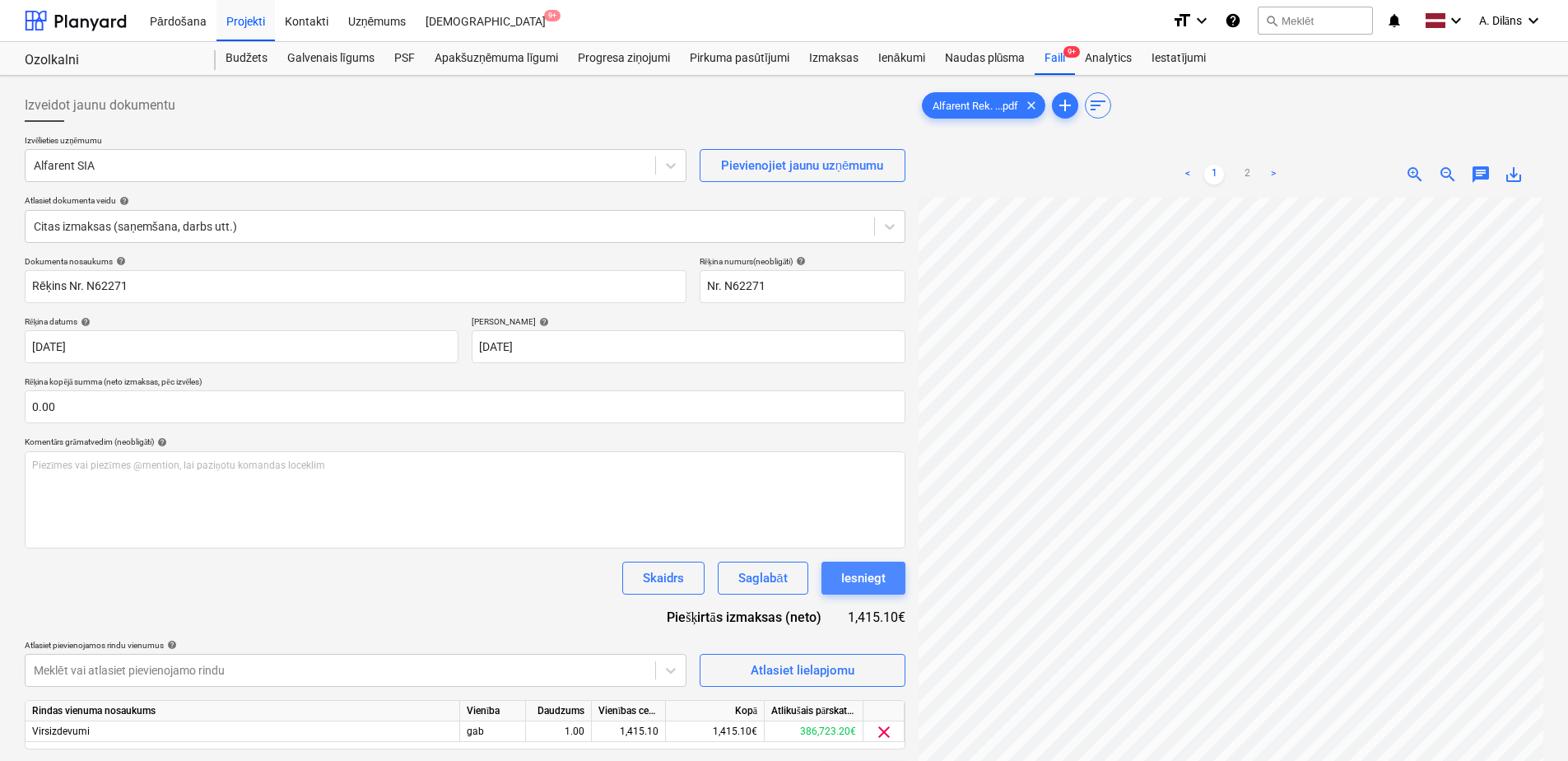
click at [870, 578] on div "Iesniegt" at bounding box center [863, 577] width 45 height 21
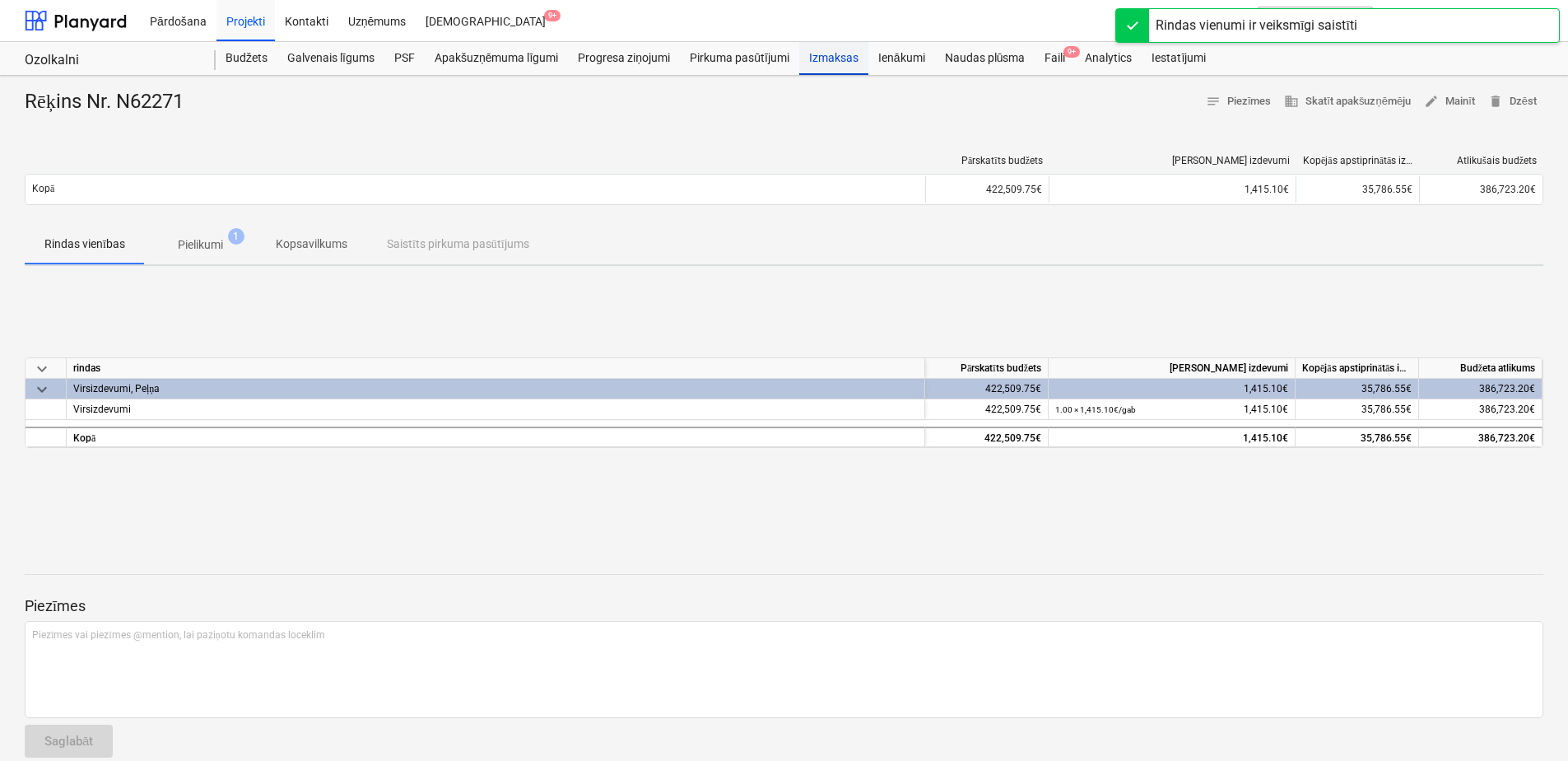
click at [838, 57] on div "Izmaksas" at bounding box center [834, 59] width 69 height 33
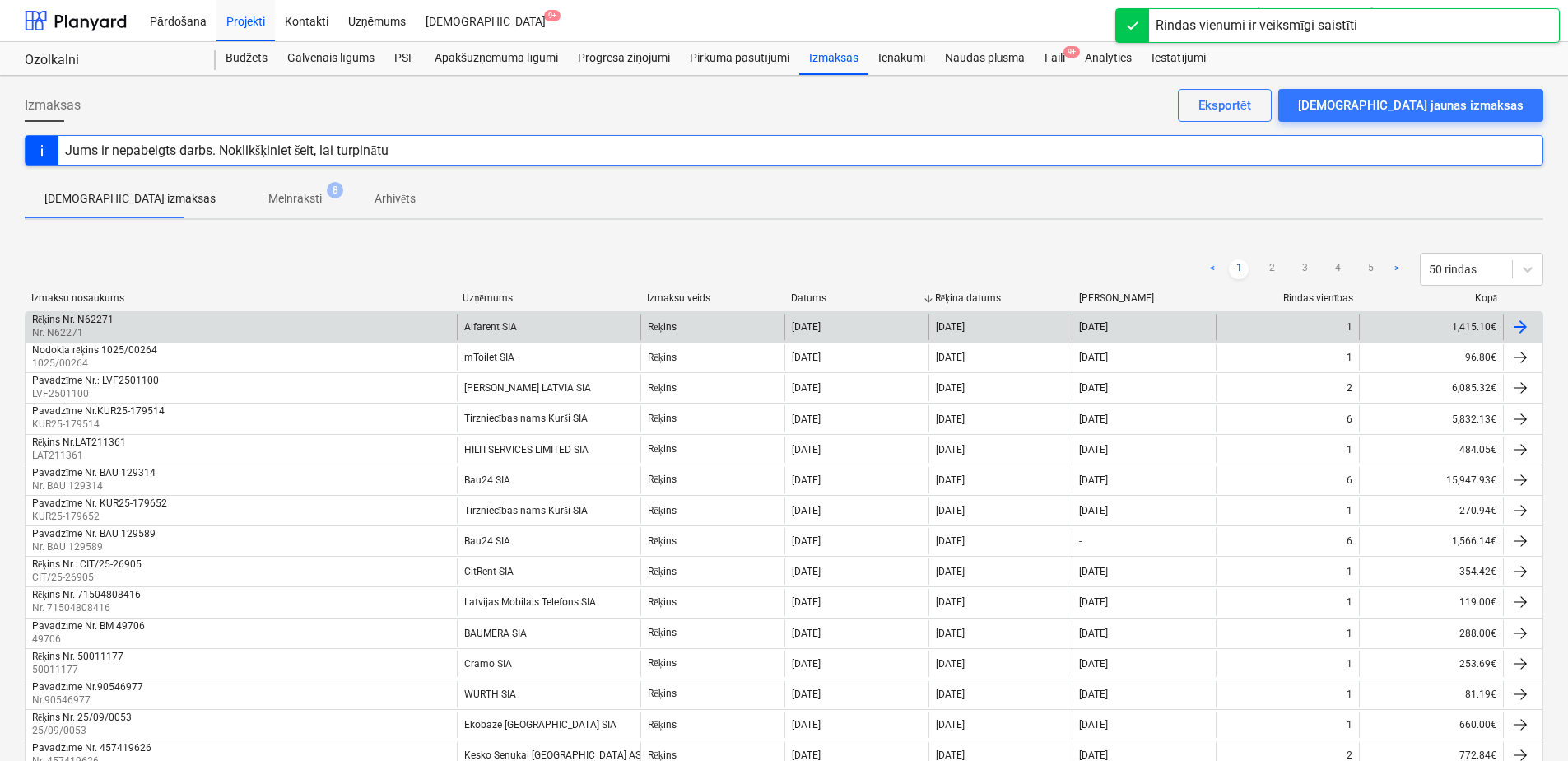
click at [563, 327] on div "Alfarent SIA" at bounding box center [549, 327] width 185 height 27
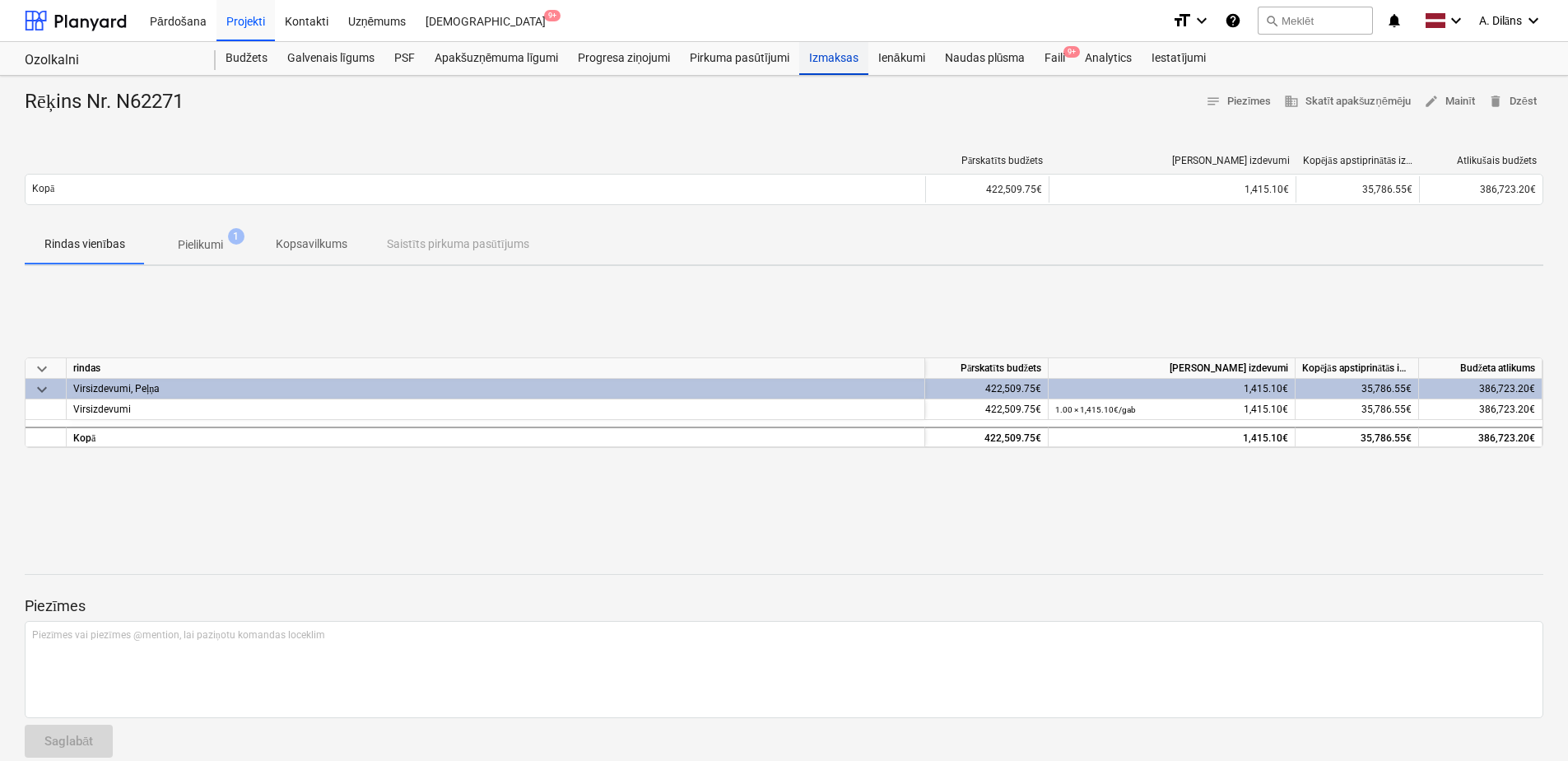
click at [819, 56] on div "Izmaksas" at bounding box center [834, 59] width 69 height 33
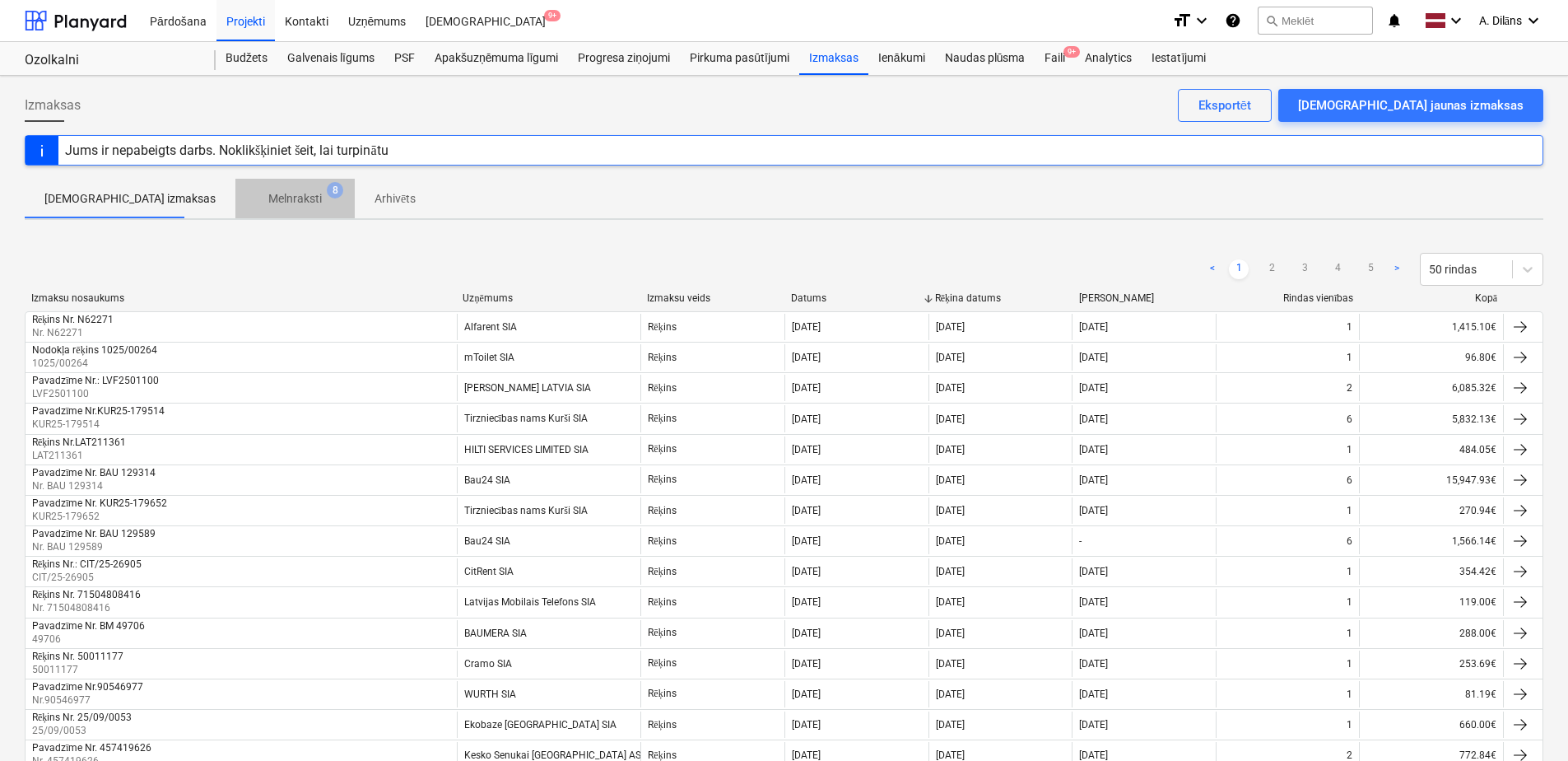
click at [268, 203] on p "Melnraksti" at bounding box center [294, 198] width 54 height 17
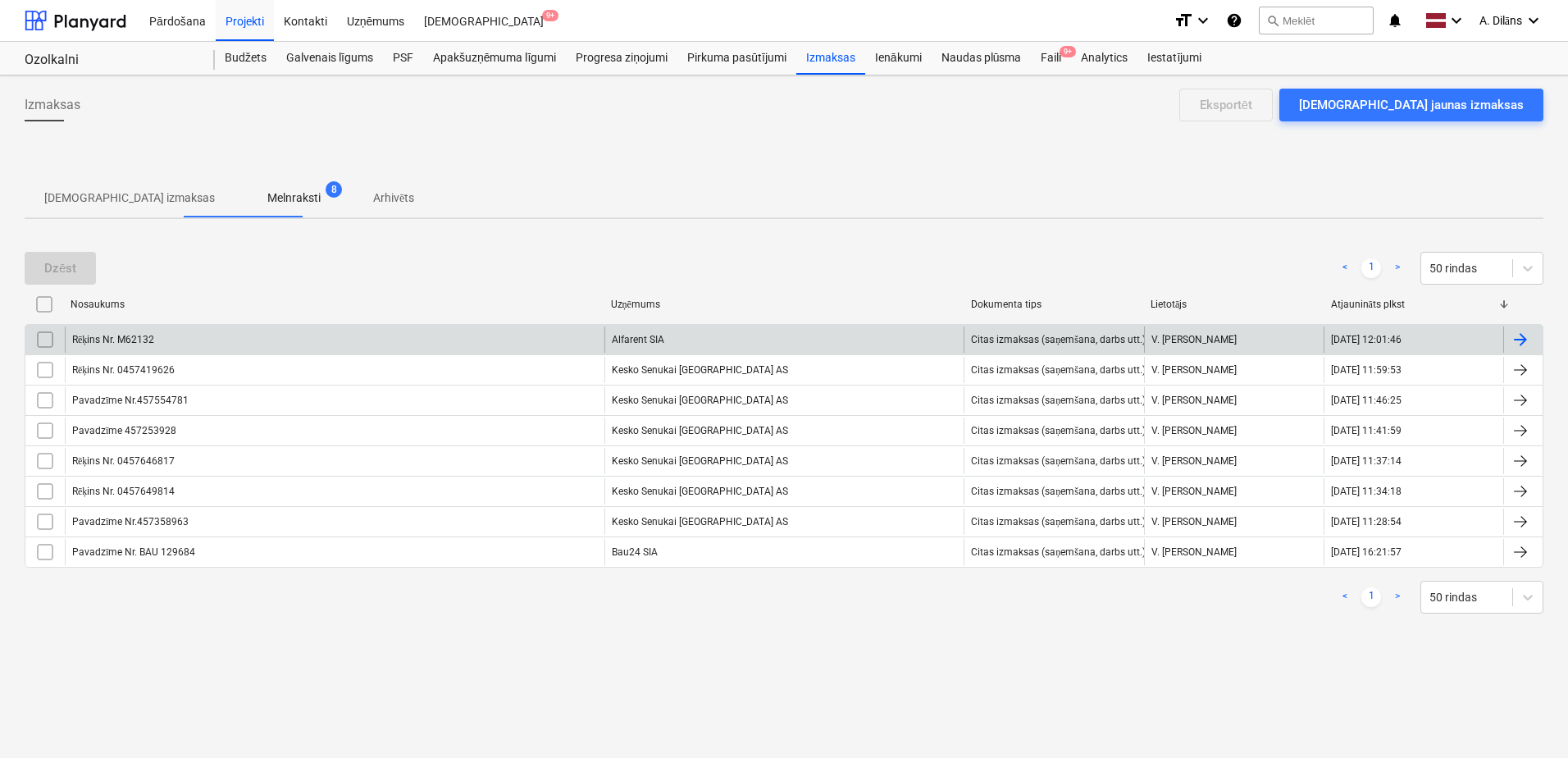
click at [491, 336] on div "Rēķins Nr. M62132" at bounding box center [334, 339] width 539 height 26
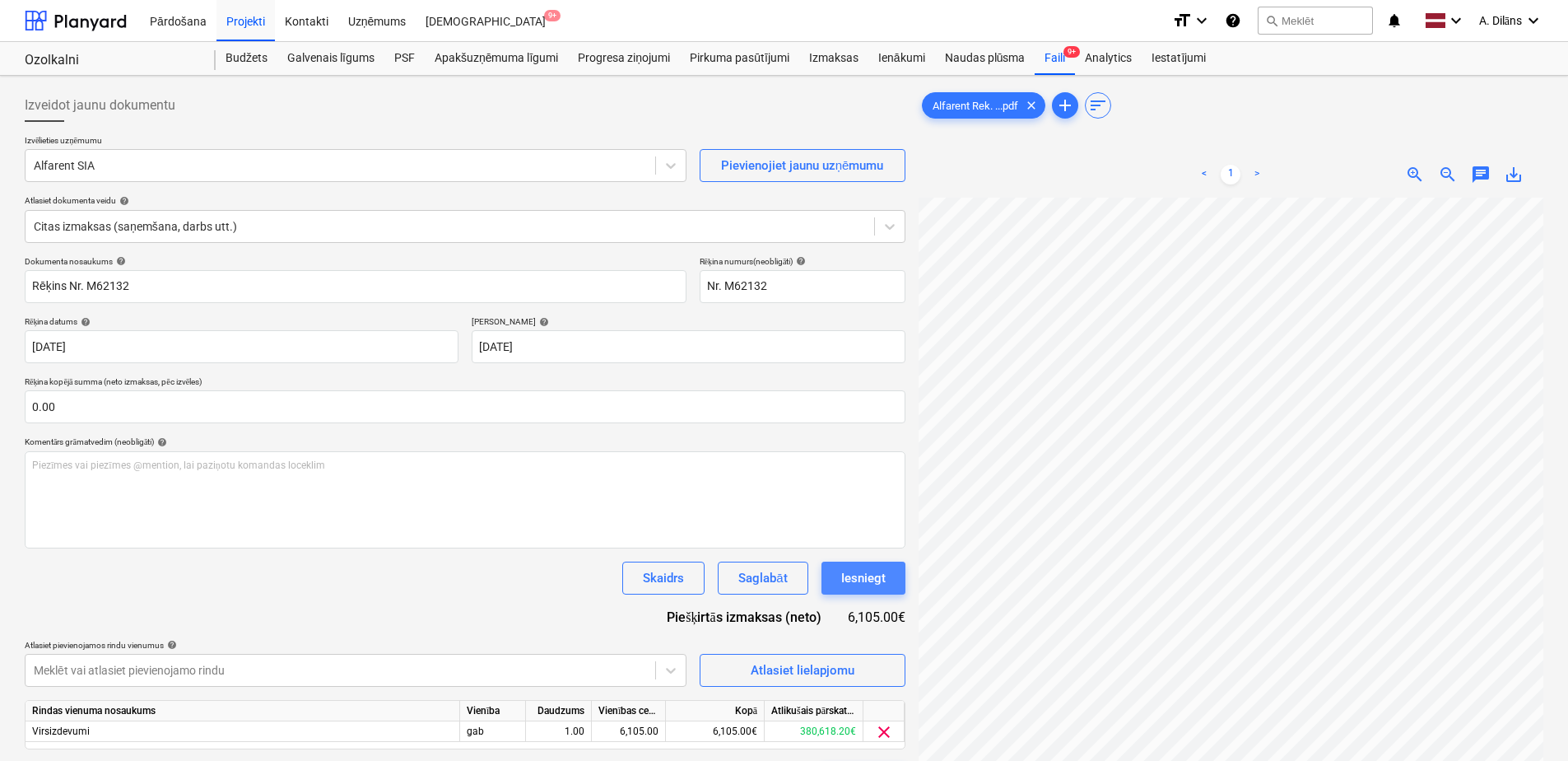
click at [870, 589] on button "Iesniegt" at bounding box center [863, 578] width 84 height 33
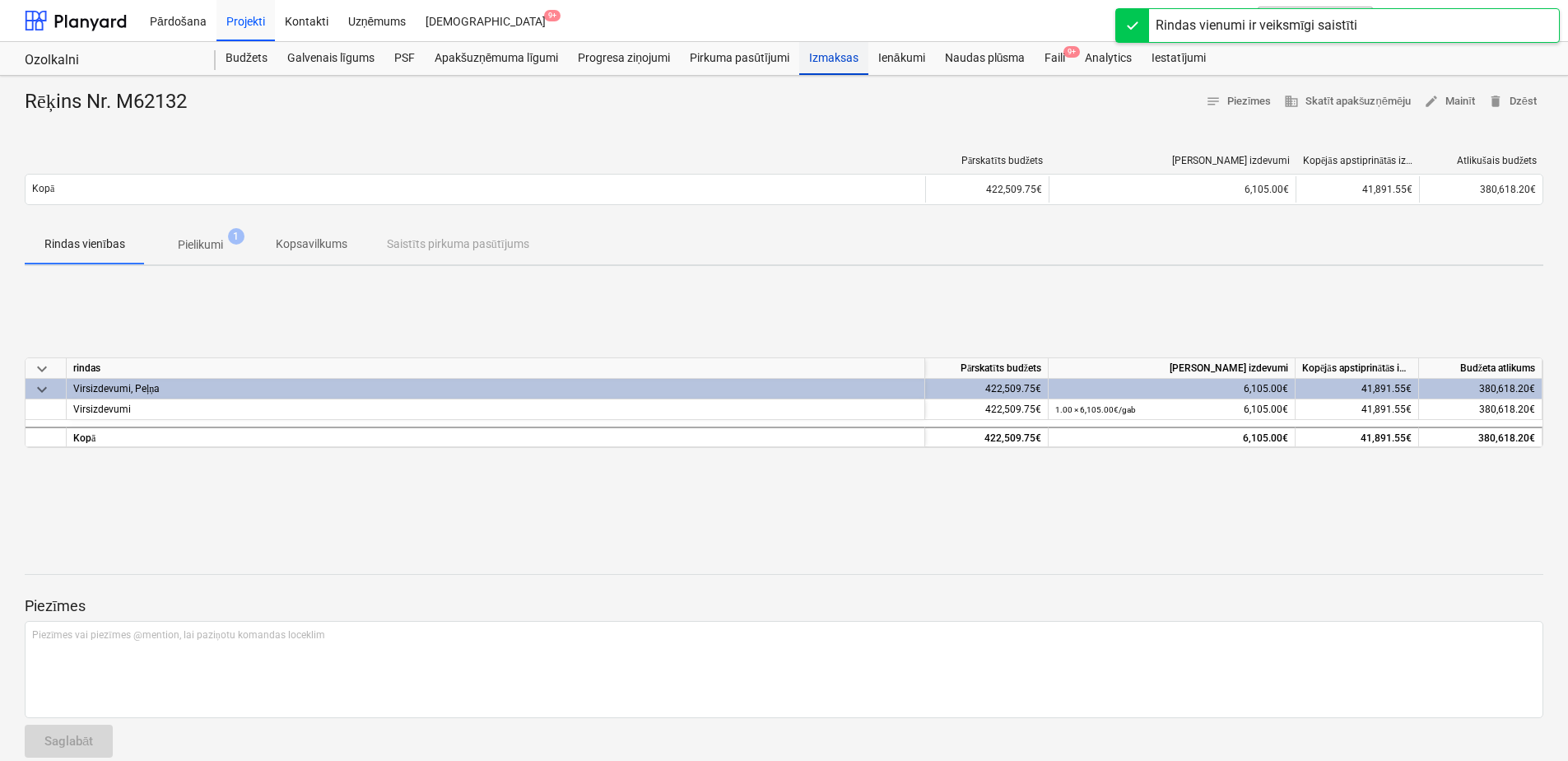
click at [835, 59] on div "Izmaksas" at bounding box center [834, 59] width 69 height 33
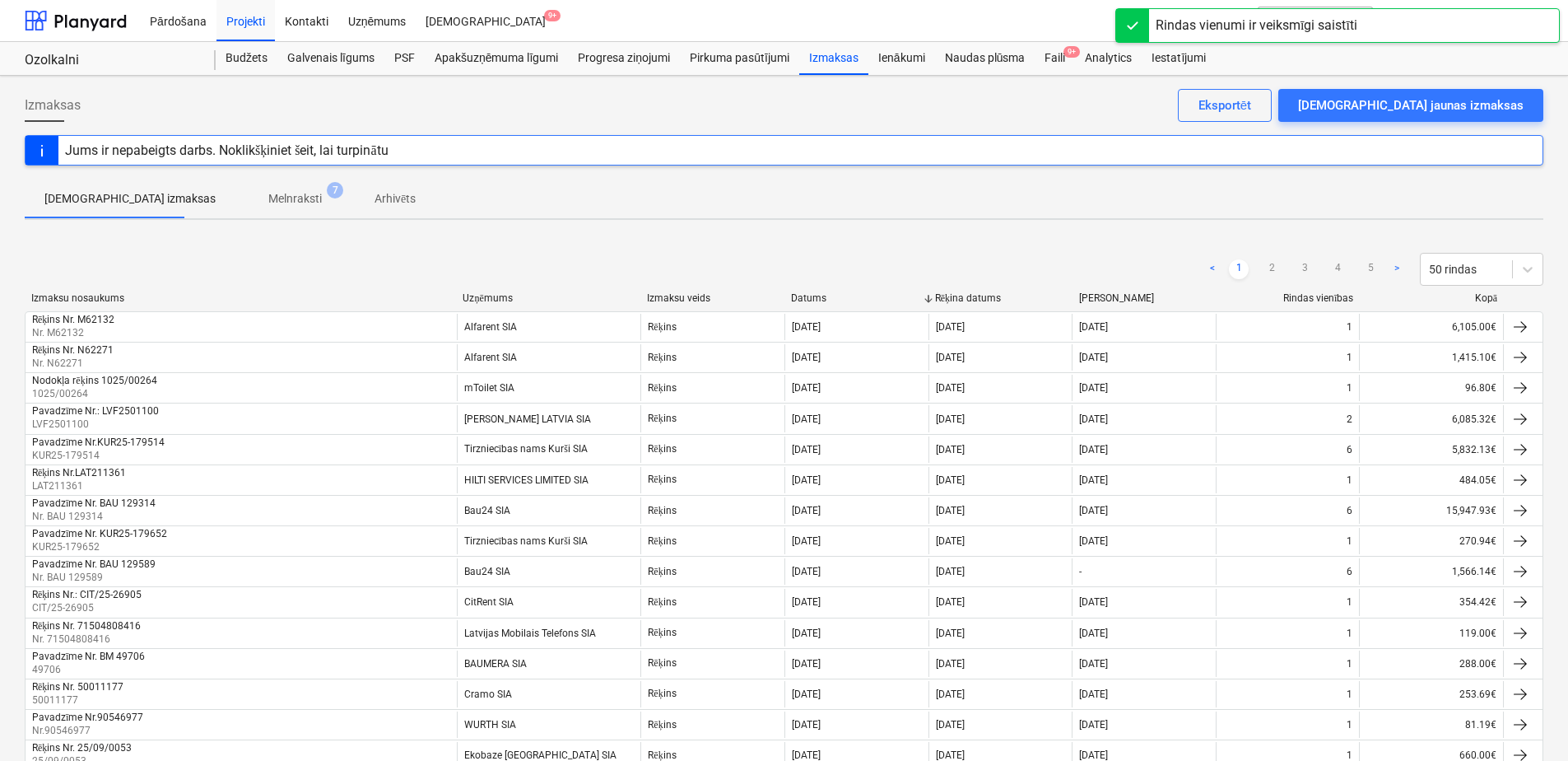
click at [268, 201] on p "Melnraksti" at bounding box center [294, 198] width 54 height 17
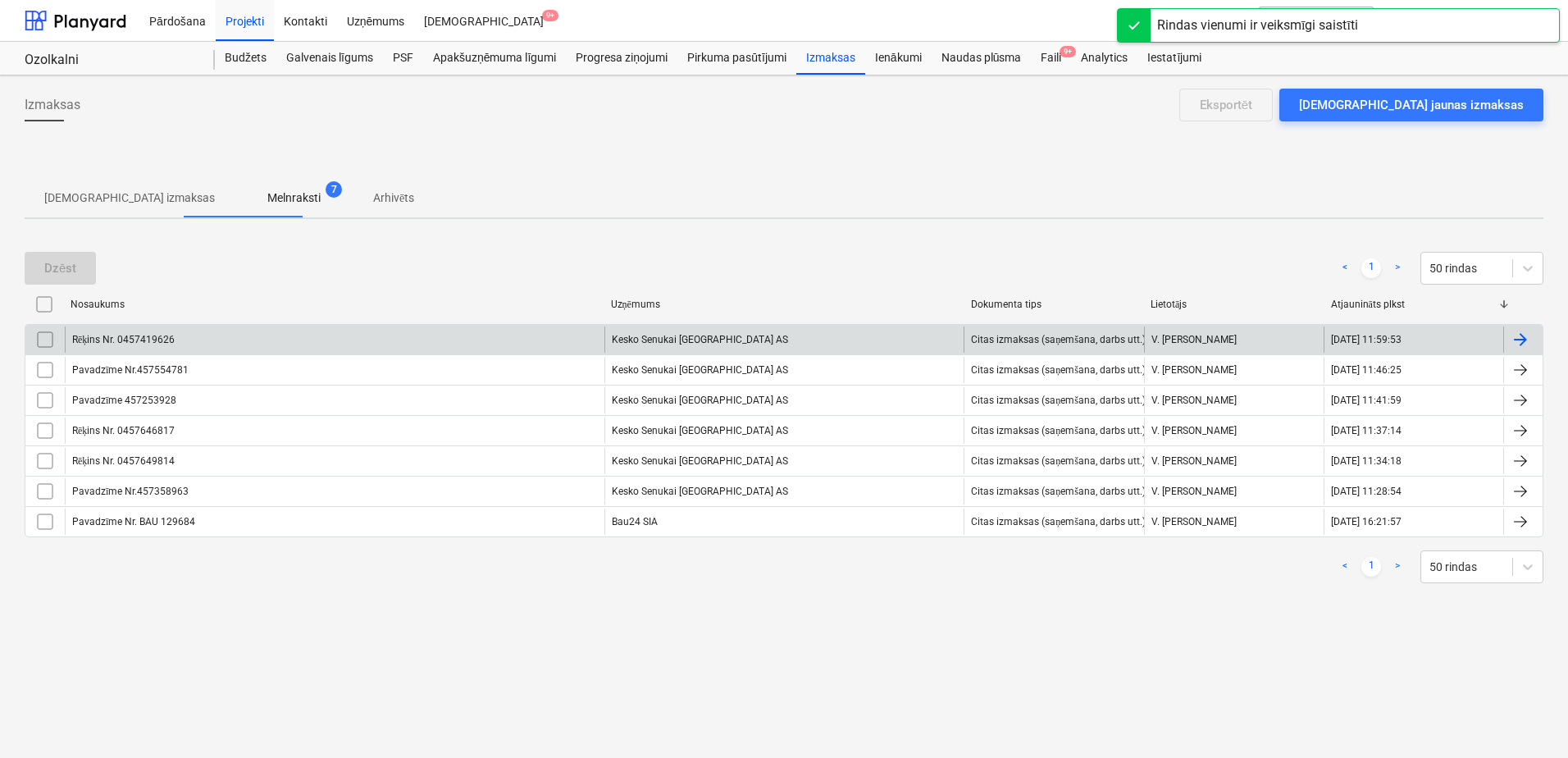
click at [662, 334] on div "Kesko Senukai [GEOGRAPHIC_DATA] AS" at bounding box center [784, 339] width 360 height 26
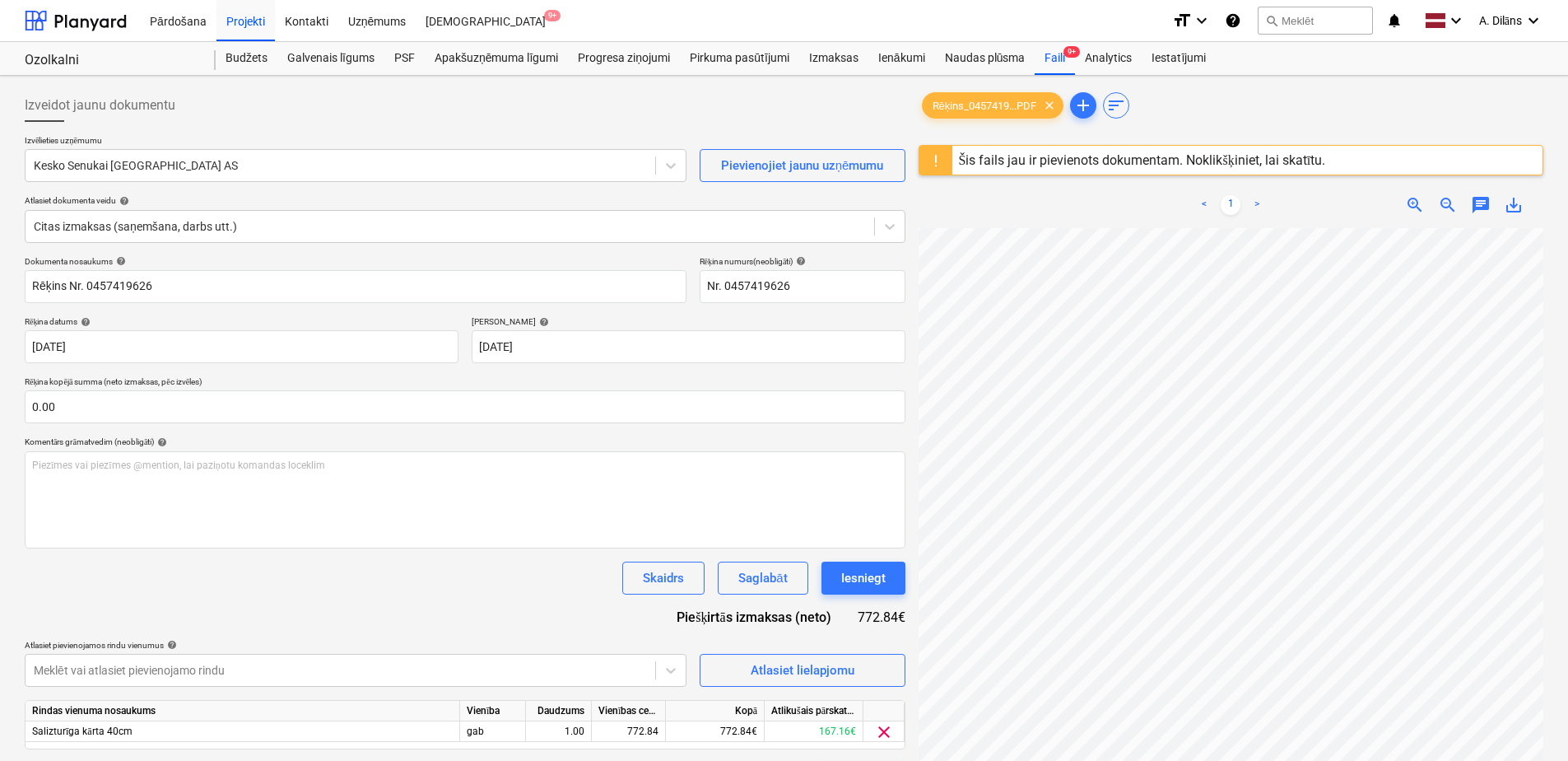
scroll to position [338, 0]
click at [858, 581] on div "Iesniegt" at bounding box center [863, 577] width 45 height 21
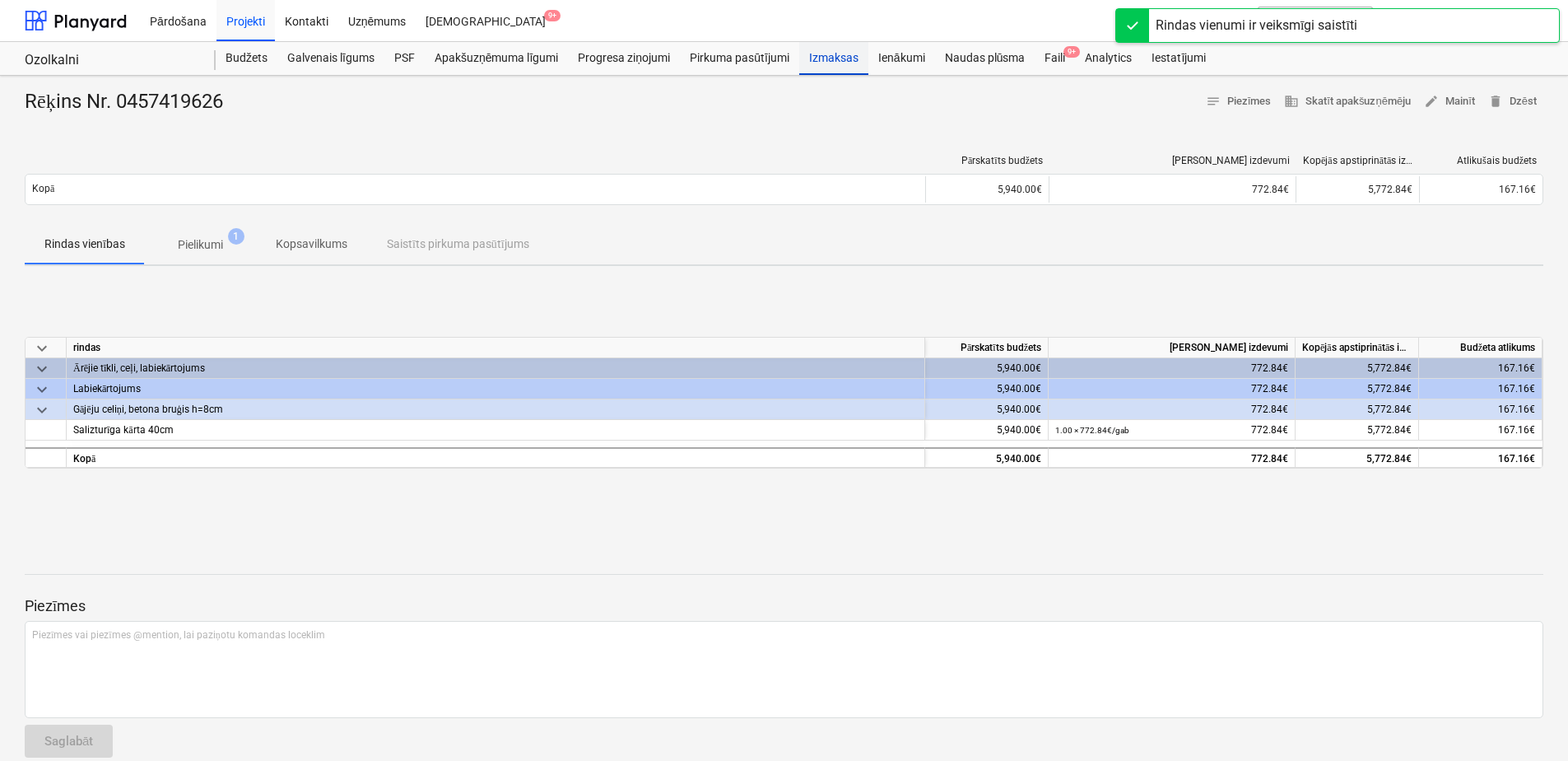
click at [846, 60] on div "Izmaksas" at bounding box center [834, 59] width 69 height 33
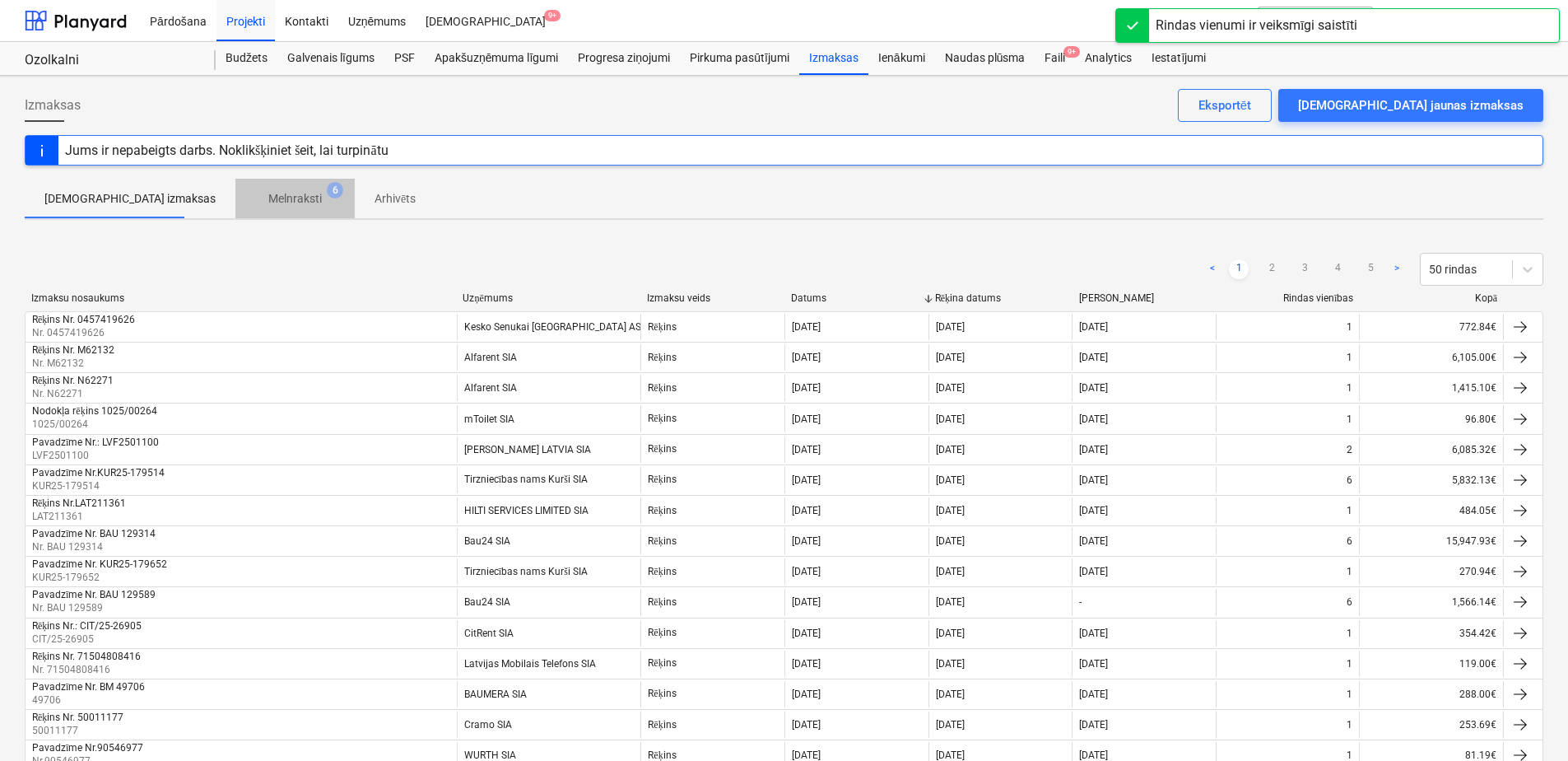
click at [268, 202] on p "Melnraksti" at bounding box center [294, 198] width 54 height 17
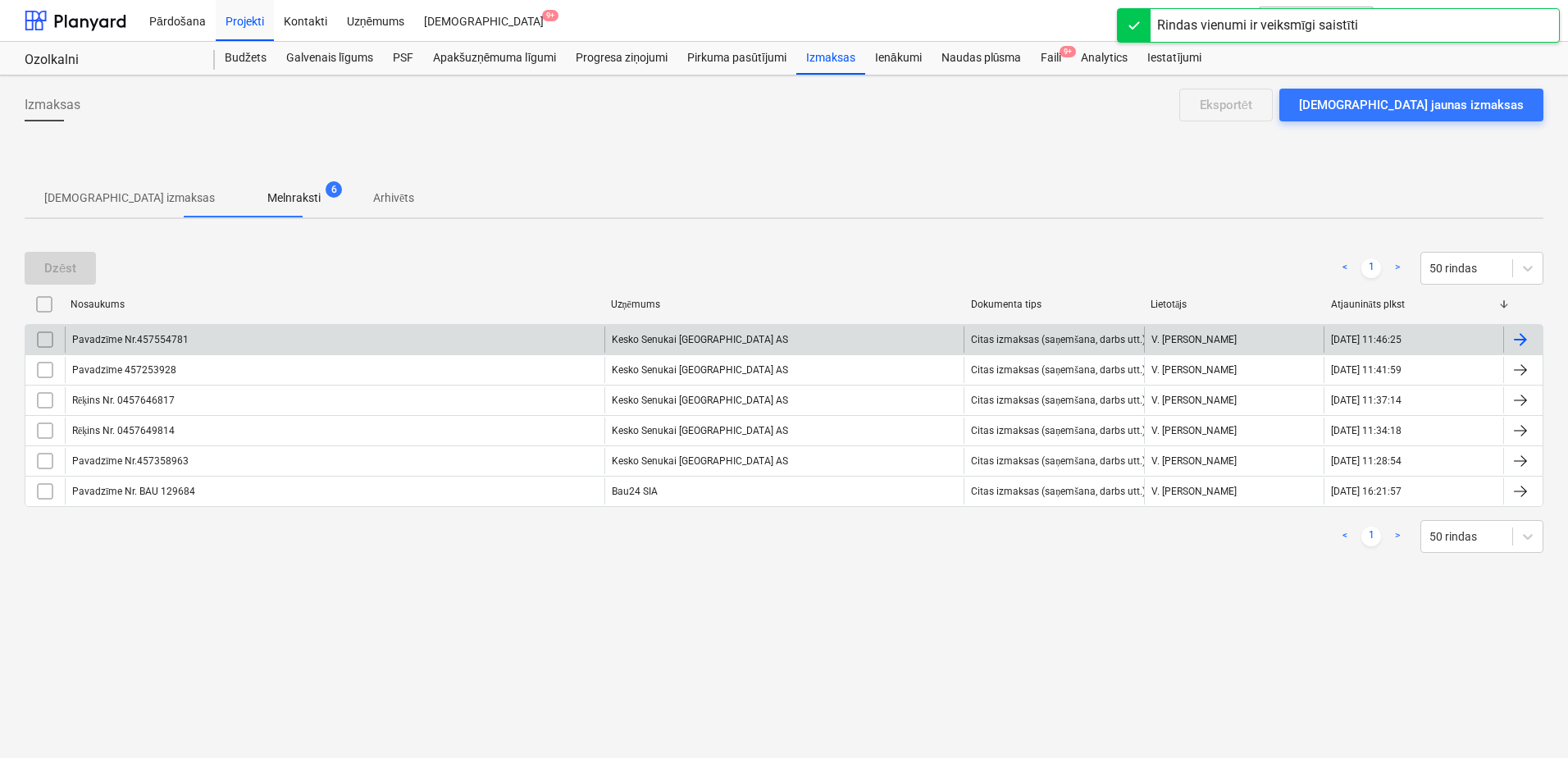
click at [687, 343] on div "Kesko Senukai [GEOGRAPHIC_DATA] AS" at bounding box center [784, 339] width 360 height 26
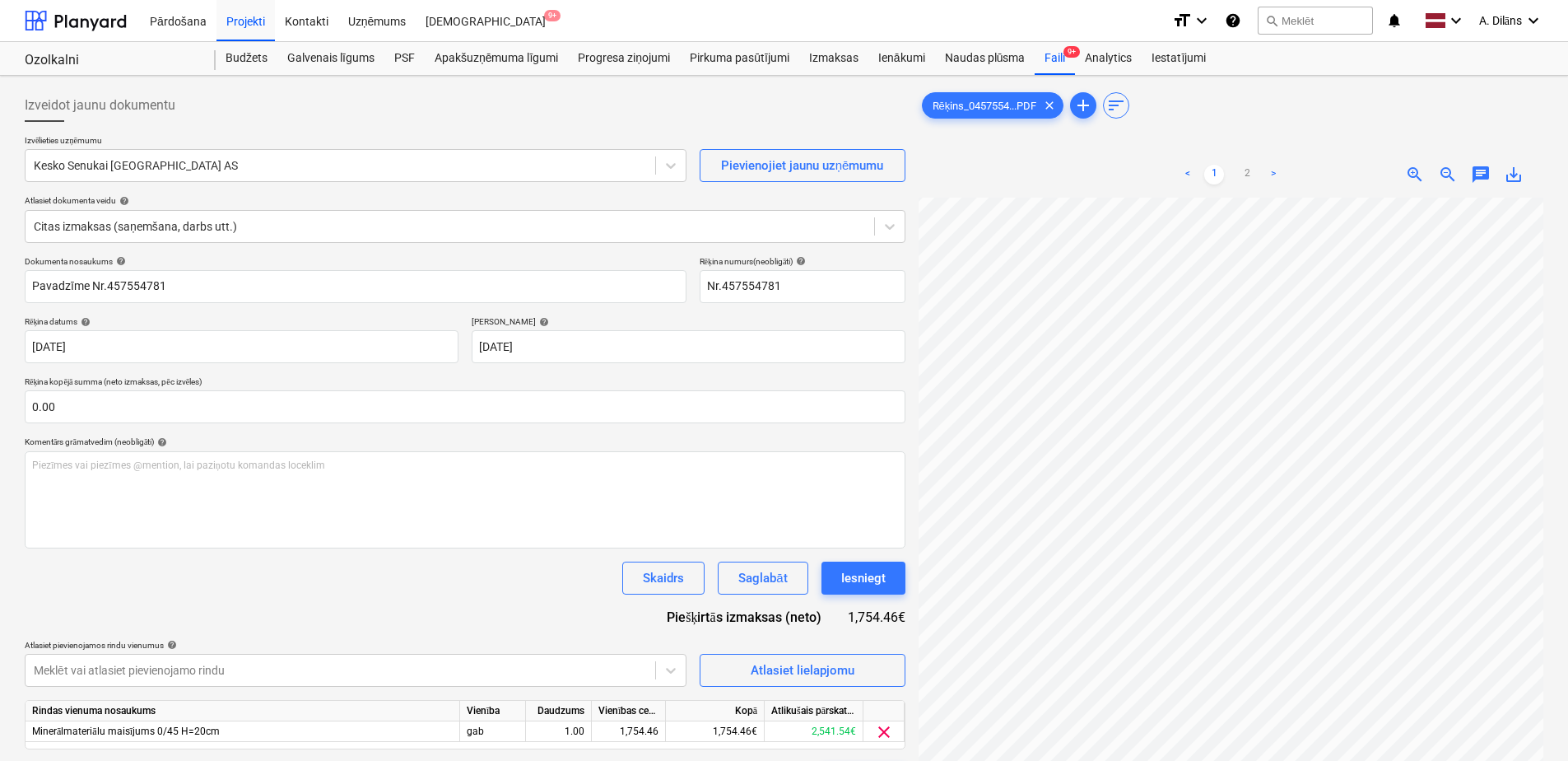
scroll to position [280, 60]
click at [1205, 166] on div "< 1 2 > zoom_in zoom_out chat 0 save_alt" at bounding box center [1231, 532] width 624 height 761
click at [878, 582] on div "Iesniegt" at bounding box center [863, 577] width 45 height 21
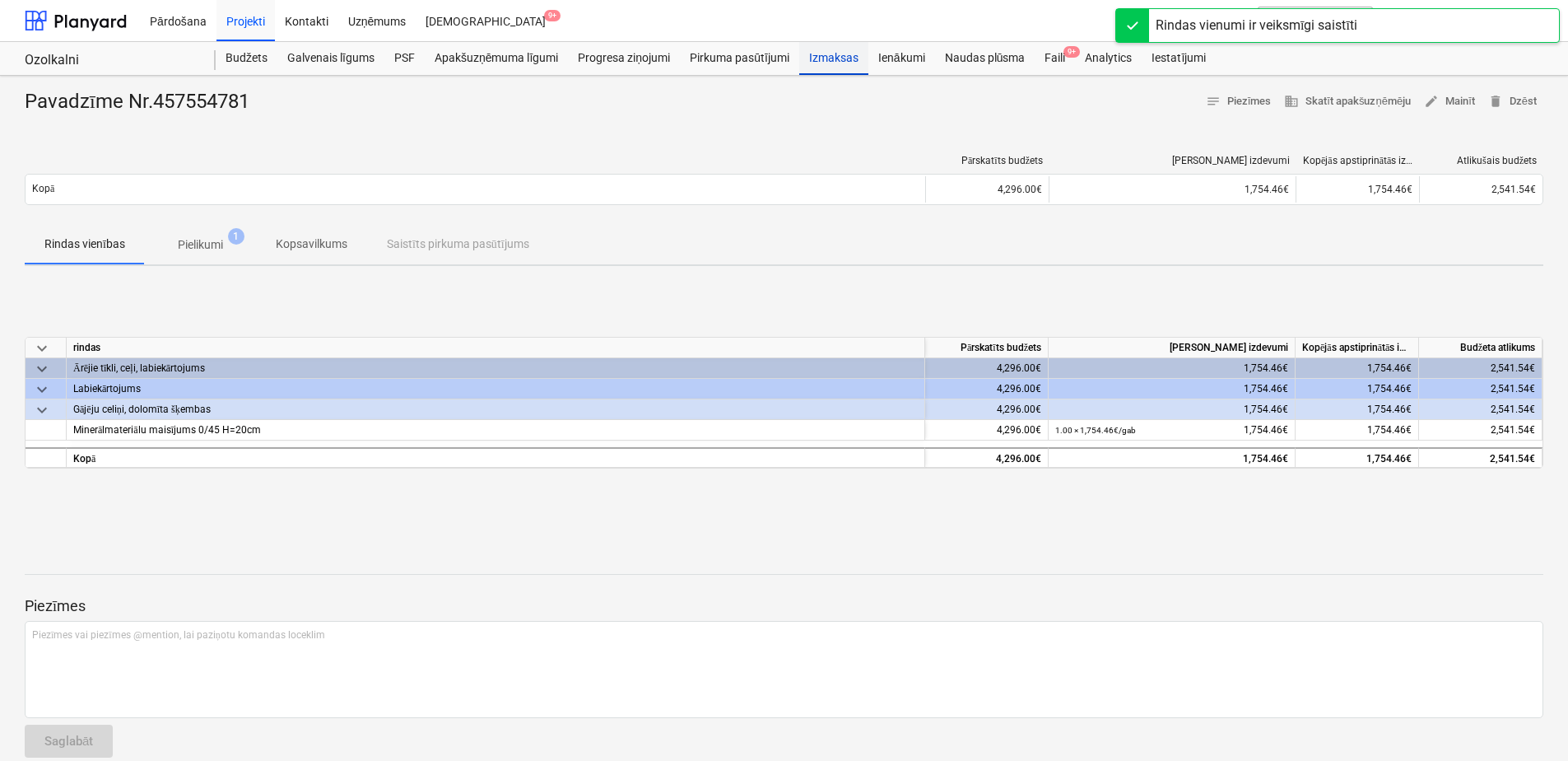
click at [850, 56] on div "Izmaksas" at bounding box center [834, 59] width 69 height 33
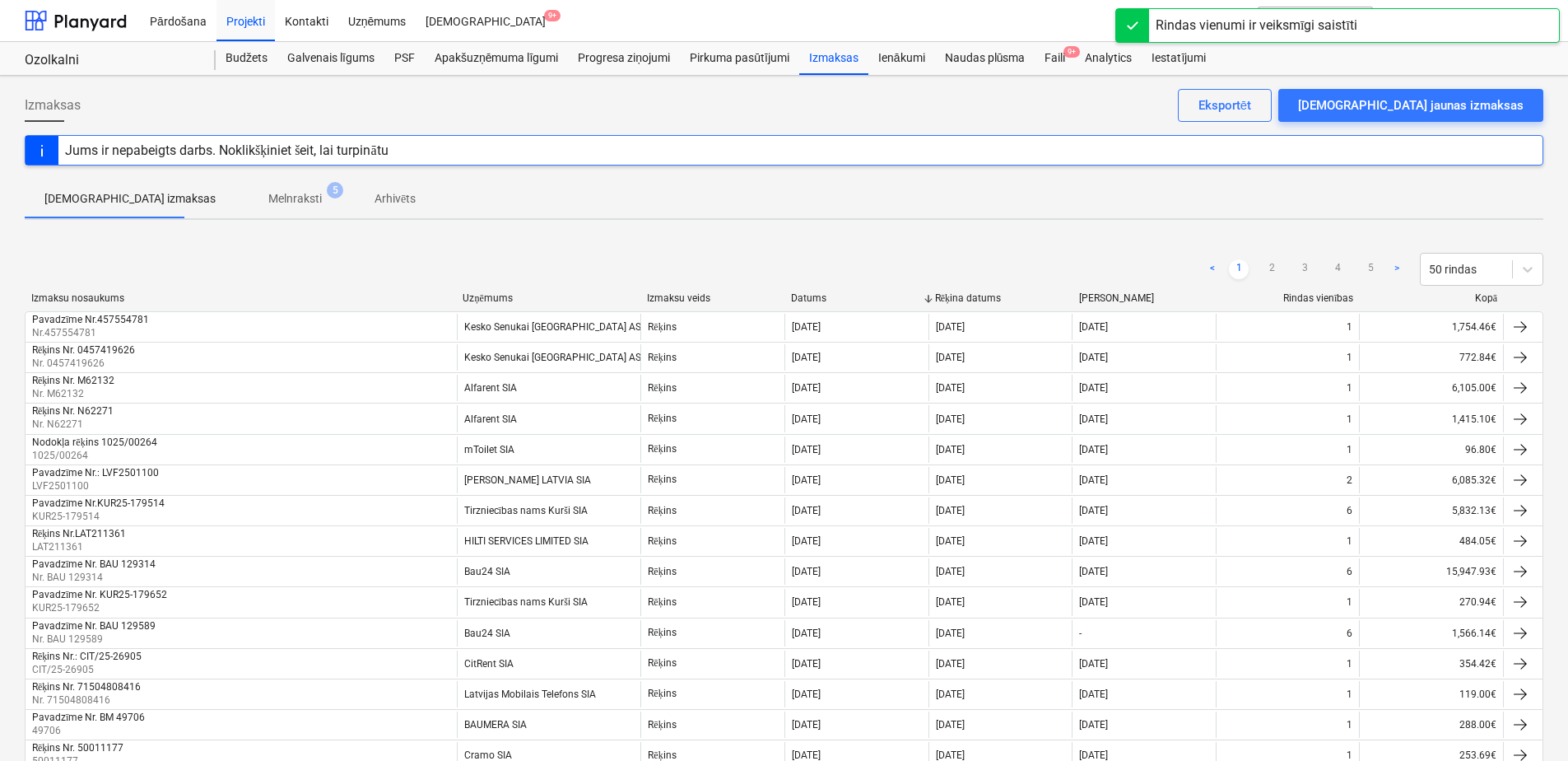
click at [235, 187] on span "Melnraksti 5" at bounding box center [294, 198] width 120 height 29
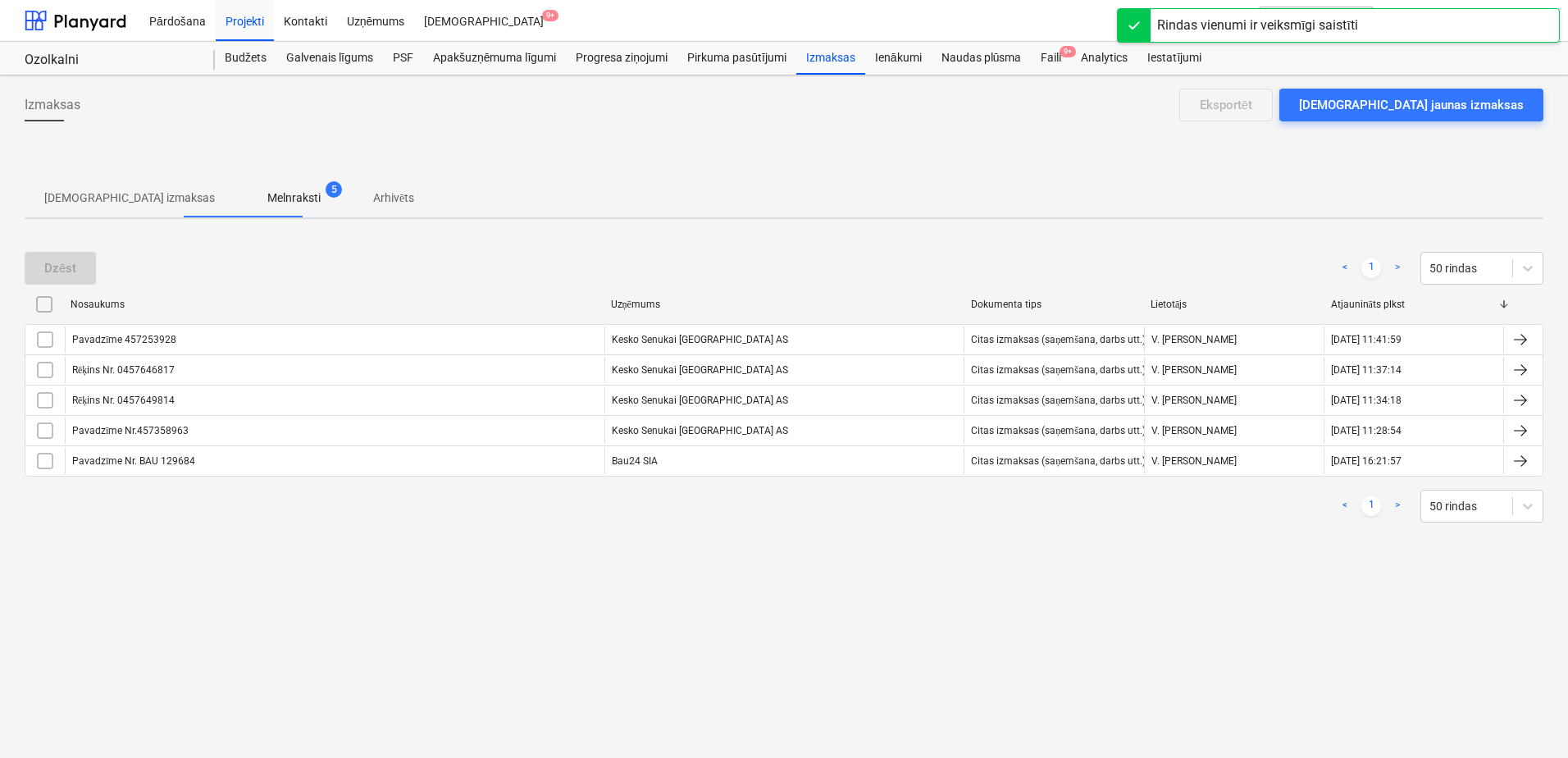
click at [267, 200] on p "Melnraksti" at bounding box center [293, 198] width 54 height 17
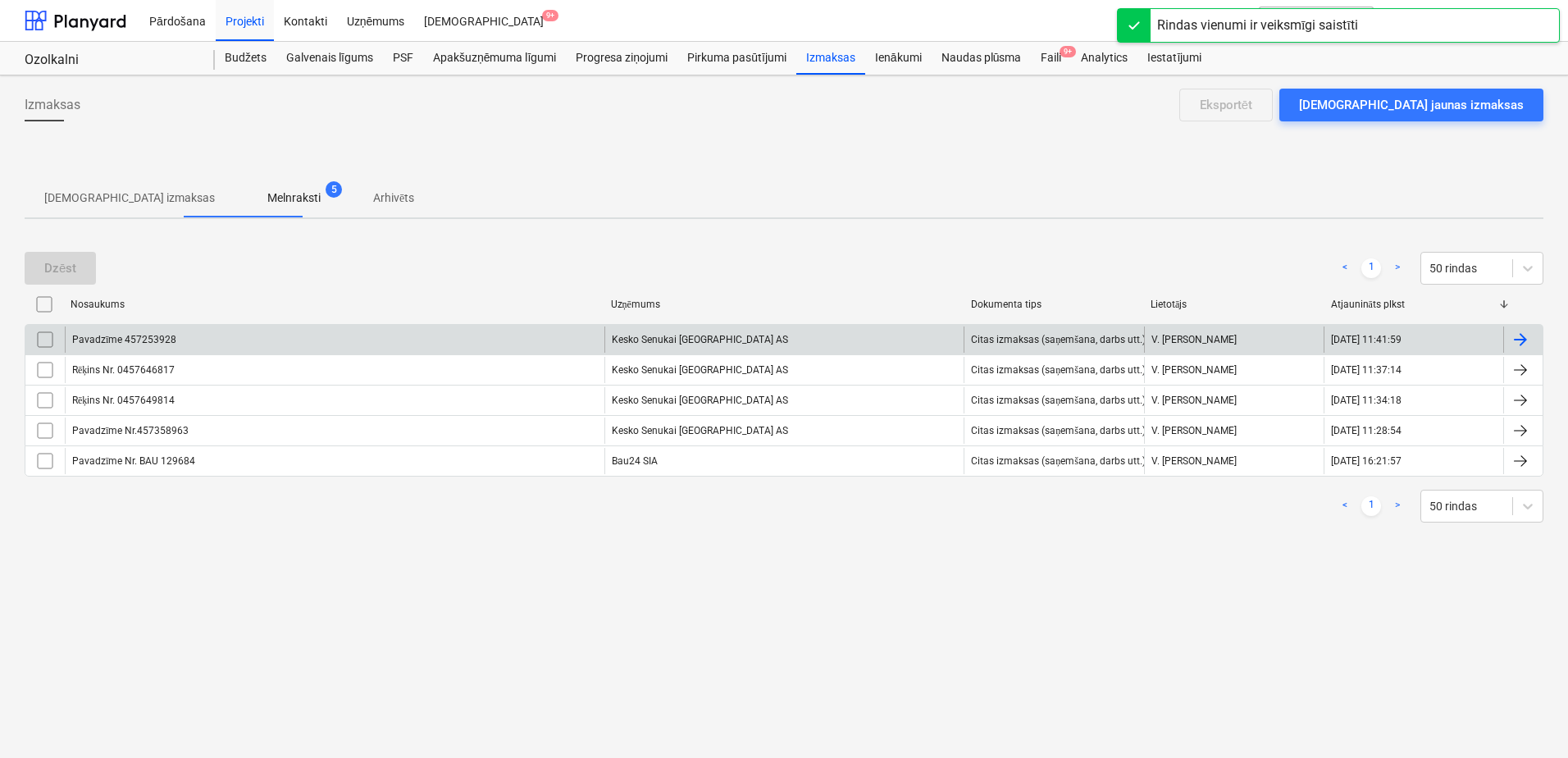
click at [760, 333] on div "Kesko Senukai [GEOGRAPHIC_DATA] AS" at bounding box center [784, 339] width 360 height 26
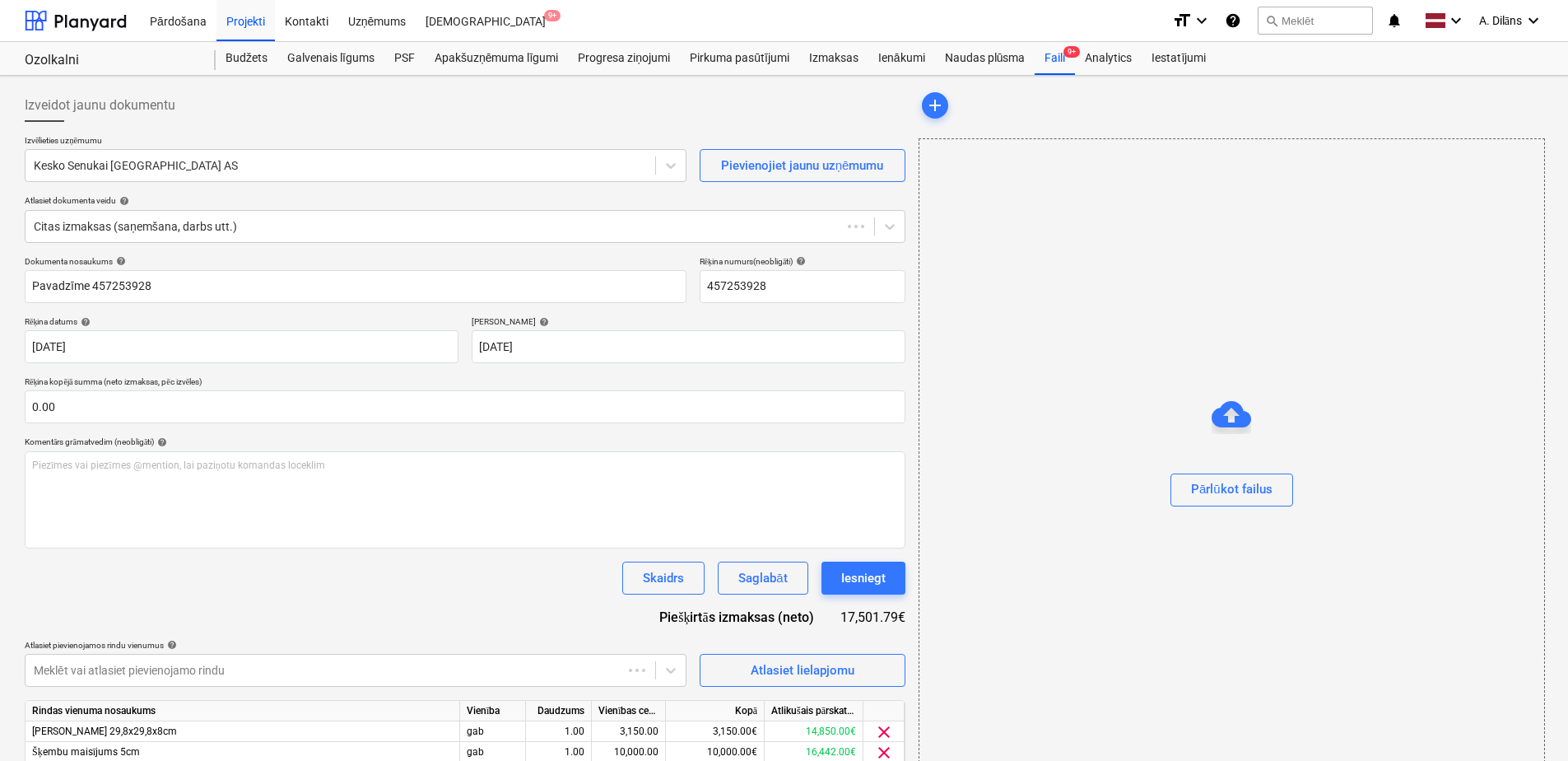
drag, startPoint x: 1127, startPoint y: 555, endPoint x: 1124, endPoint y: 542, distance: 13.3
click at [1124, 542] on div "Pārlūkot failus" at bounding box center [1232, 456] width 626 height 637
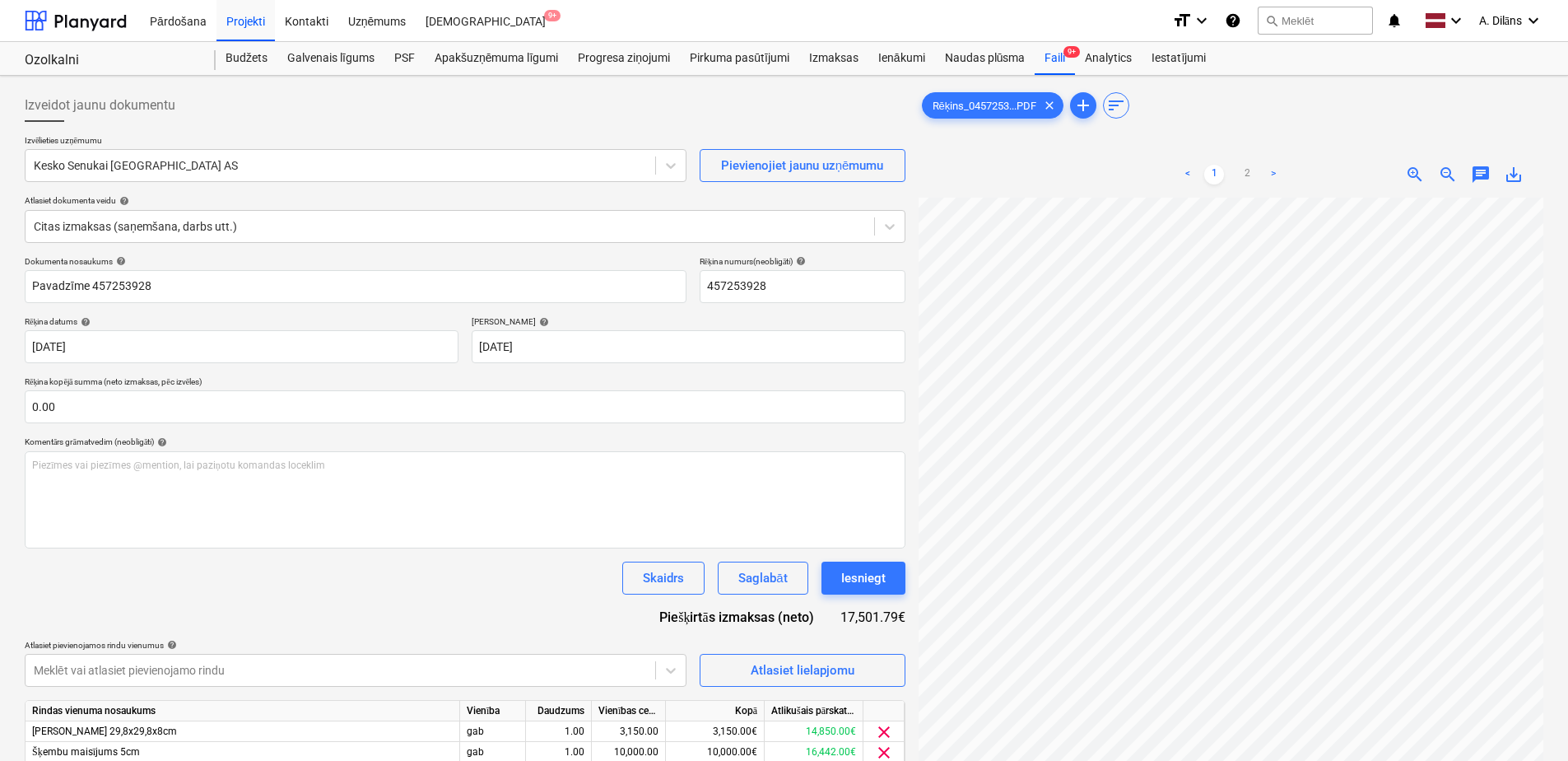
scroll to position [338, 56]
click at [872, 579] on div "Iesniegt" at bounding box center [863, 577] width 45 height 21
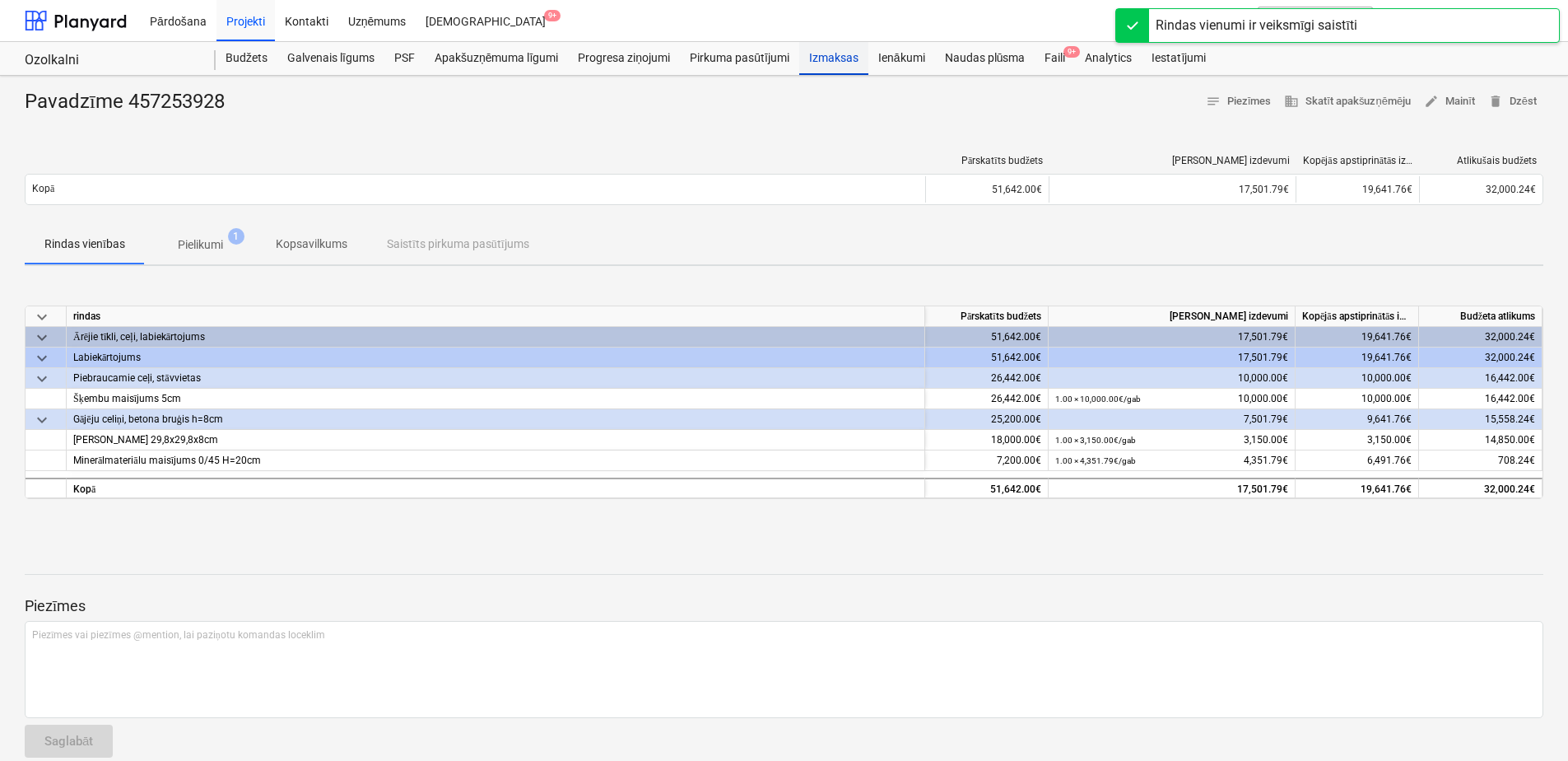
click at [838, 54] on div "Izmaksas" at bounding box center [834, 59] width 69 height 33
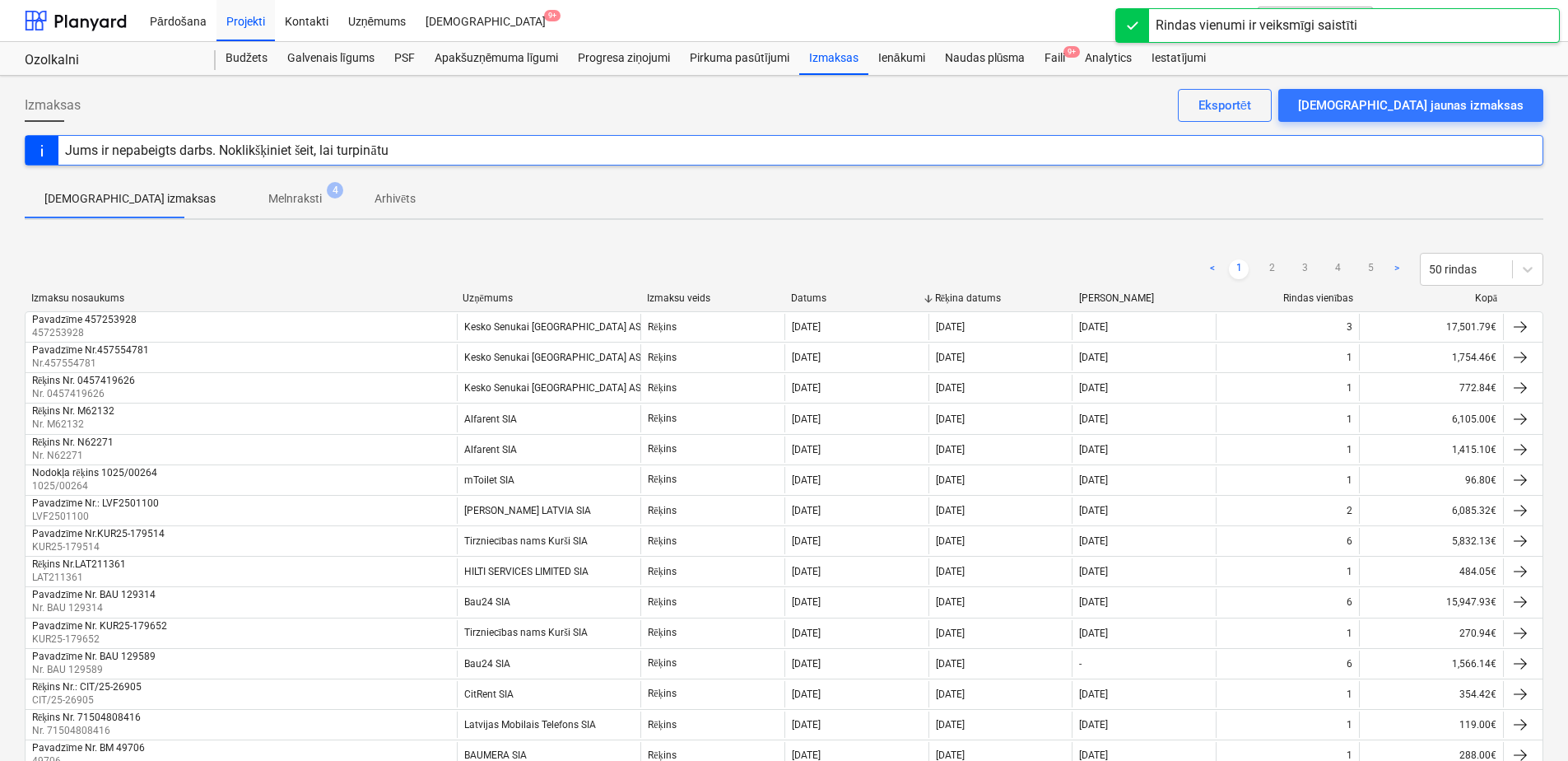
click at [274, 201] on span "Melnraksti 4" at bounding box center [294, 198] width 80 height 17
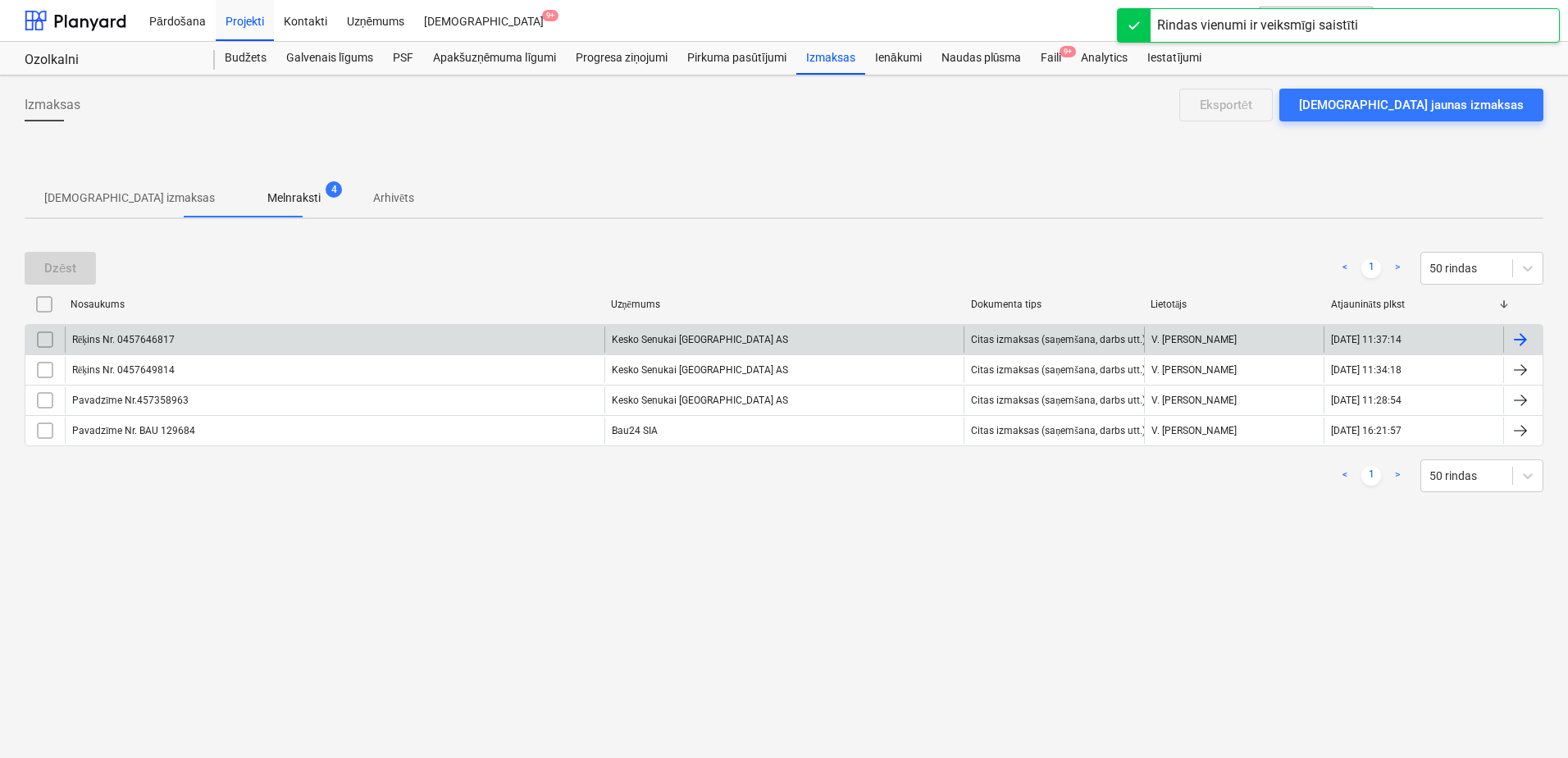
click at [719, 350] on div "Kesko Senukai [GEOGRAPHIC_DATA] AS" at bounding box center [784, 339] width 360 height 26
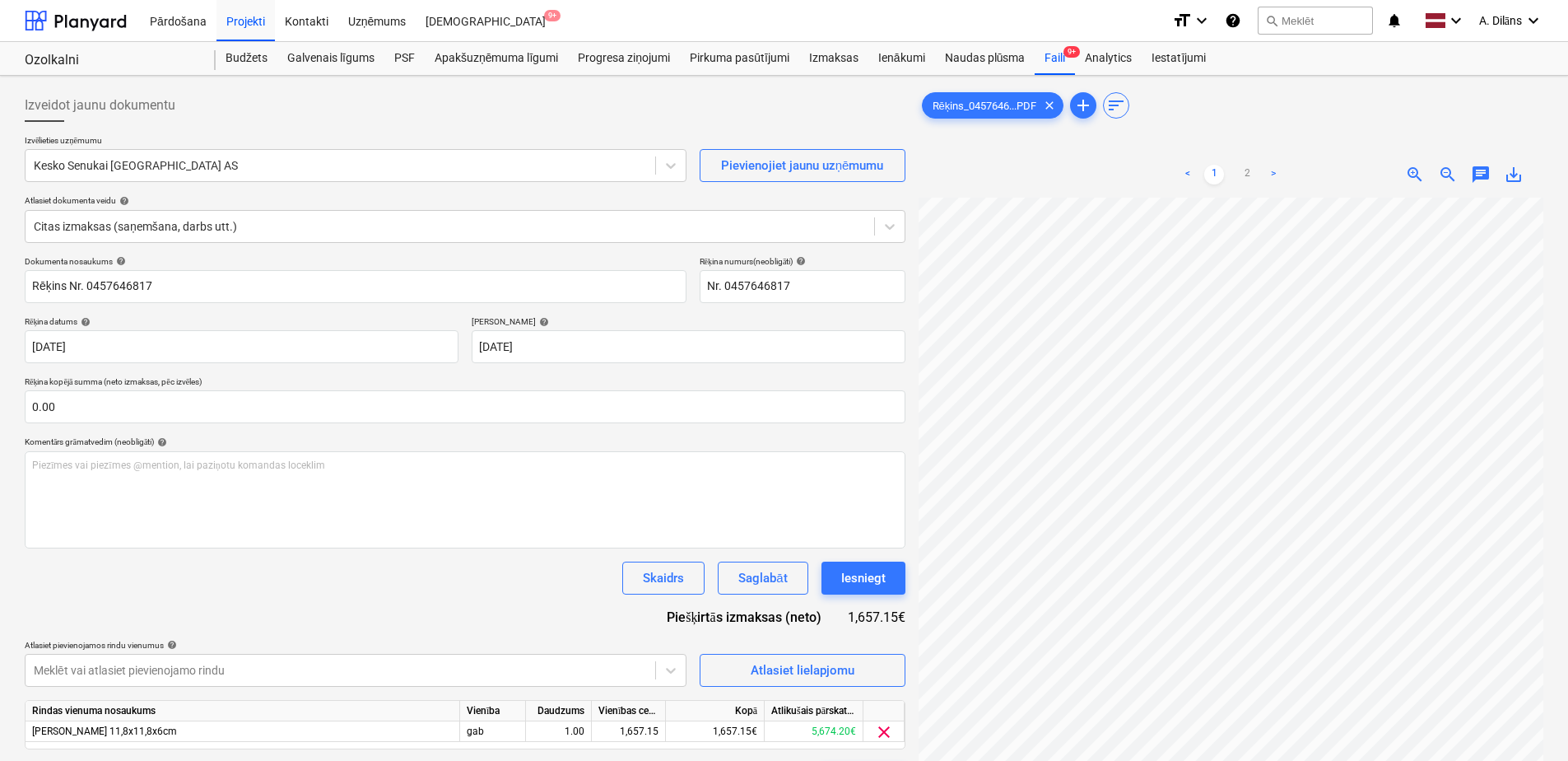
scroll to position [338, 0]
click at [864, 580] on div "Iesniegt" at bounding box center [863, 577] width 45 height 21
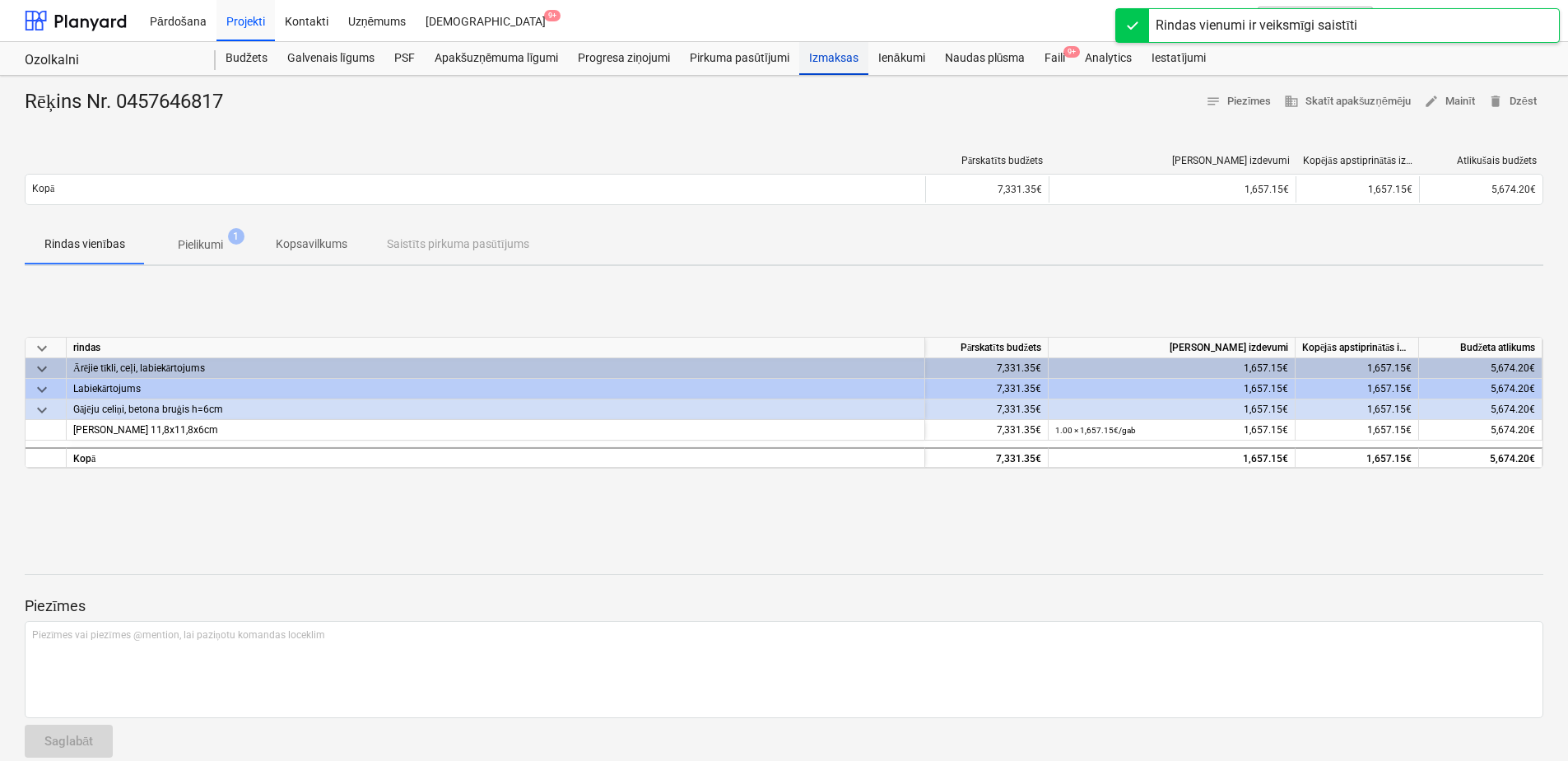
click at [844, 59] on div "Izmaksas" at bounding box center [834, 59] width 69 height 33
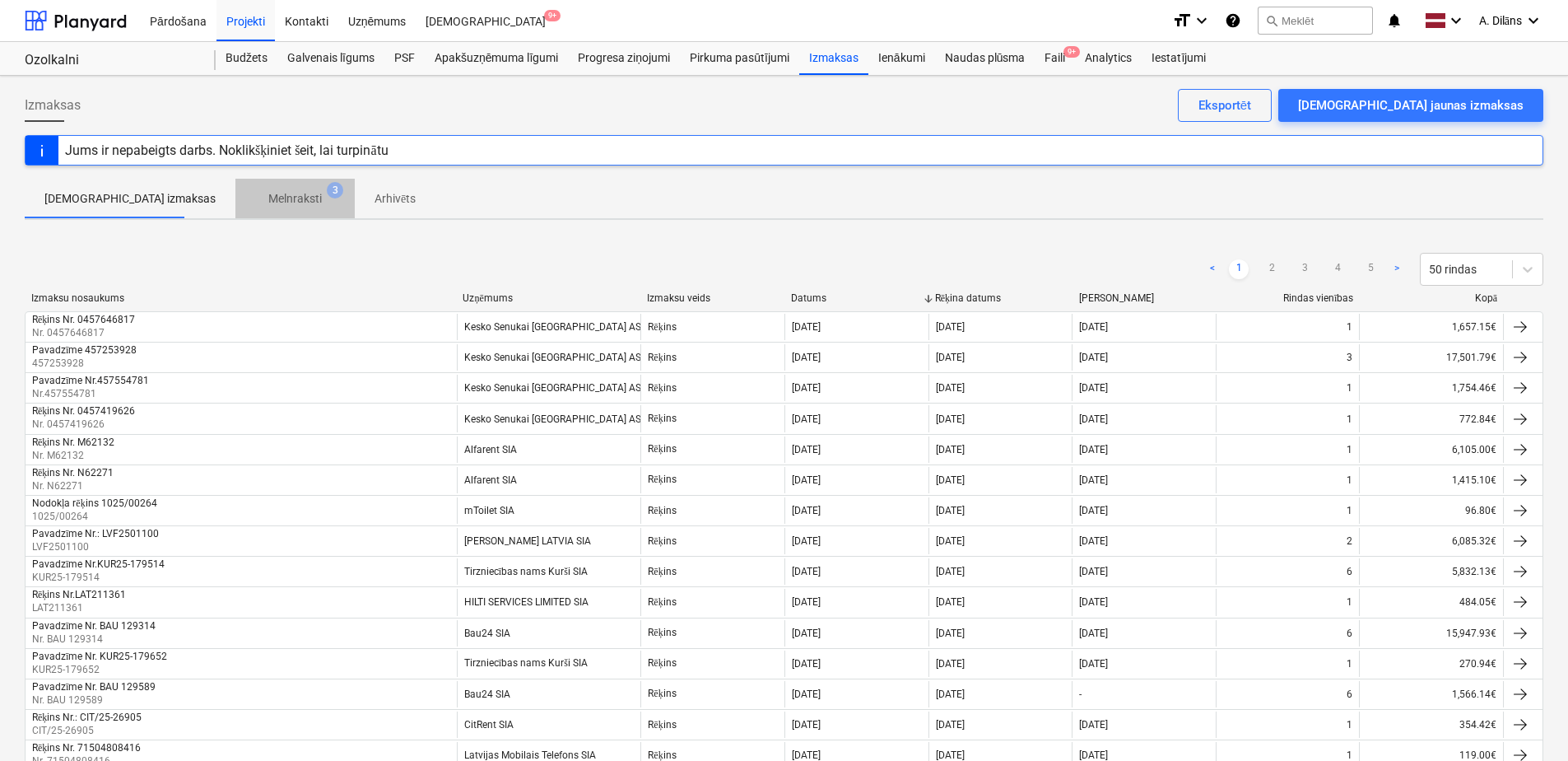
click at [268, 194] on p "Melnraksti" at bounding box center [294, 198] width 54 height 17
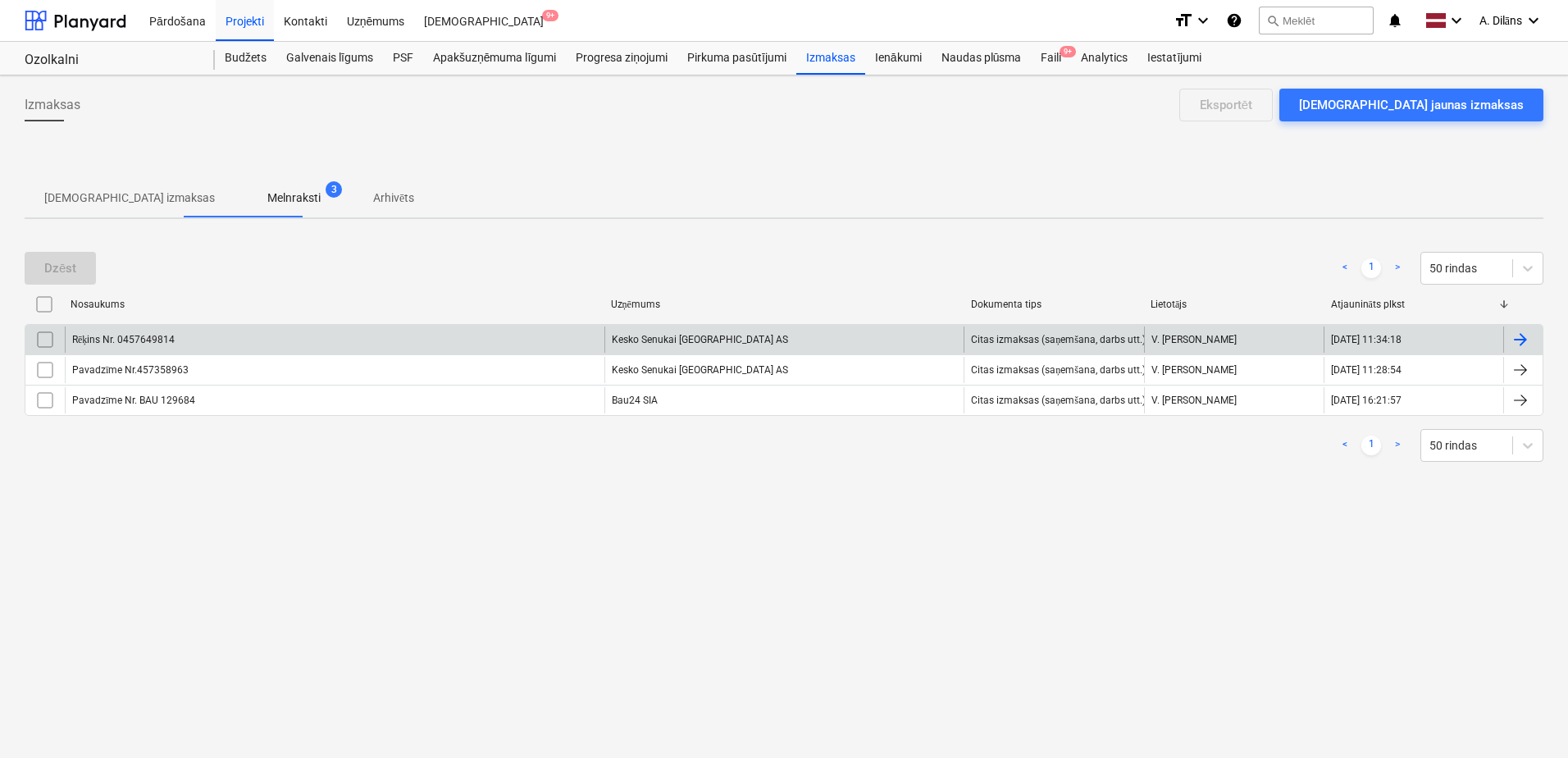
click at [707, 334] on div "Kesko Senukai [GEOGRAPHIC_DATA] AS" at bounding box center [784, 339] width 360 height 26
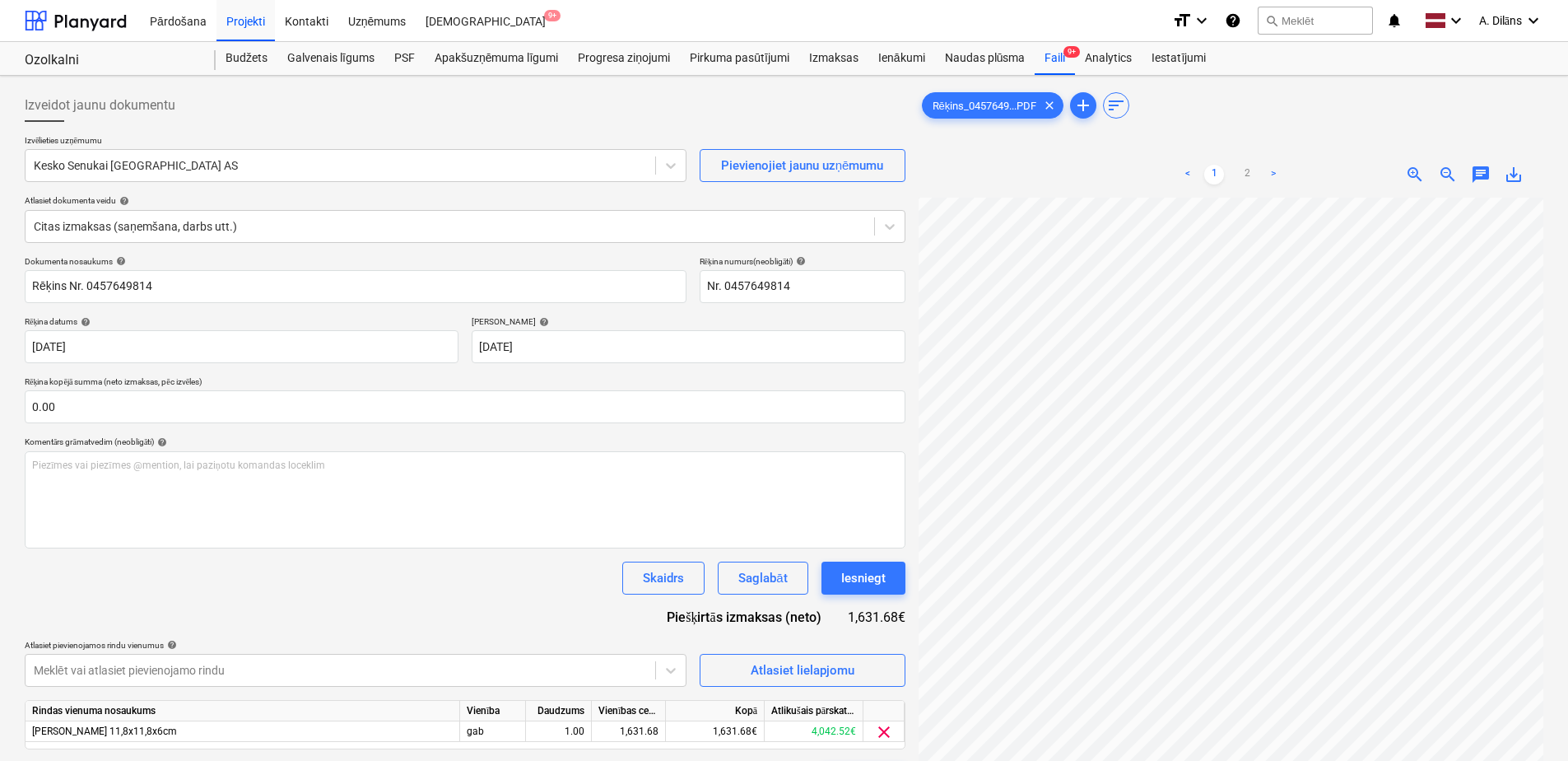
click at [1154, 193] on div "< 1 2 > zoom_in zoom_out chat 0 save_alt" at bounding box center [1231, 532] width 624 height 761
click at [868, 582] on div "Iesniegt" at bounding box center [863, 577] width 45 height 21
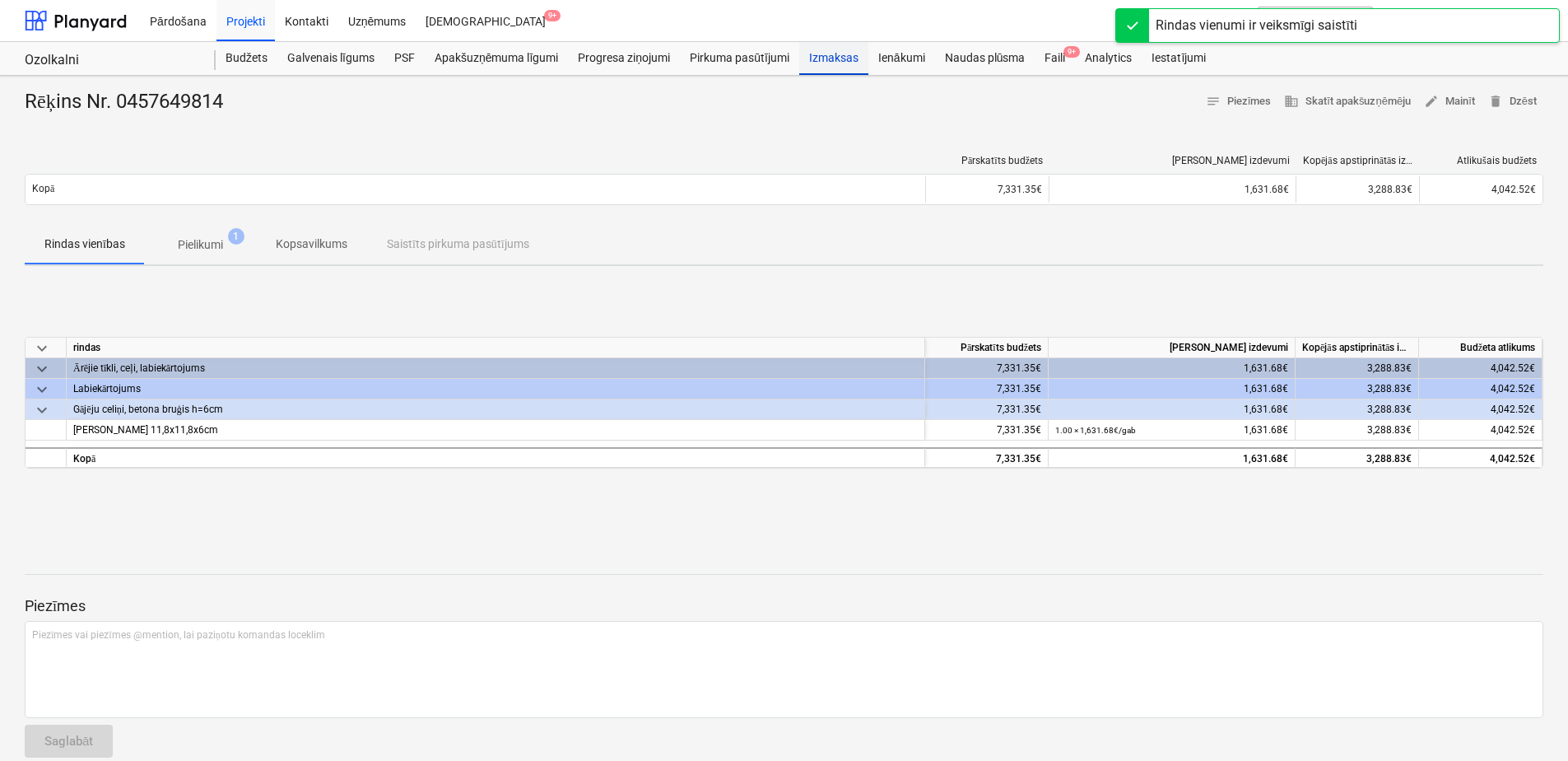
click at [845, 71] on div "Izmaksas" at bounding box center [834, 59] width 69 height 33
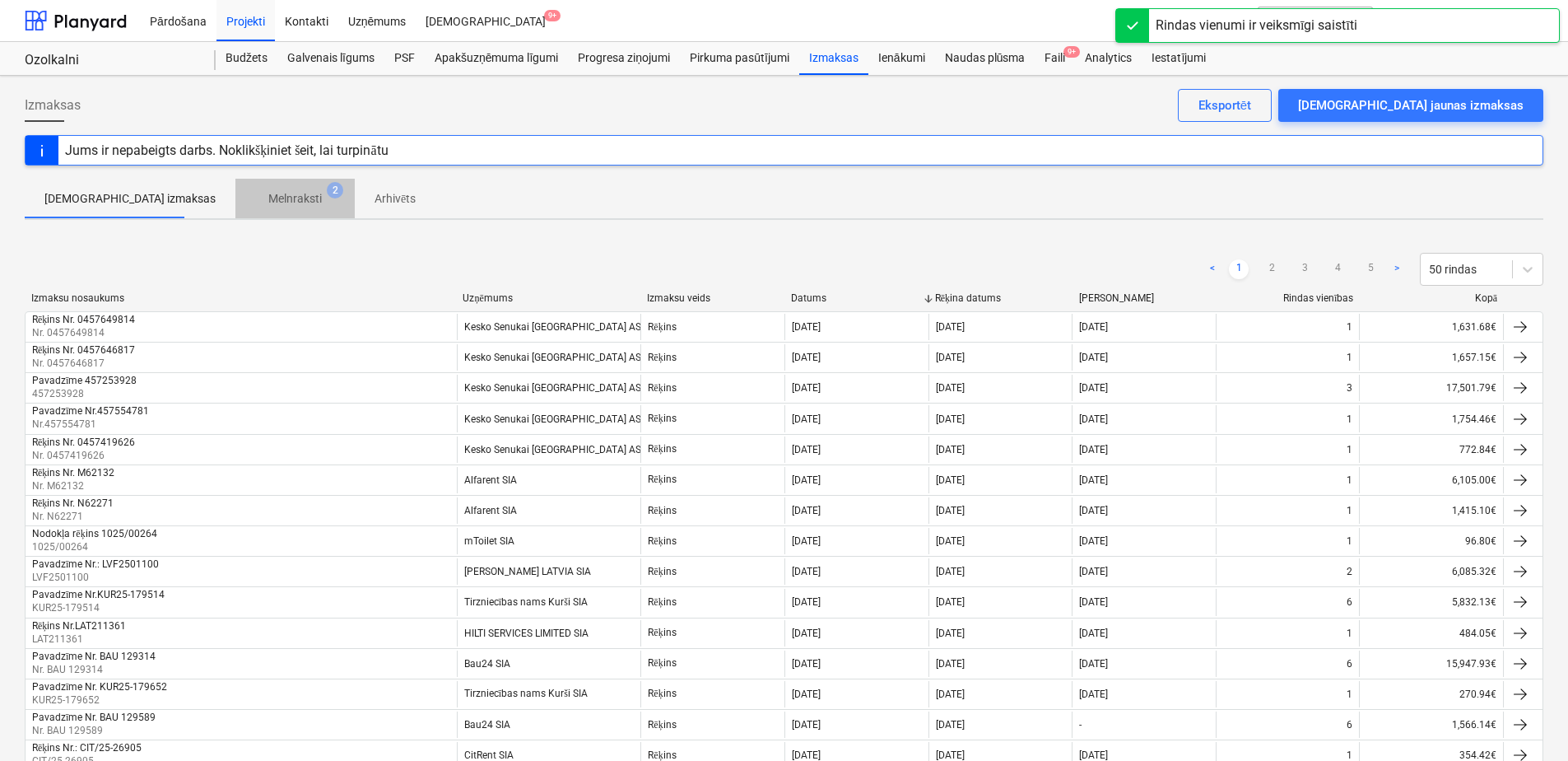
click at [268, 201] on p "Melnraksti" at bounding box center [294, 198] width 54 height 17
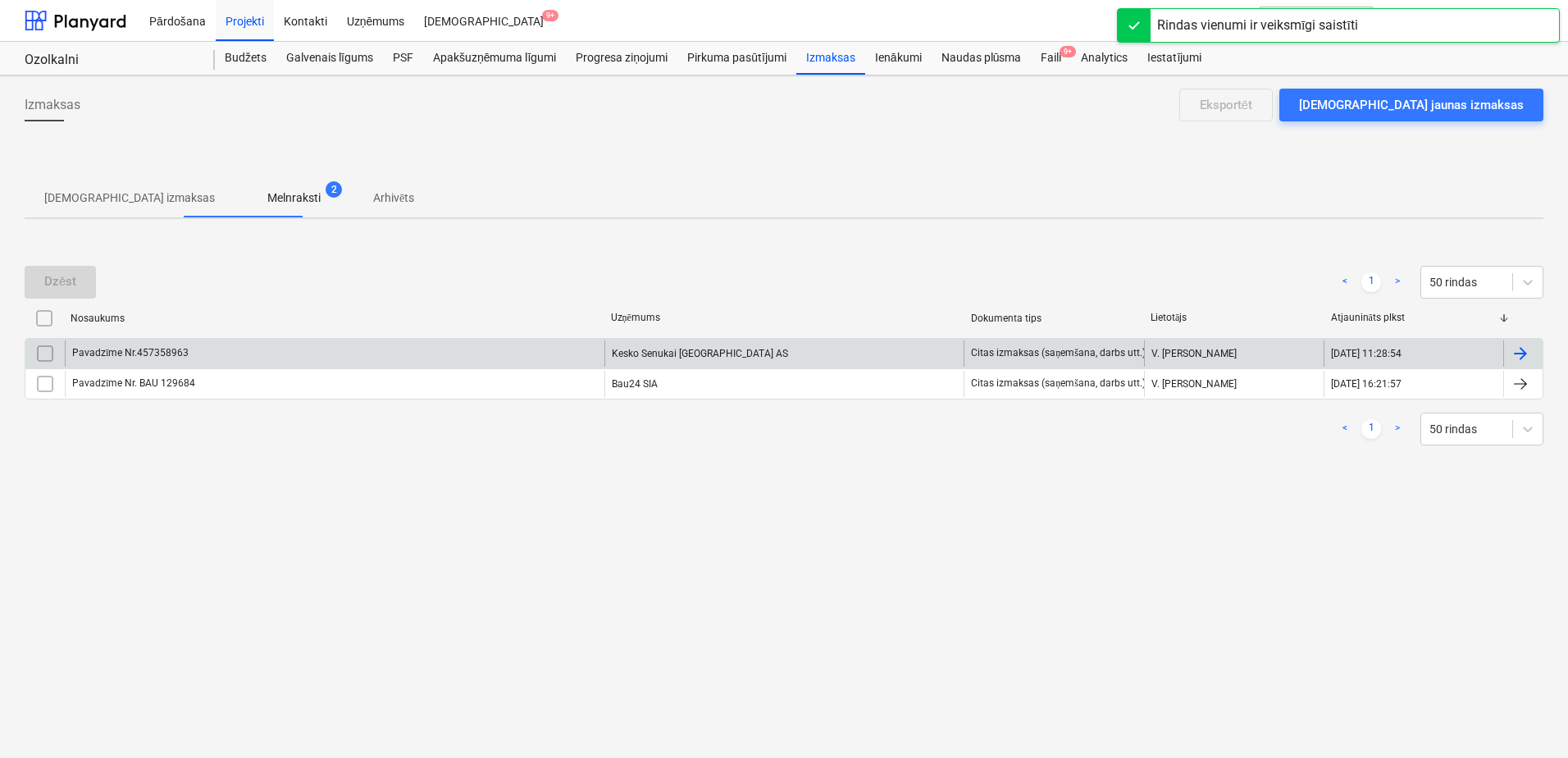
click at [679, 355] on div "Kesko Senukai [GEOGRAPHIC_DATA] AS" at bounding box center [784, 353] width 360 height 26
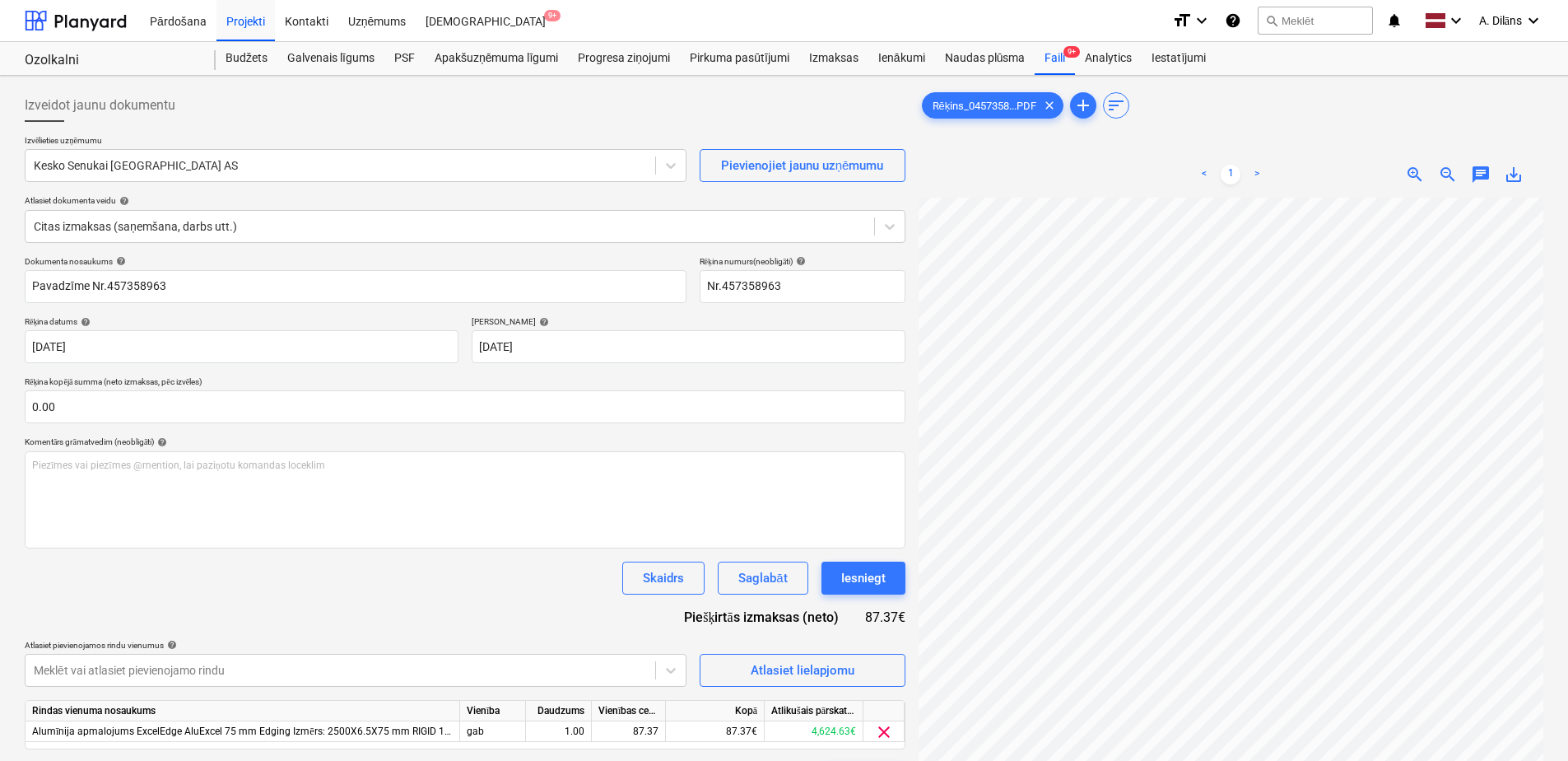
scroll to position [338, 92]
click at [863, 582] on div "Iesniegt" at bounding box center [863, 577] width 45 height 21
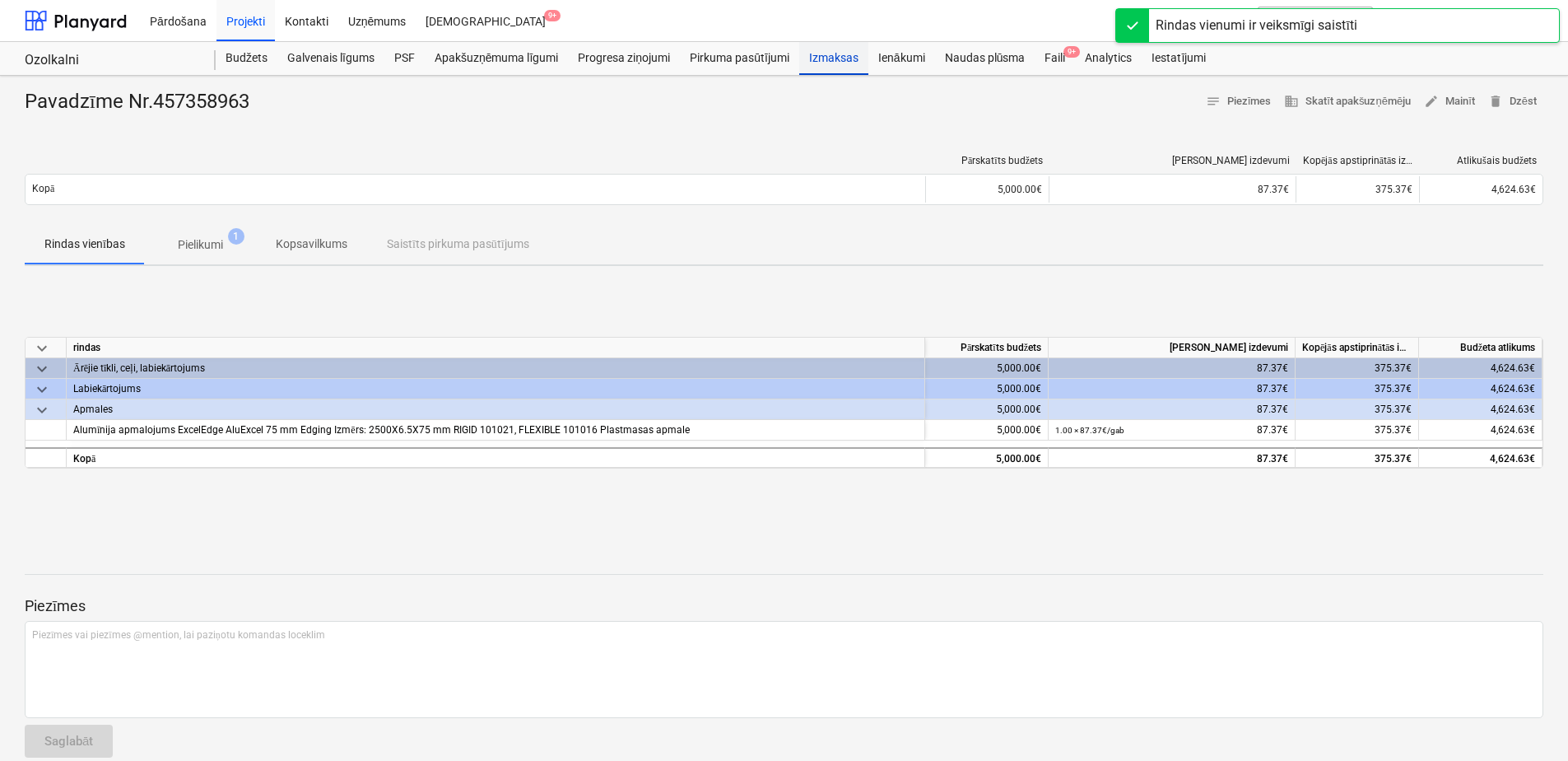
click at [839, 57] on div "Izmaksas" at bounding box center [834, 59] width 69 height 33
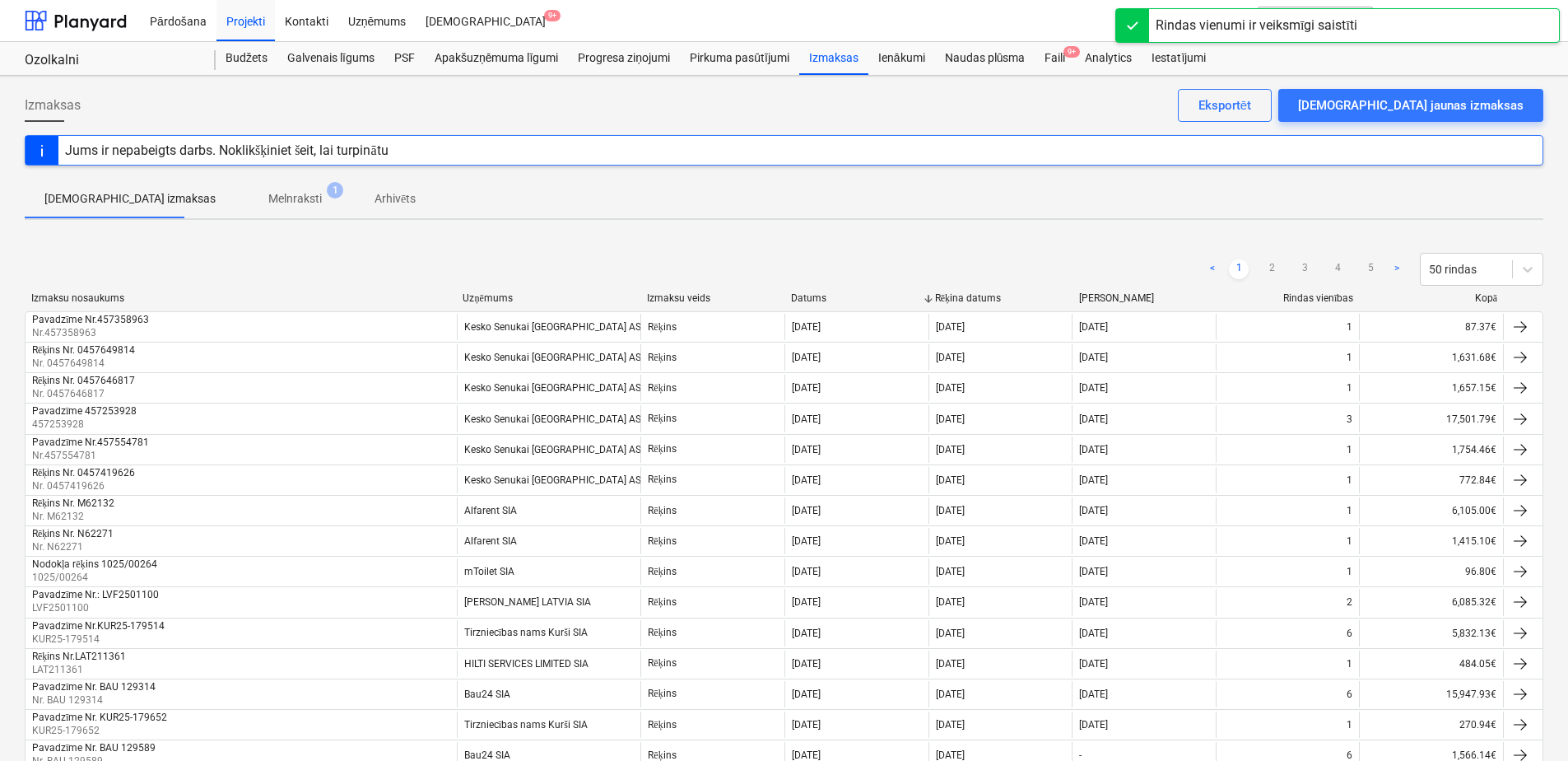
click at [268, 195] on p "Melnraksti" at bounding box center [294, 198] width 54 height 17
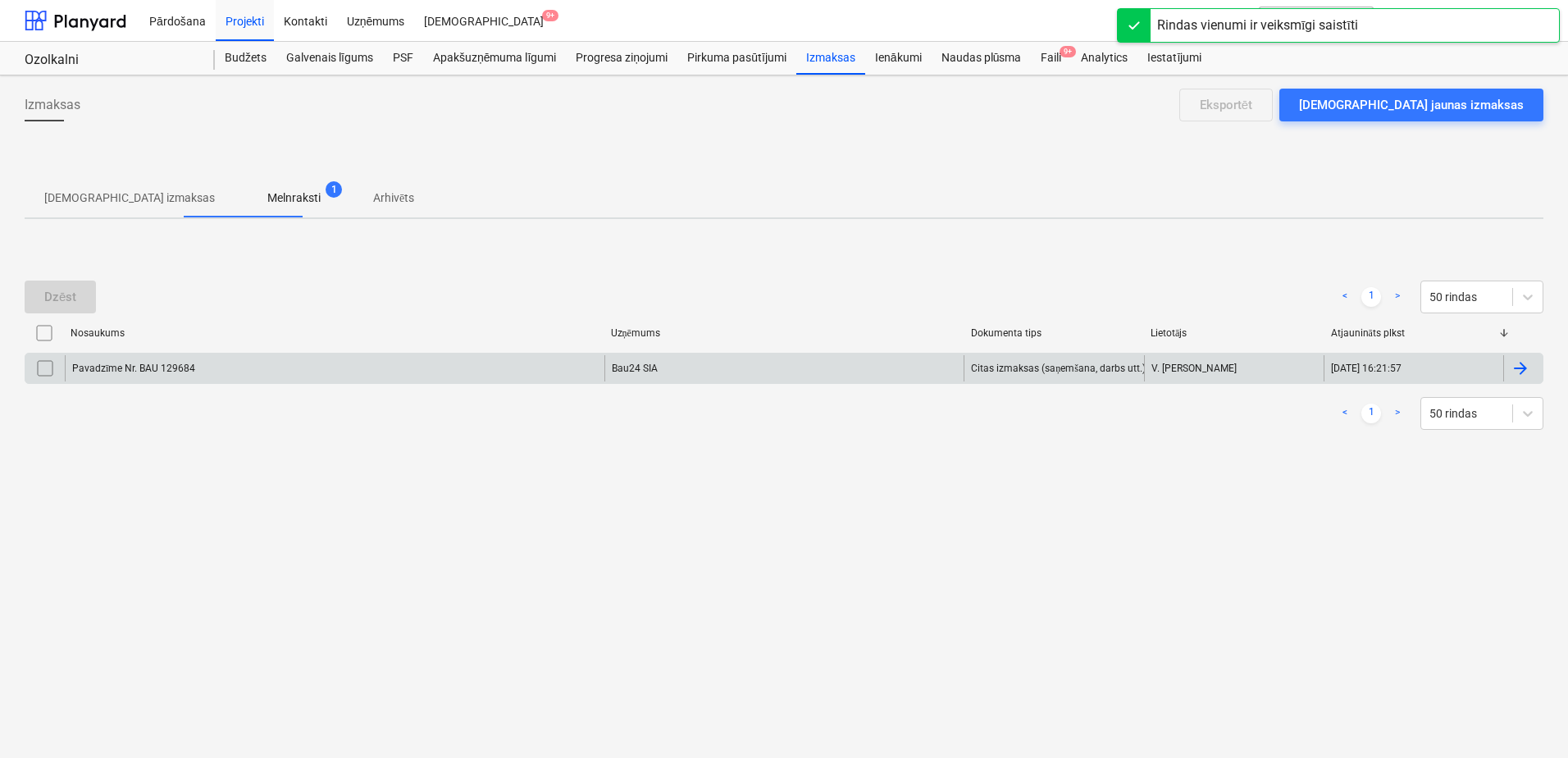
click at [670, 374] on div "Bau24 SIA" at bounding box center [784, 368] width 360 height 26
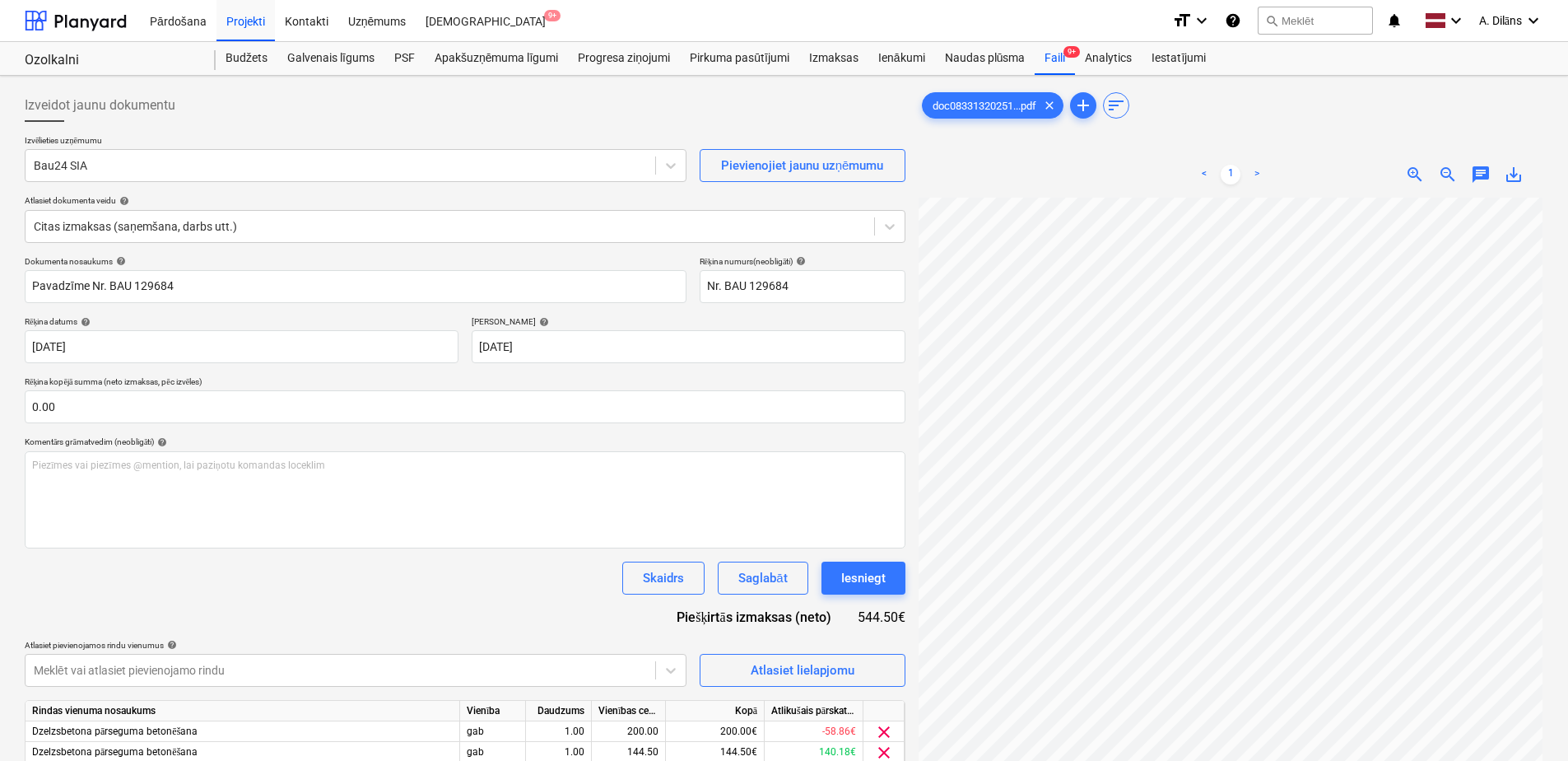
scroll to position [338, 114]
click at [869, 579] on div "Iesniegt" at bounding box center [863, 577] width 45 height 21
